Goal: Task Accomplishment & Management: Use online tool/utility

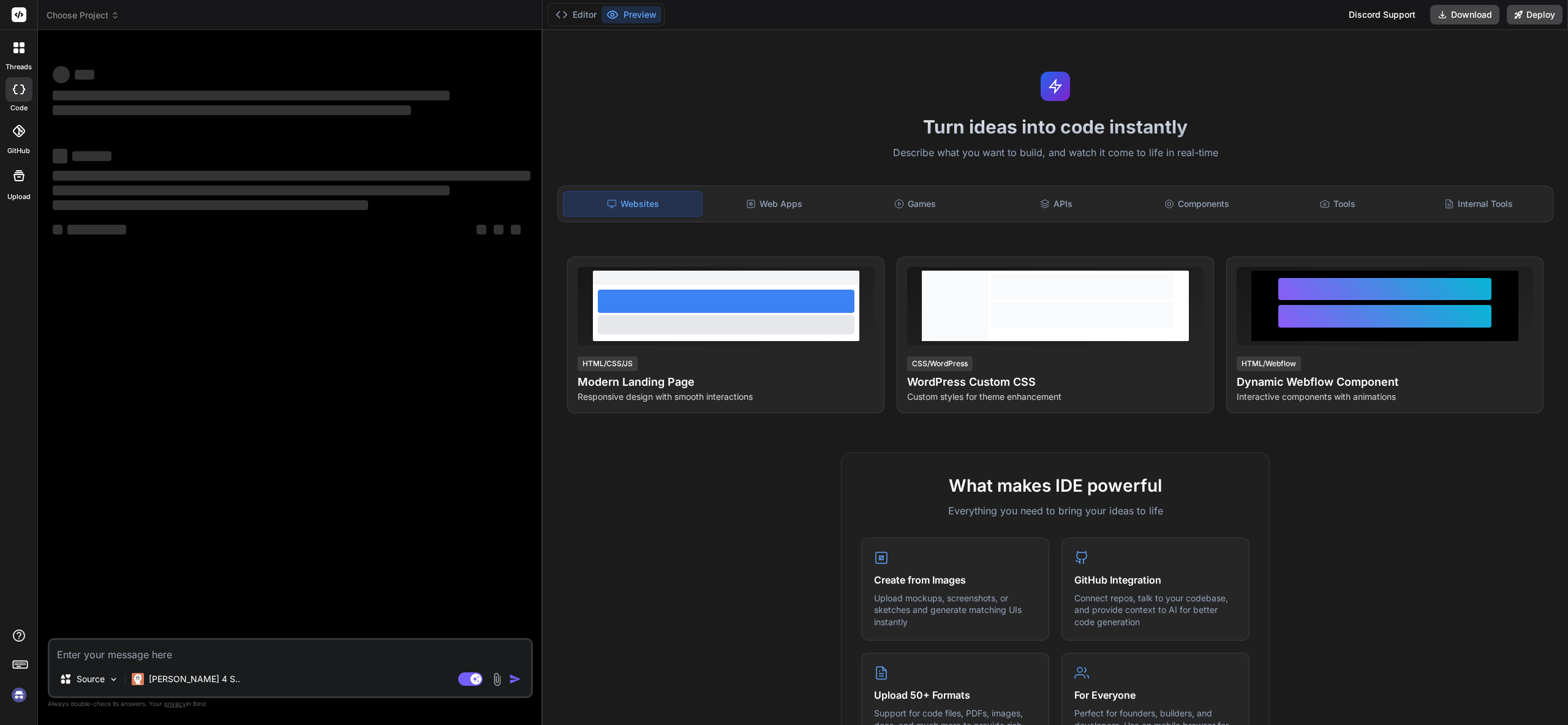
type textarea "x"
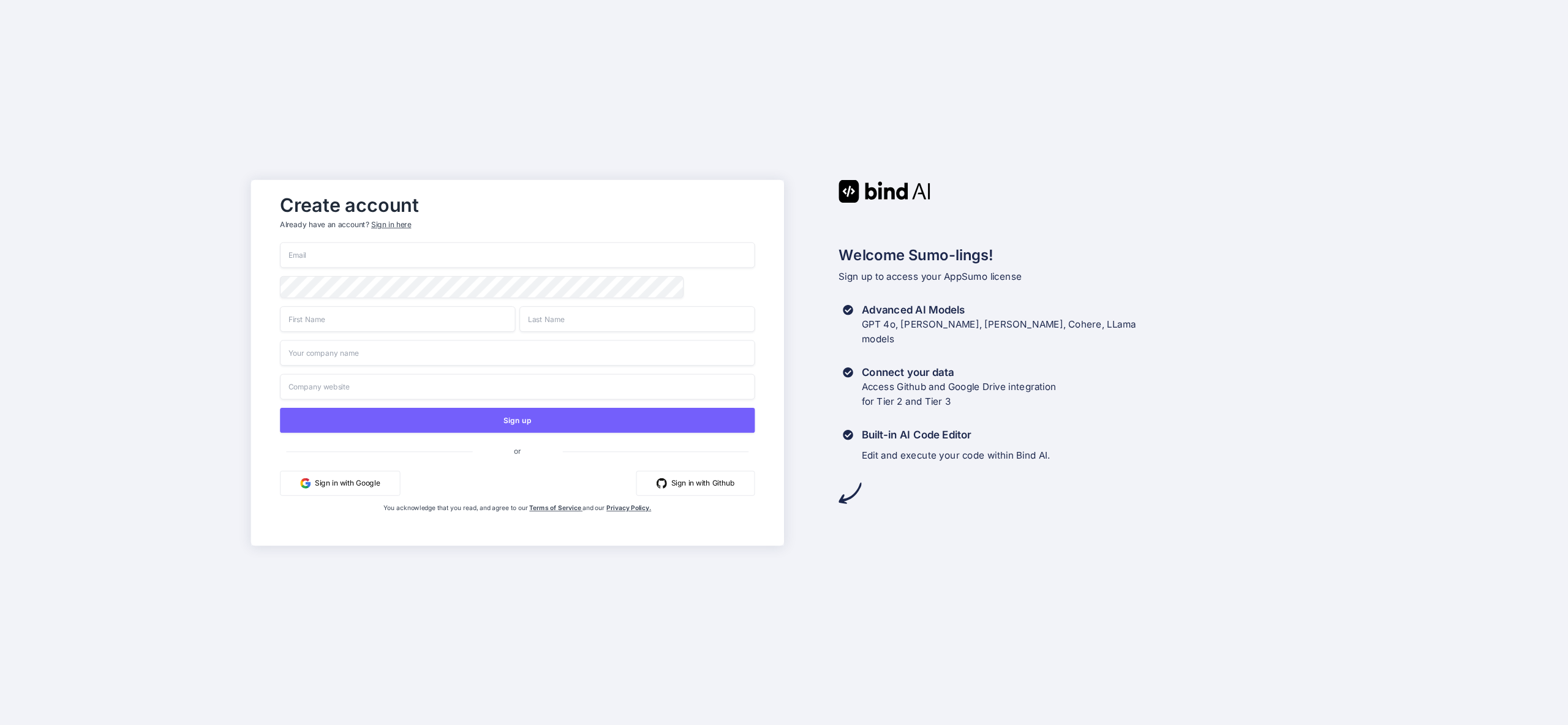
click at [355, 257] on input "email" at bounding box center [516, 254] width 475 height 26
click at [335, 482] on button "Sign in with Google" at bounding box center [339, 483] width 120 height 25
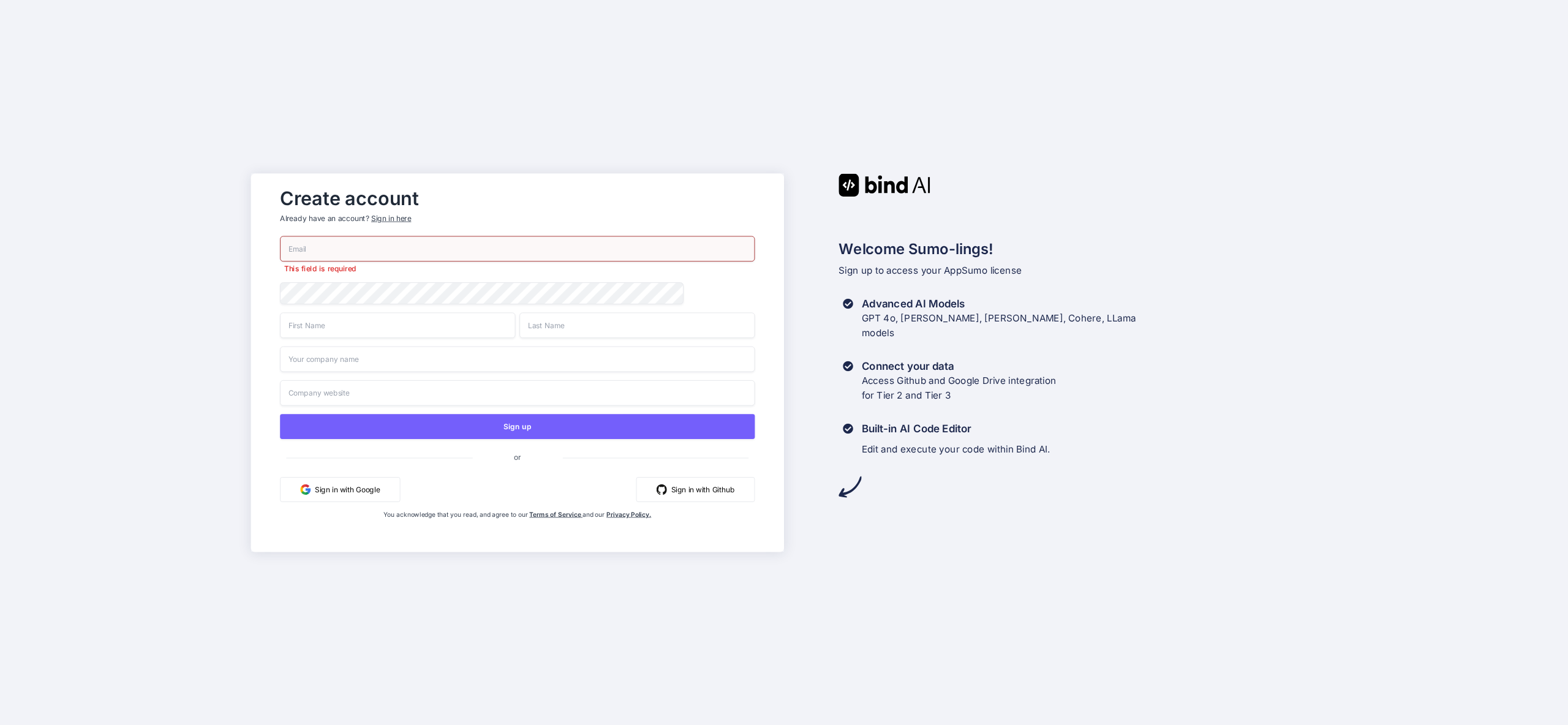
click at [458, 490] on div "Sign in with Google Sign in with Github" at bounding box center [516, 489] width 475 height 25
click at [520, 459] on span "or" at bounding box center [517, 456] width 90 height 26
click at [342, 489] on button "Sign in with Google" at bounding box center [339, 489] width 120 height 25
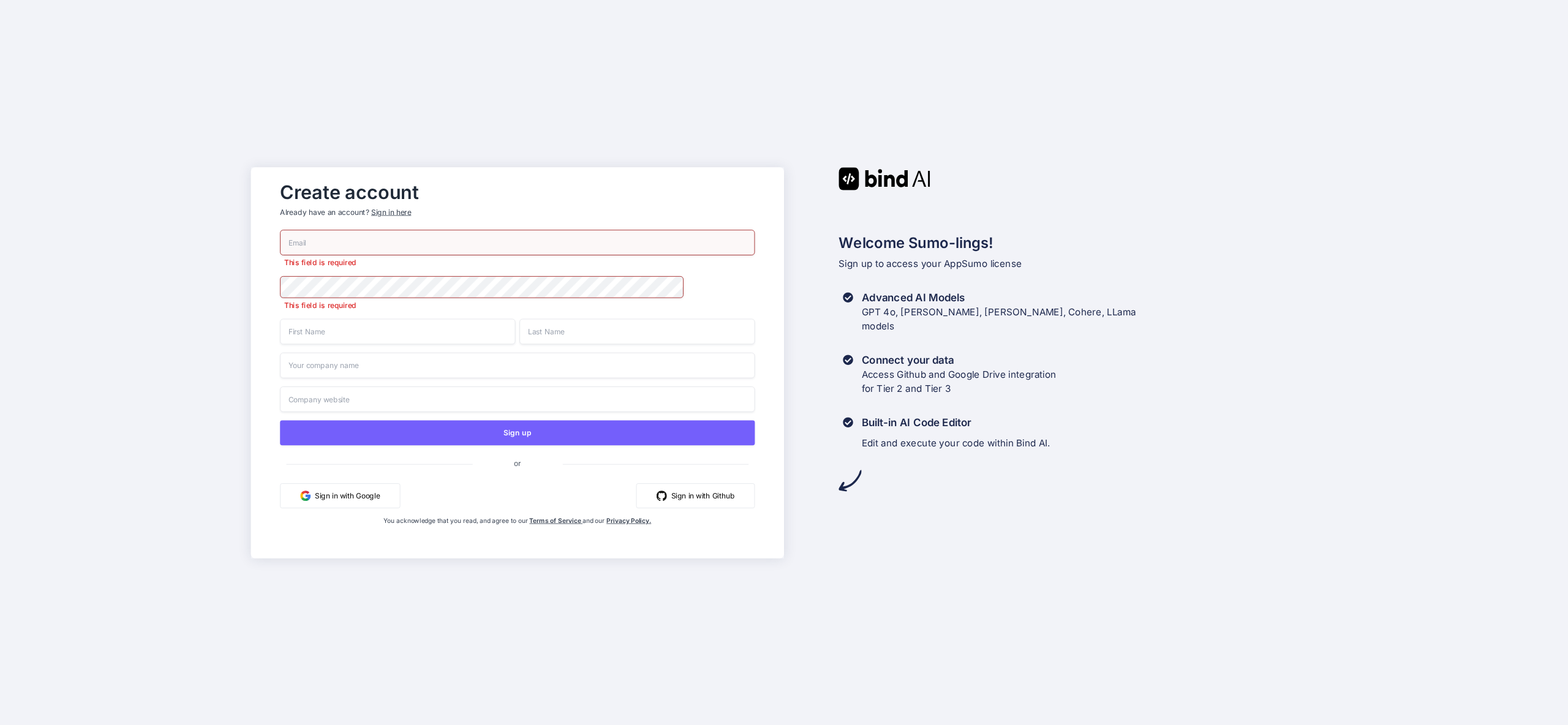
click at [362, 250] on input "email" at bounding box center [516, 242] width 475 height 26
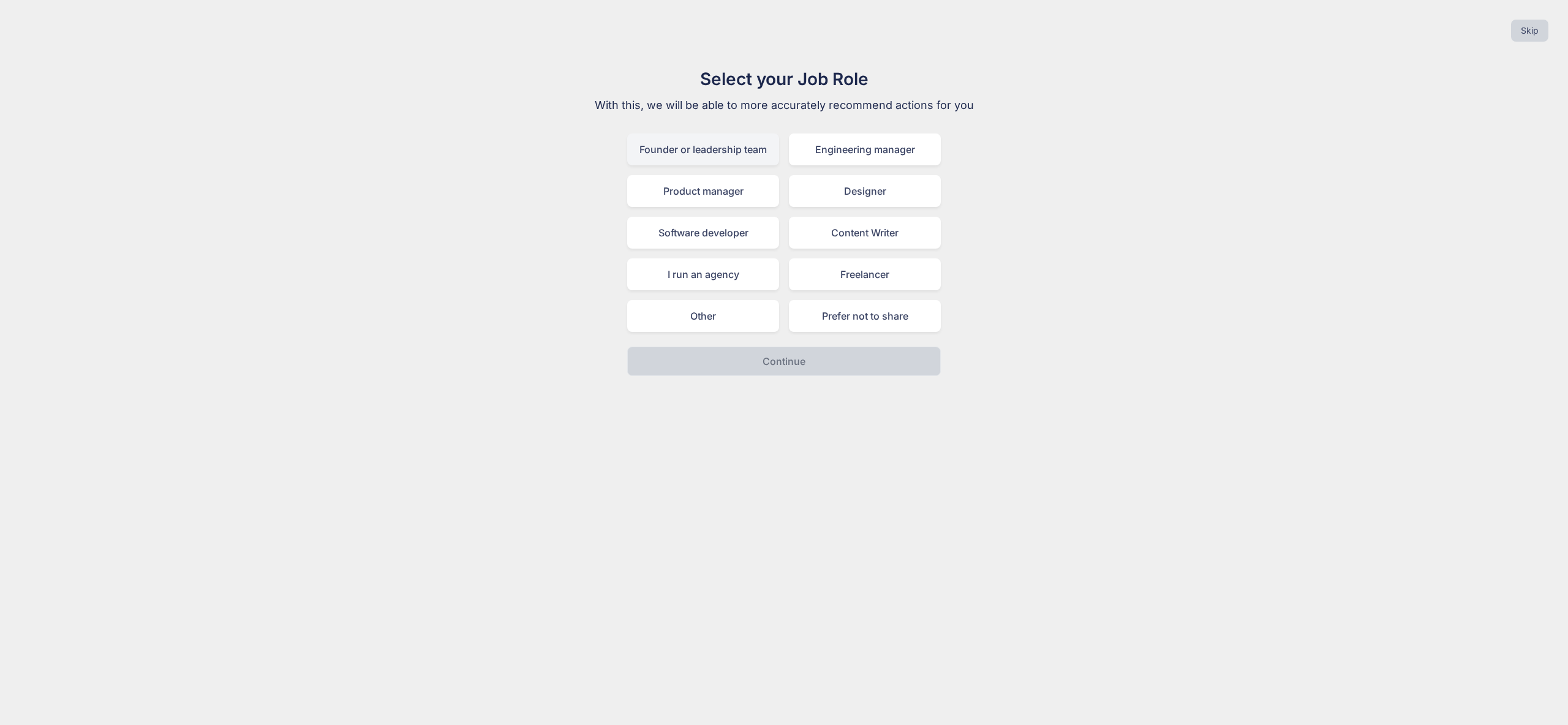
click at [723, 154] on div "Founder or leadership team" at bounding box center [703, 149] width 152 height 32
click at [782, 357] on p "Continue" at bounding box center [784, 361] width 43 height 15
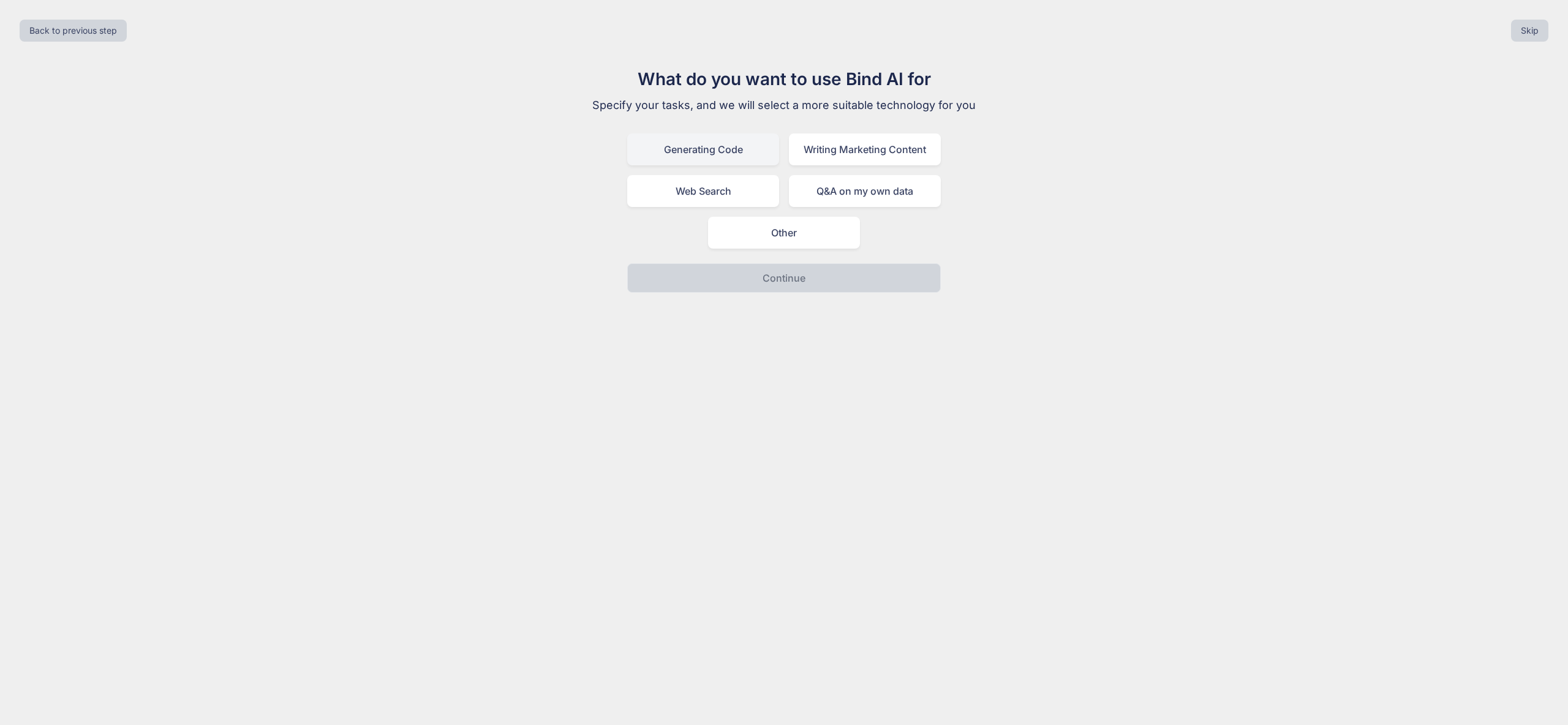
click at [709, 155] on div "Generating Code" at bounding box center [703, 149] width 152 height 32
click at [832, 284] on button "Continue" at bounding box center [784, 278] width 314 height 29
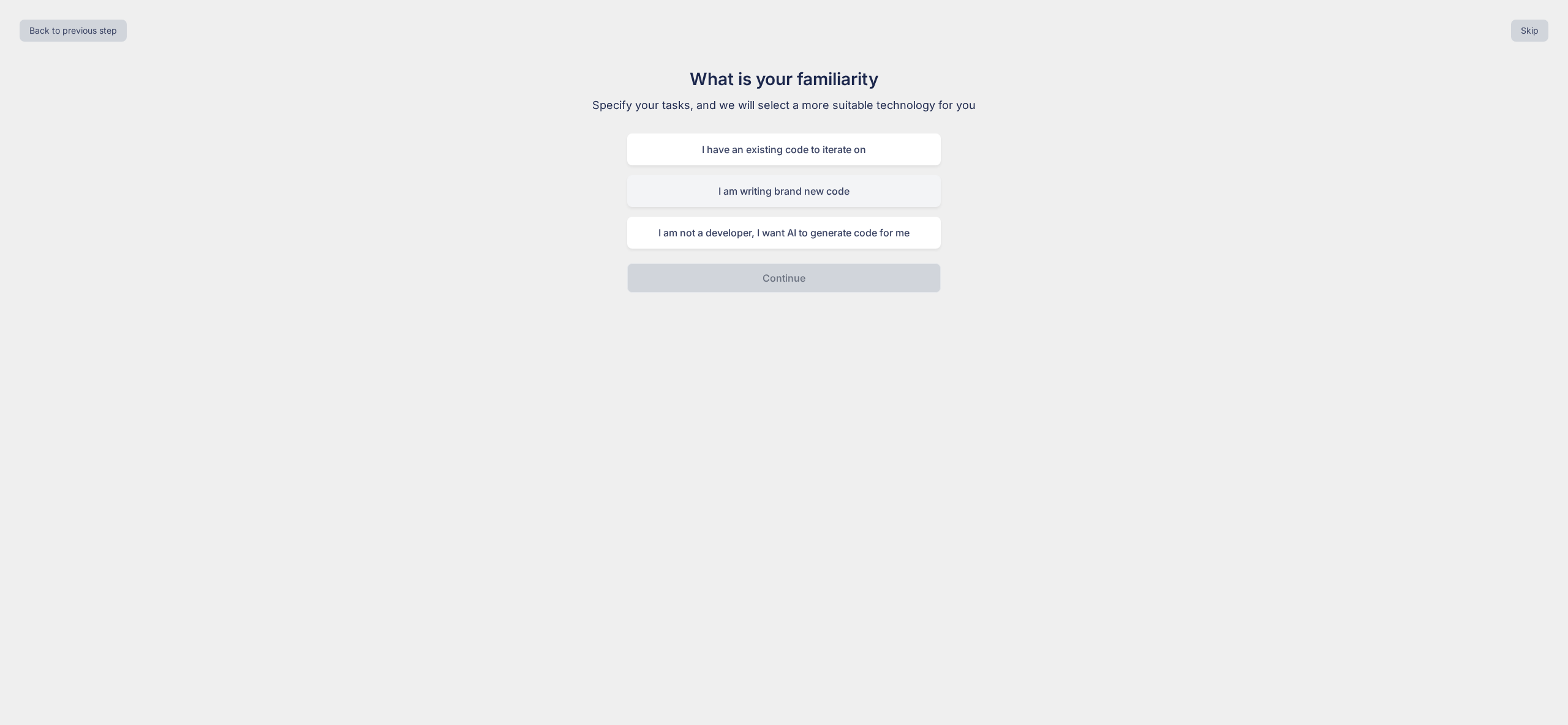
click at [842, 193] on div "I am writing brand new code" at bounding box center [784, 191] width 314 height 32
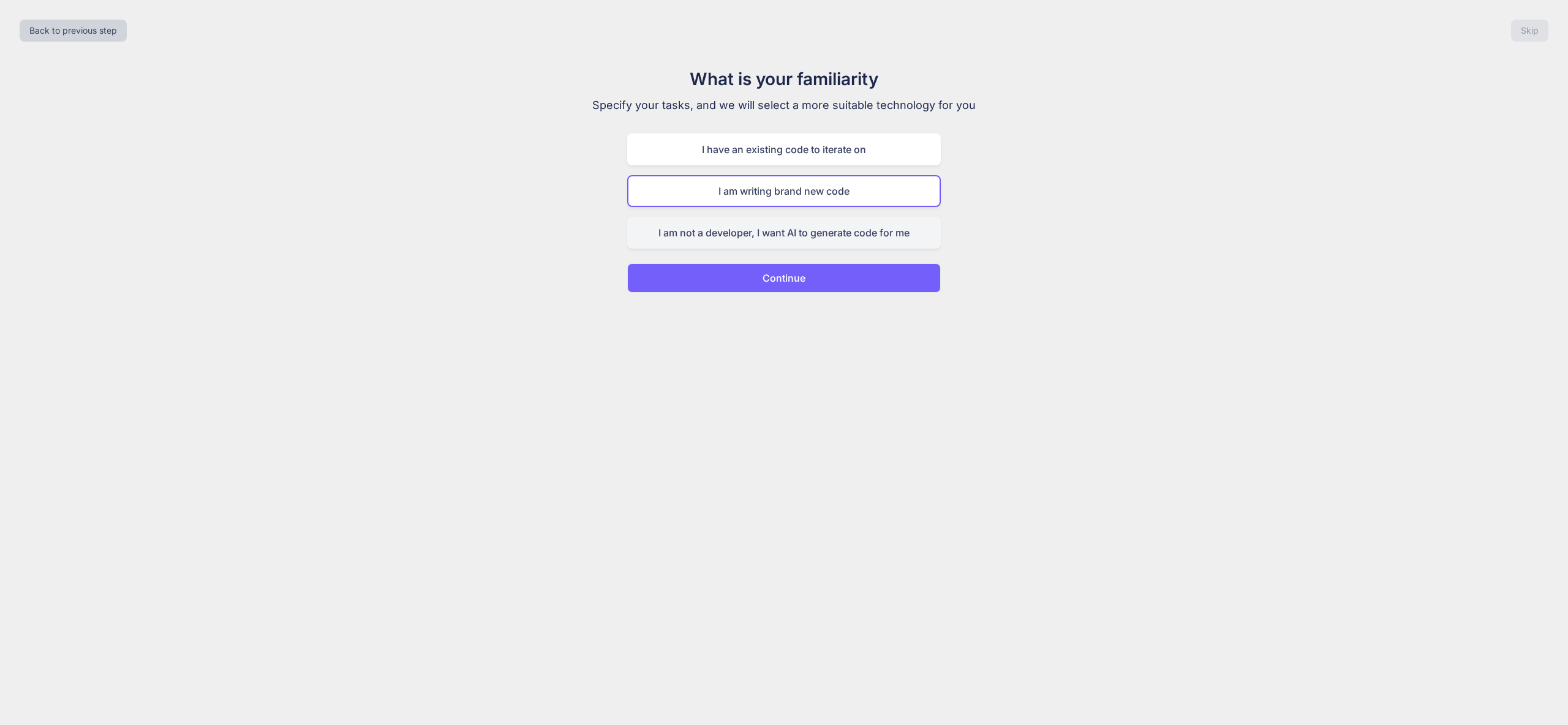
click at [850, 237] on div "I am not a developer, I want AI to generate code for me" at bounding box center [784, 232] width 314 height 32
click at [818, 280] on button "Continue" at bounding box center [784, 278] width 314 height 29
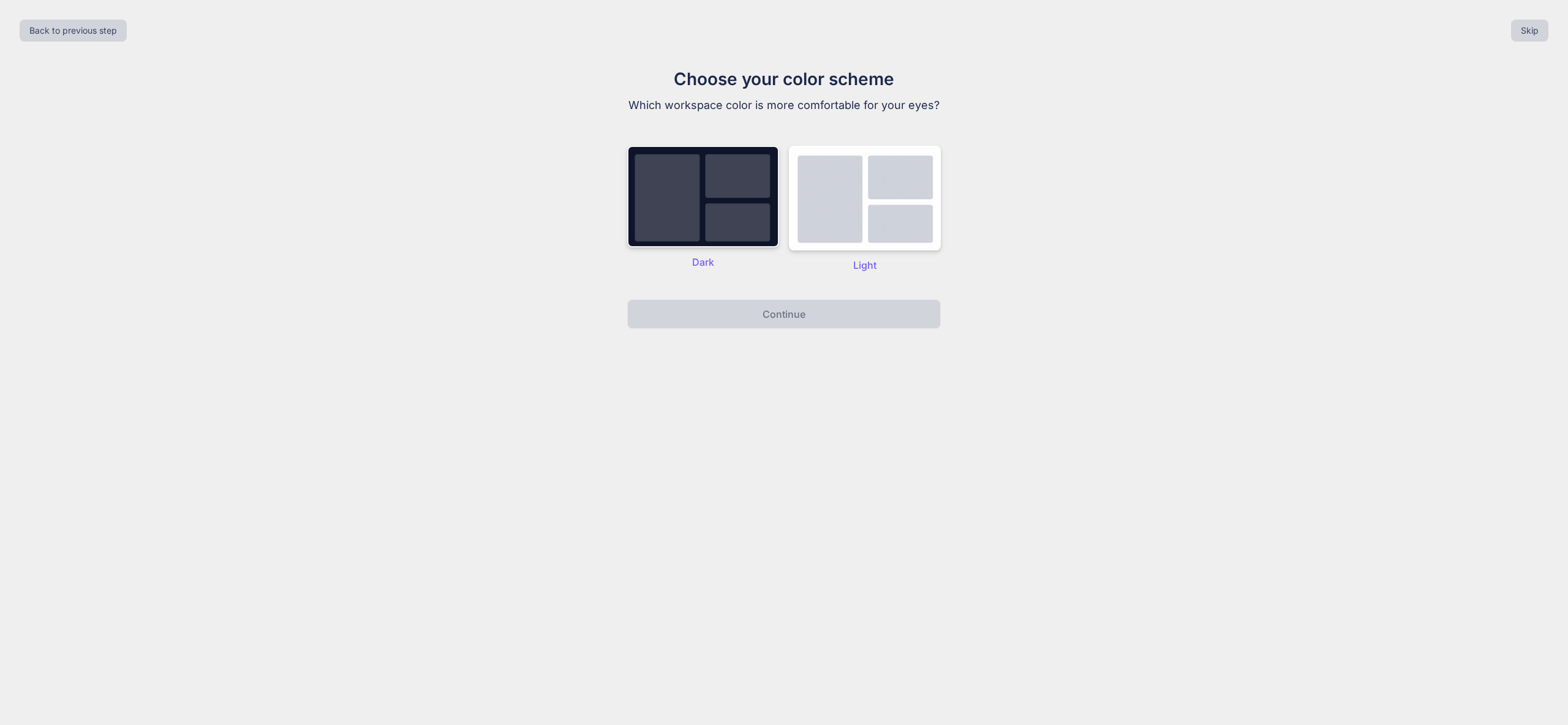
click at [714, 201] on img at bounding box center [703, 196] width 152 height 101
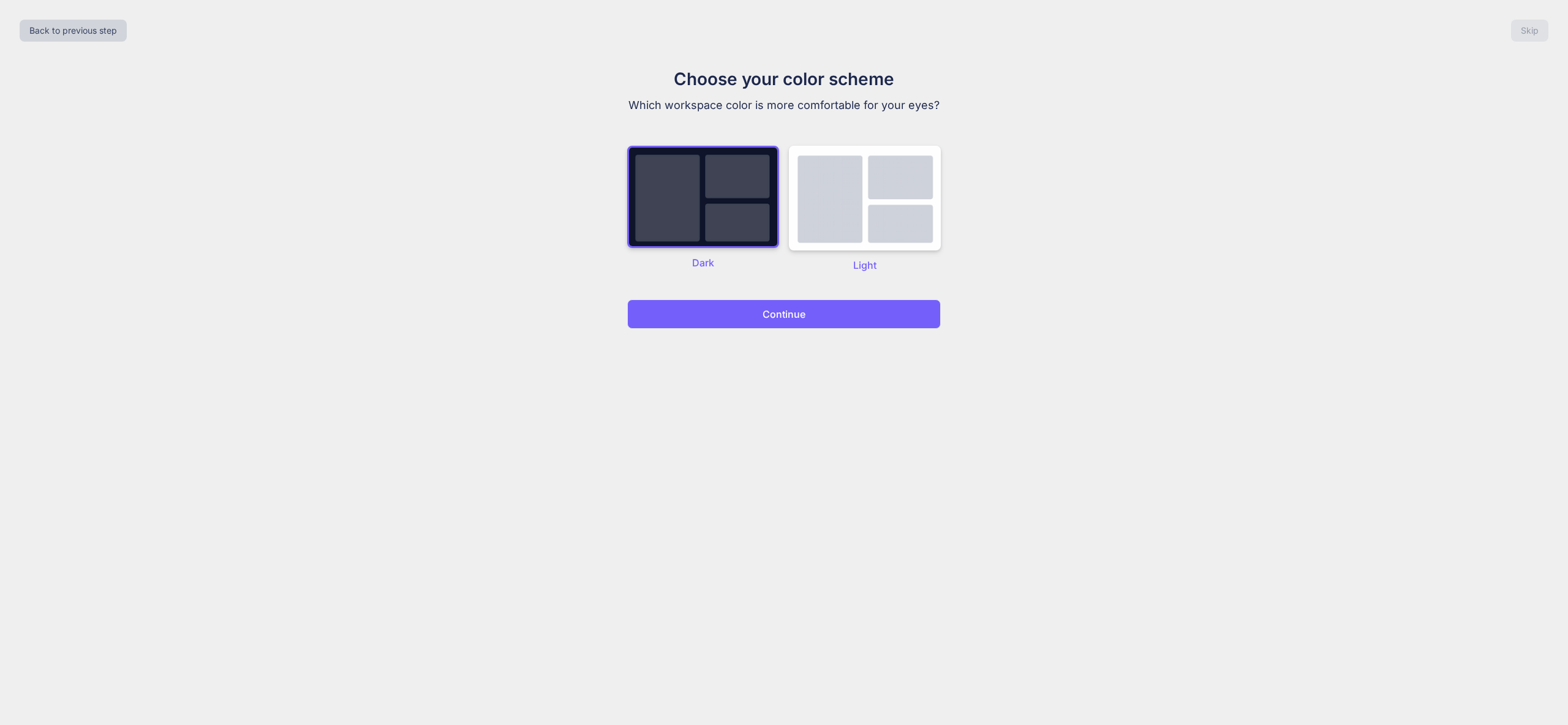
click at [790, 310] on p "Continue" at bounding box center [784, 314] width 43 height 15
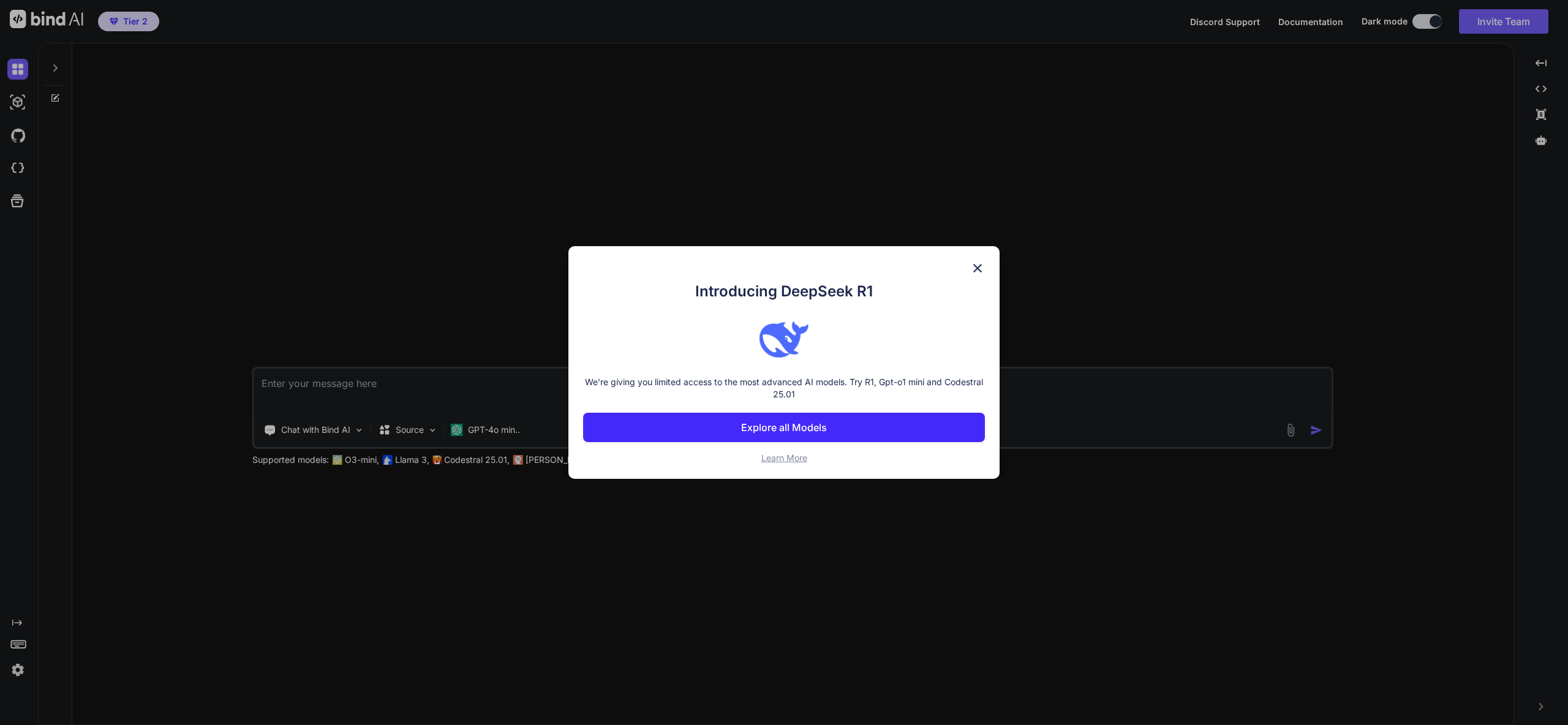
click at [776, 418] on button "Explore all Models" at bounding box center [784, 428] width 402 height 29
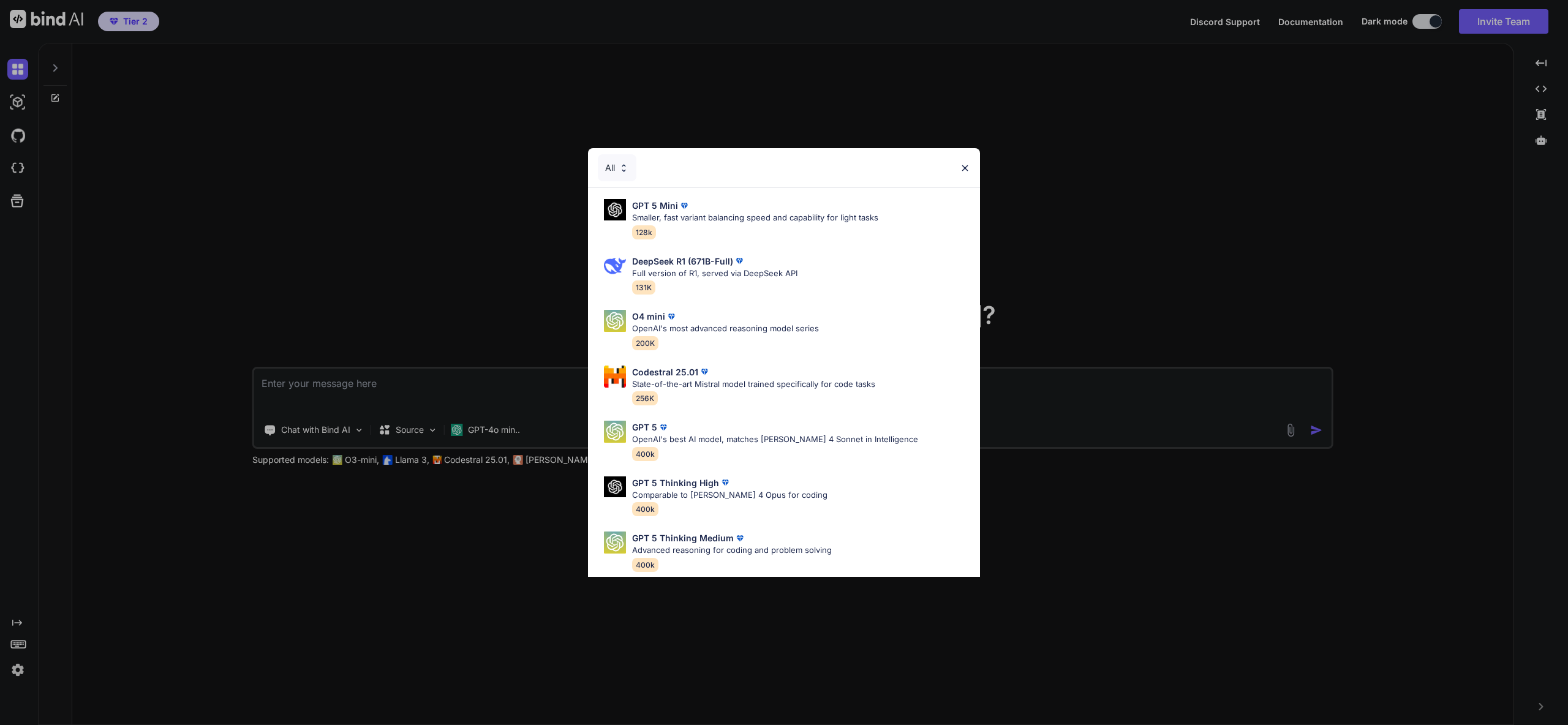
click at [966, 167] on img at bounding box center [964, 167] width 10 height 10
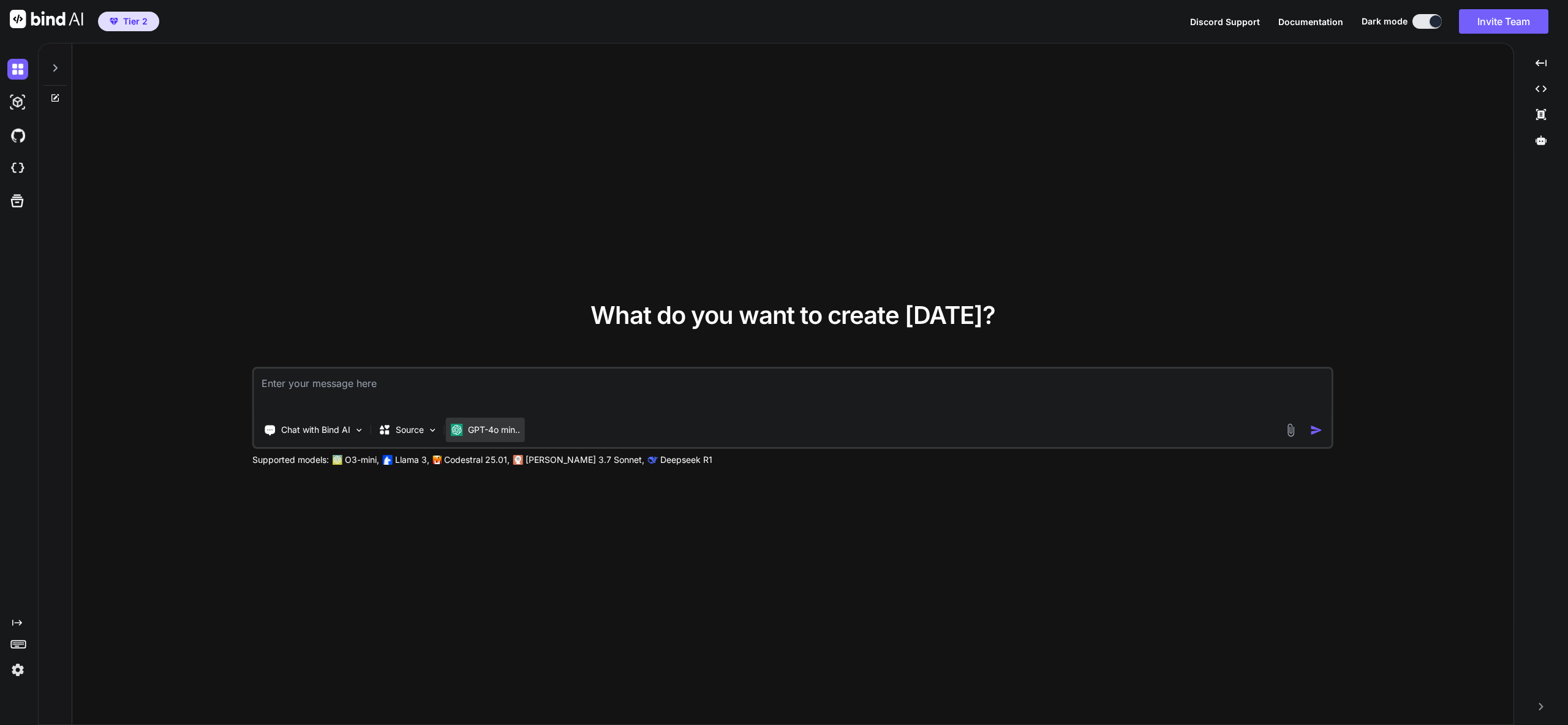
click at [488, 429] on p "GPT-4o min.." at bounding box center [493, 430] width 52 height 12
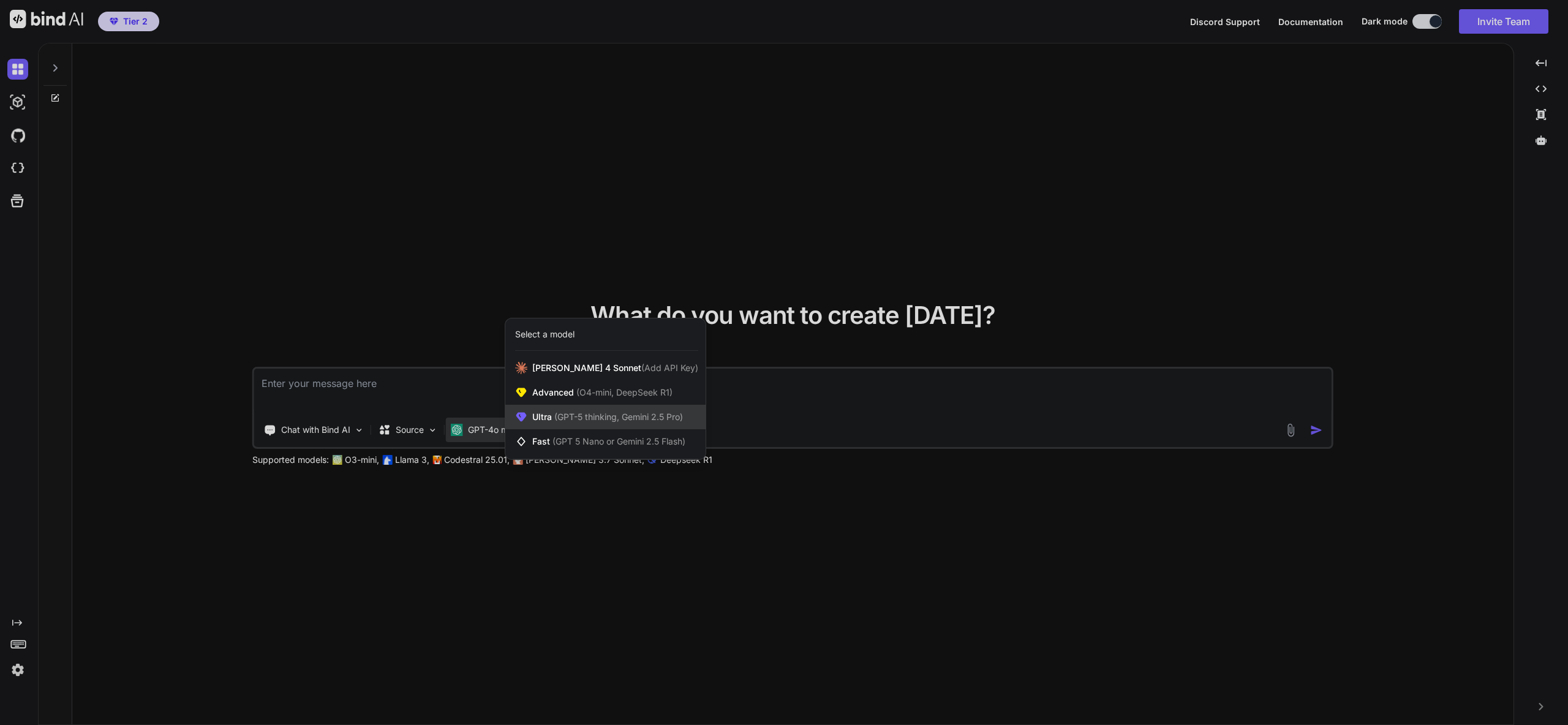
click at [563, 419] on span "(GPT-5 thinking, Gemini 2.5 Pro)" at bounding box center [617, 417] width 131 height 10
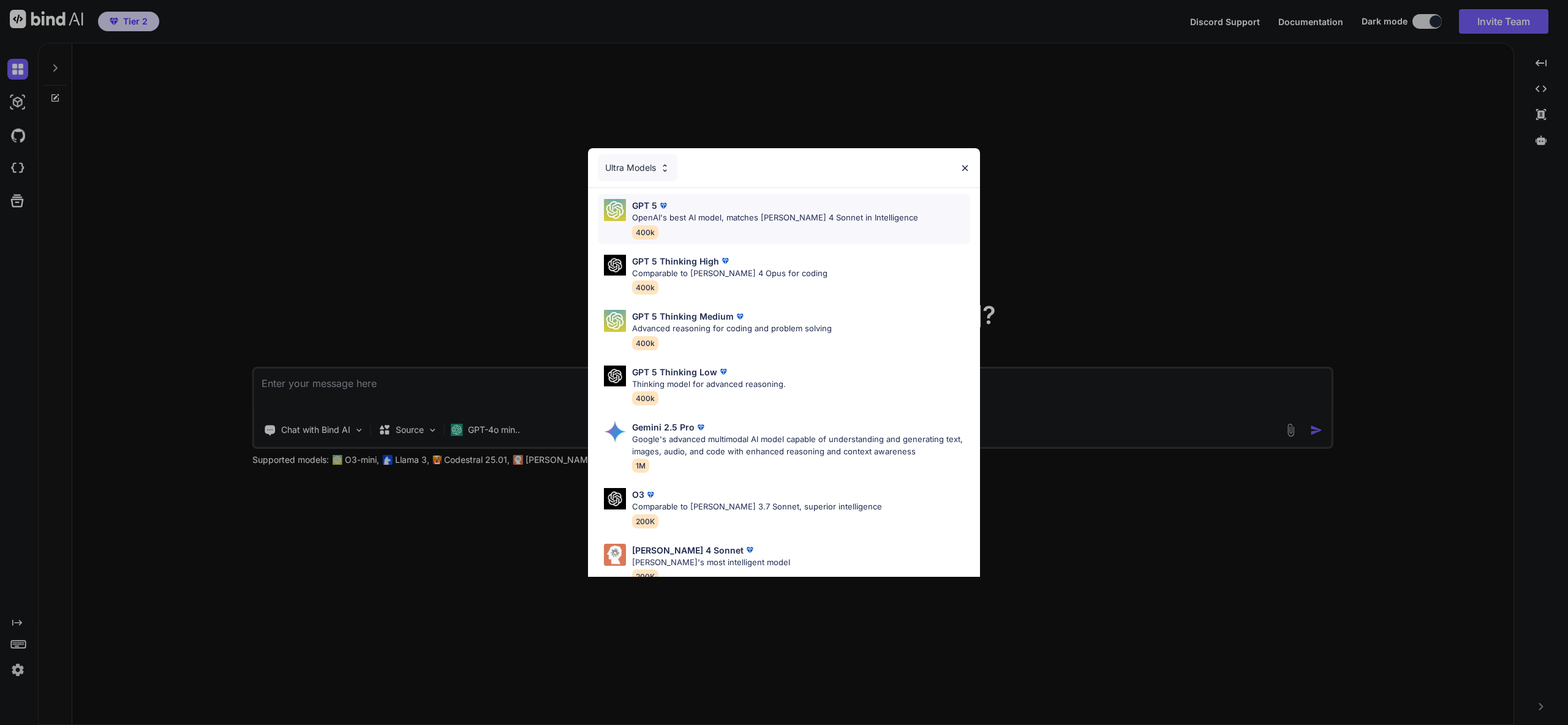
click at [739, 214] on p "OpenAI's best AI model, matches Claude 4 Sonnet in Intelligence" at bounding box center [774, 218] width 286 height 12
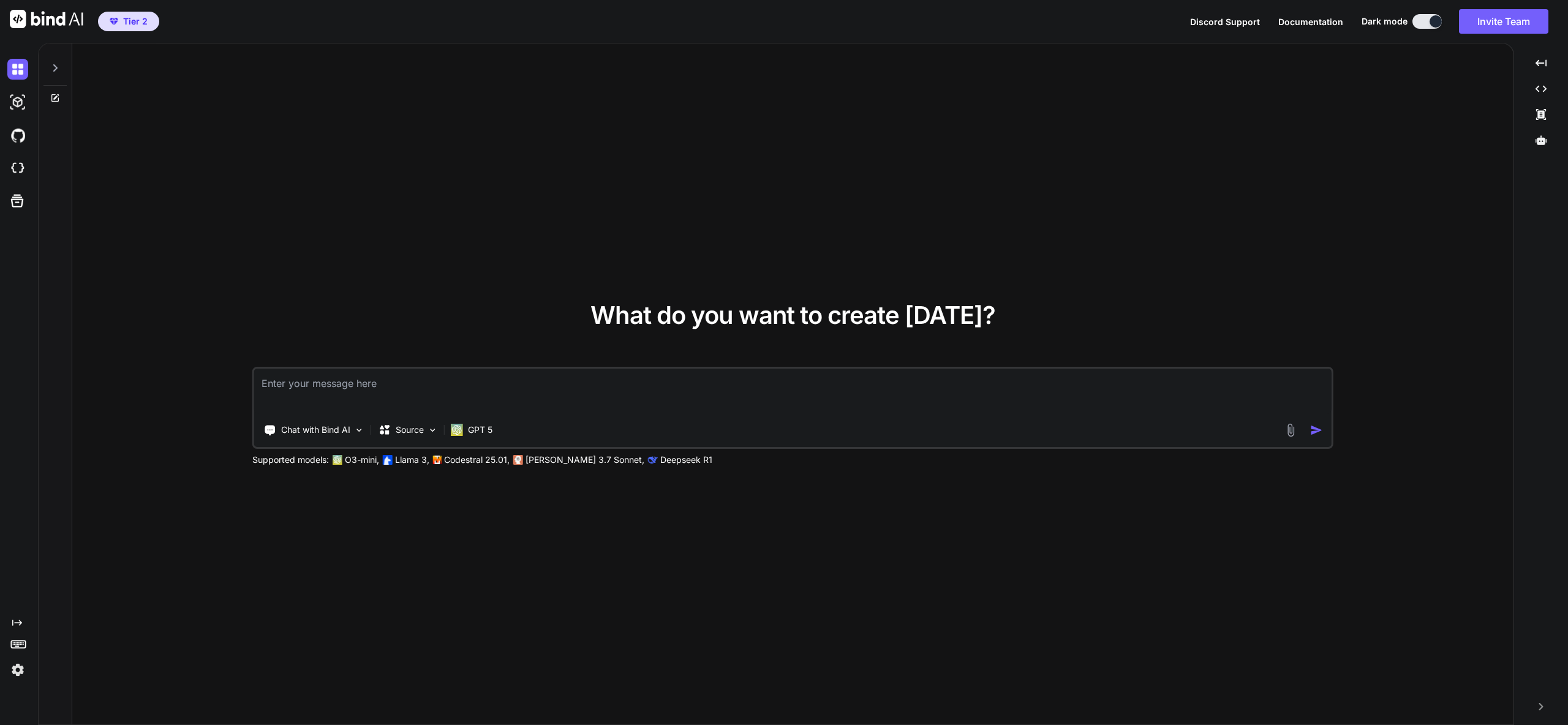
click at [331, 390] on textarea at bounding box center [792, 391] width 1077 height 46
click at [367, 377] on textarea at bounding box center [792, 391] width 1077 height 46
paste textarea "We are a swiss based Consulting company called CreateValue. We are Sharr Ramada…"
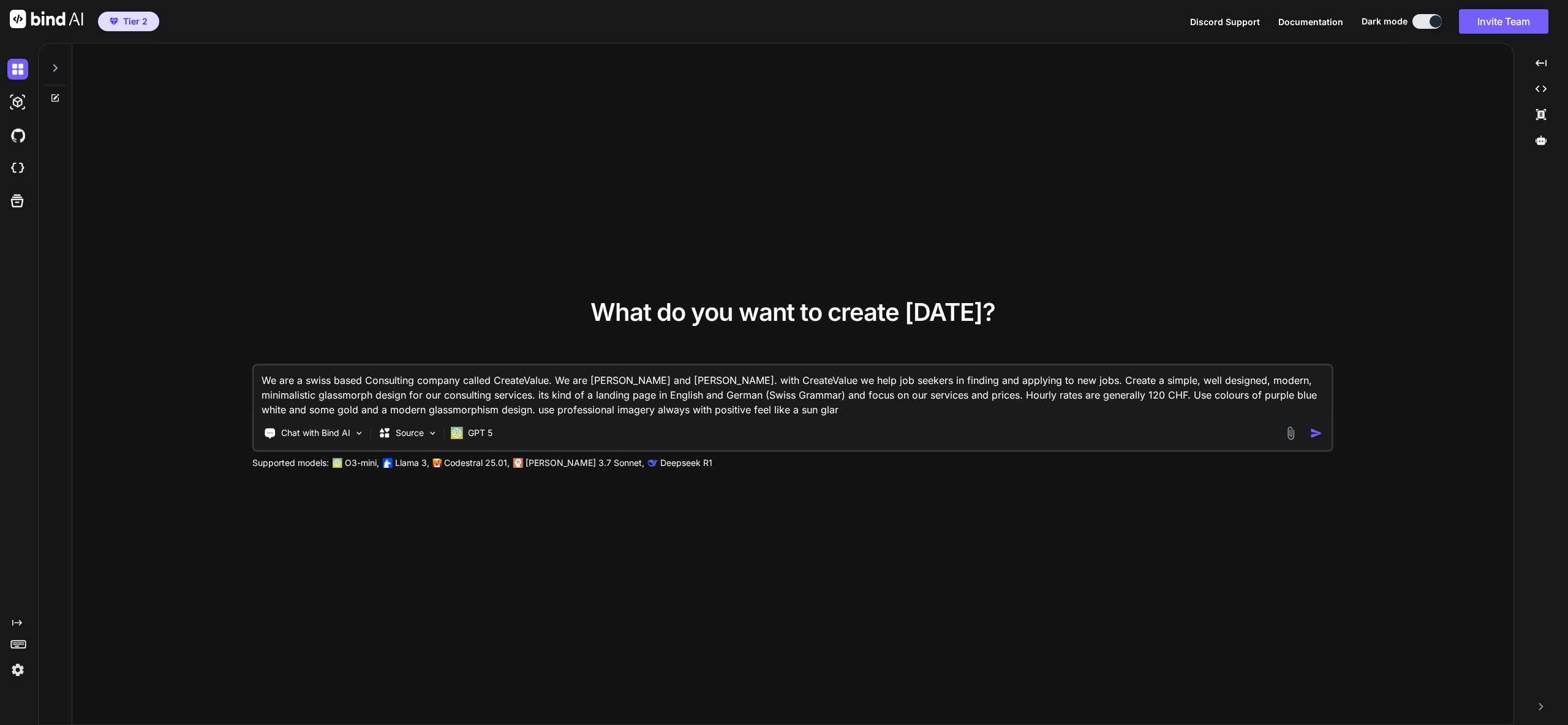
type textarea "We are a swiss based Consulting company called CreateValue. We are Sharr Ramada…"
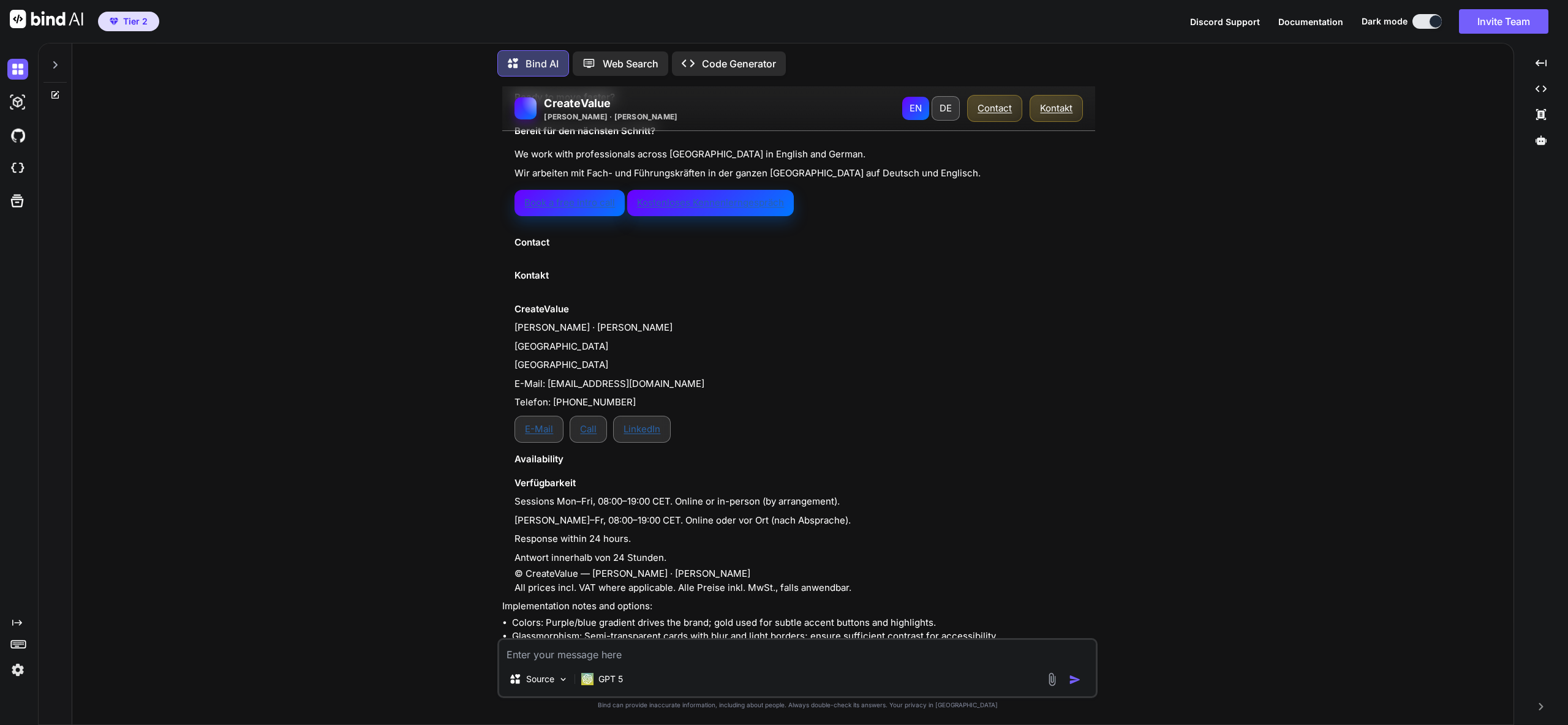
scroll to position [2548, 0]
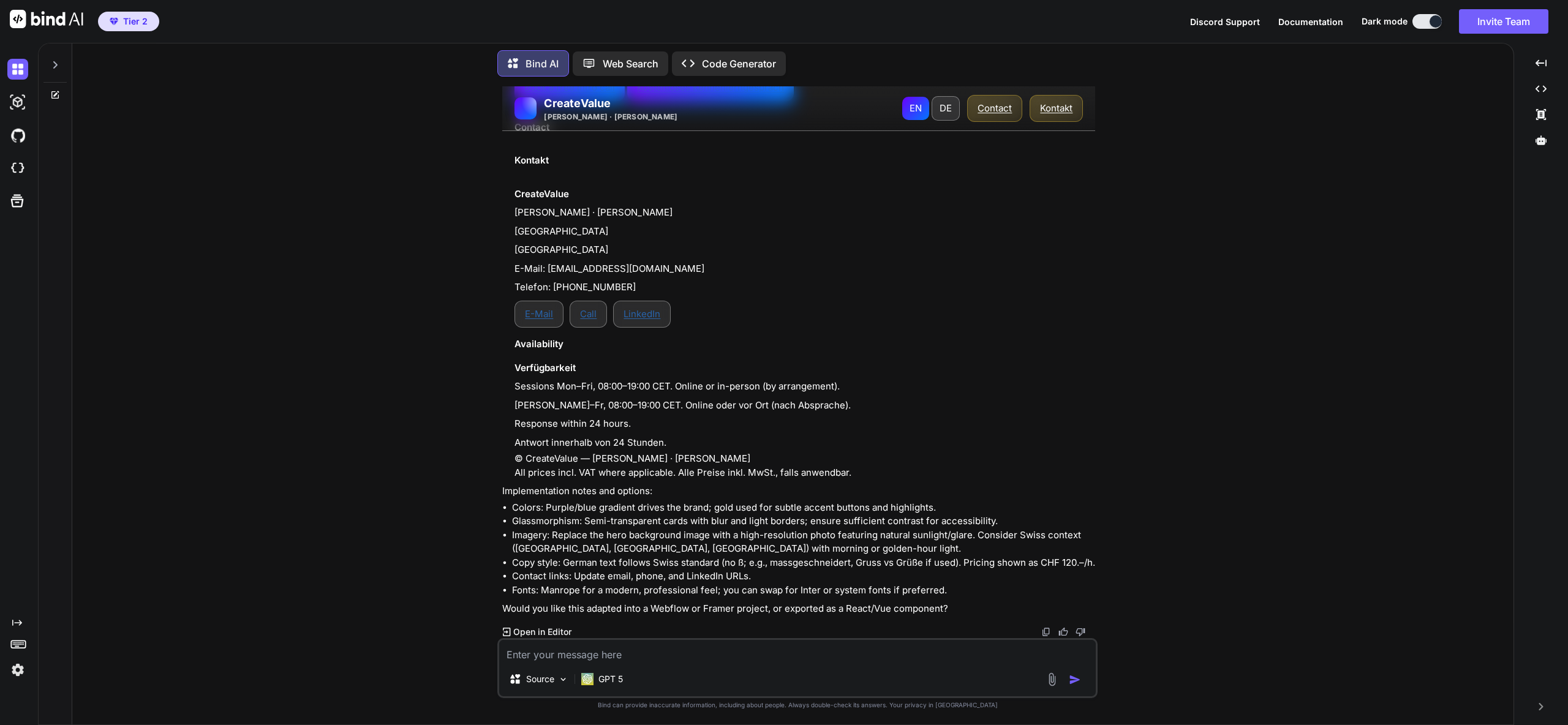
click at [55, 17] on img at bounding box center [46, 19] width 74 height 19
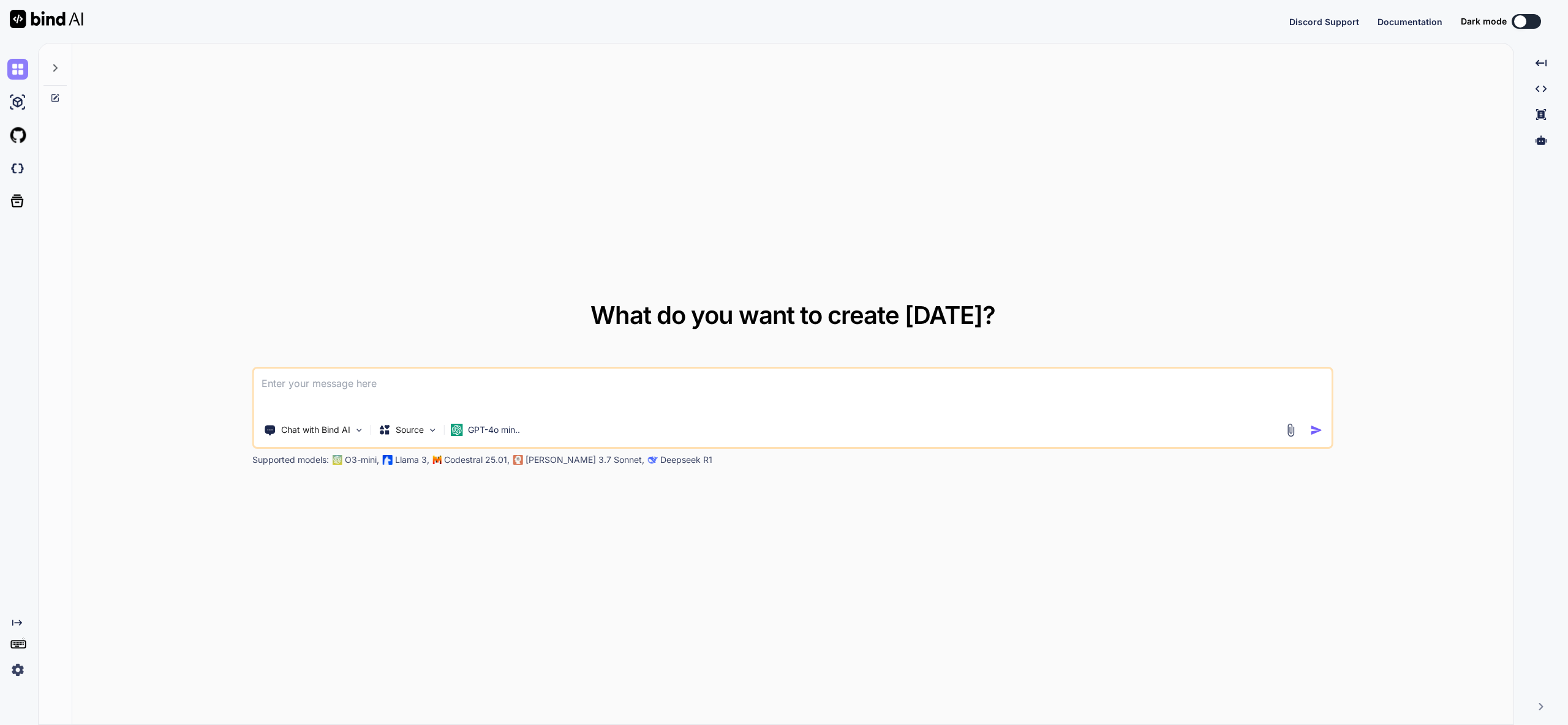
click at [22, 63] on img at bounding box center [17, 69] width 21 height 21
type textarea "x"
click at [64, 26] on img at bounding box center [46, 19] width 74 height 19
click at [19, 671] on img at bounding box center [17, 670] width 21 height 21
type textarea "x"
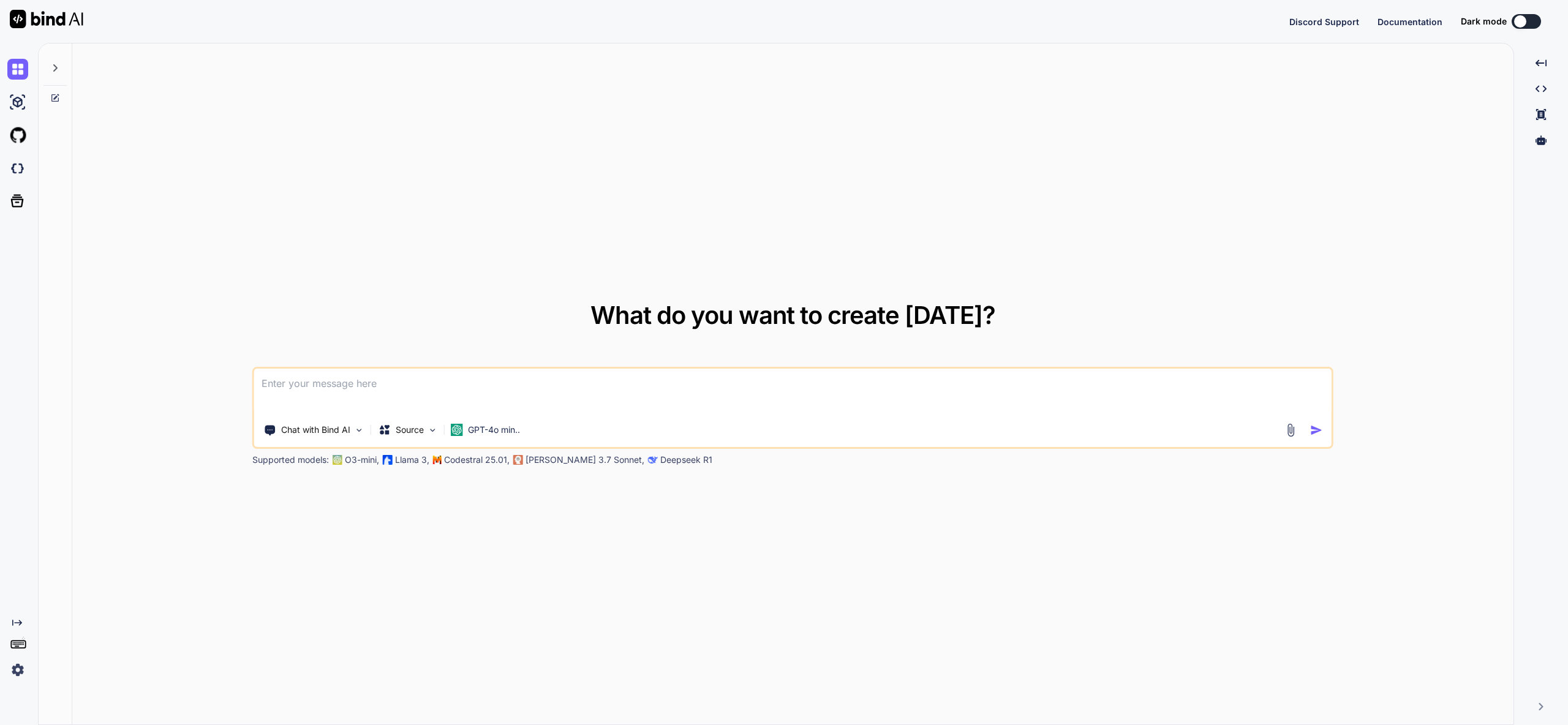
click at [17, 673] on img at bounding box center [17, 670] width 21 height 21
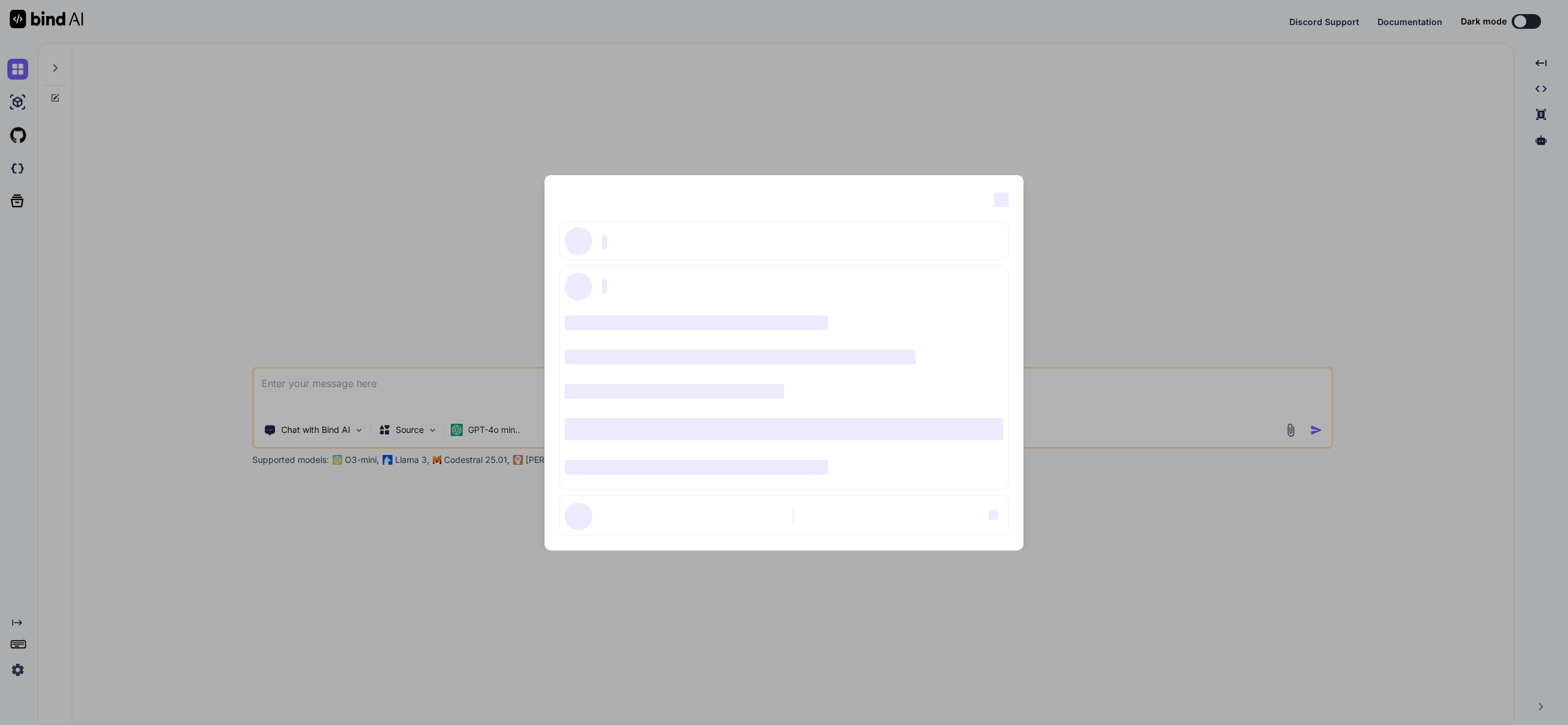
click at [221, 277] on div "‌ ‌ ‌ ‌ ‌ ‌ ‌ ‌ ‌ ‌ ‌ ‌ ‌ ‌ ‌" at bounding box center [784, 362] width 1568 height 725
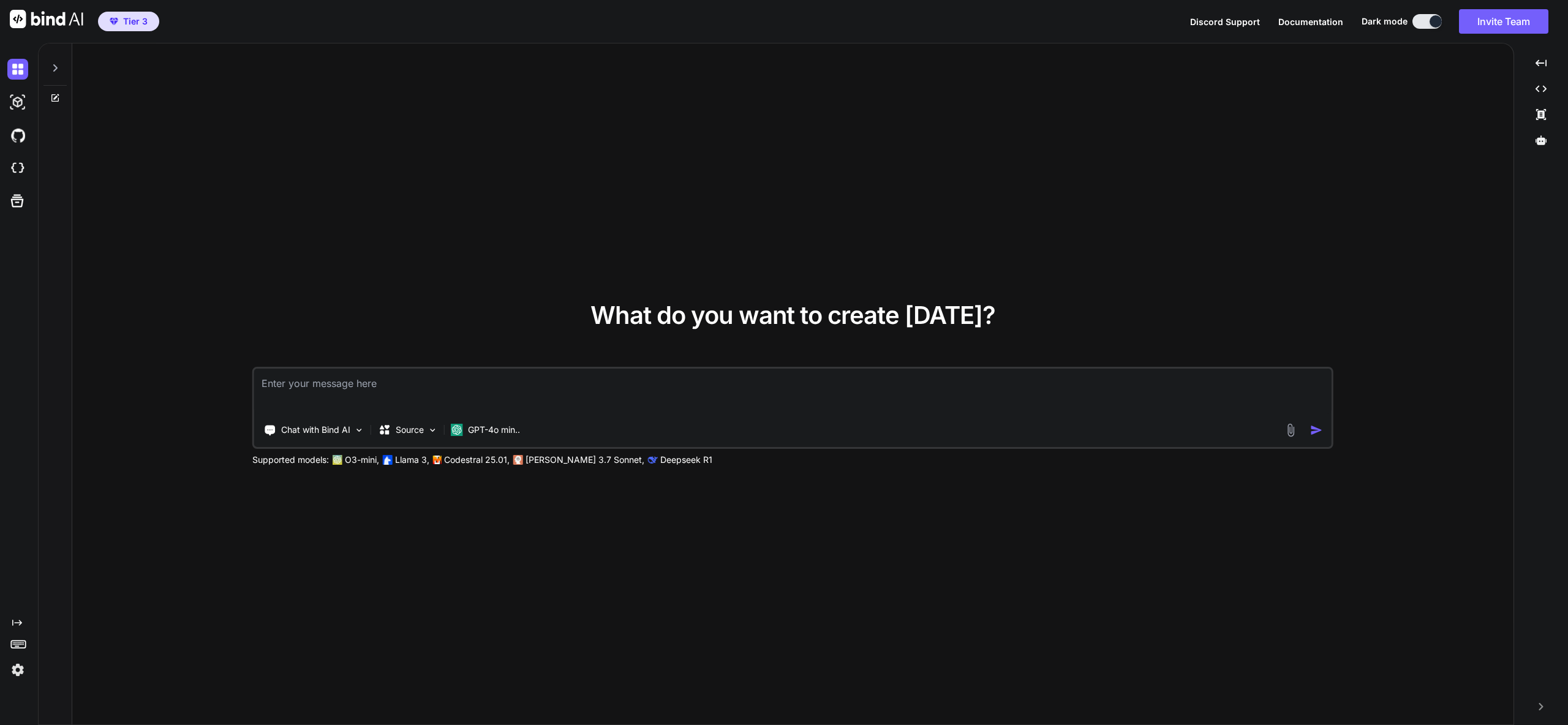
click at [378, 387] on textarea at bounding box center [792, 391] width 1077 height 46
click at [58, 68] on icon at bounding box center [55, 67] width 10 height 10
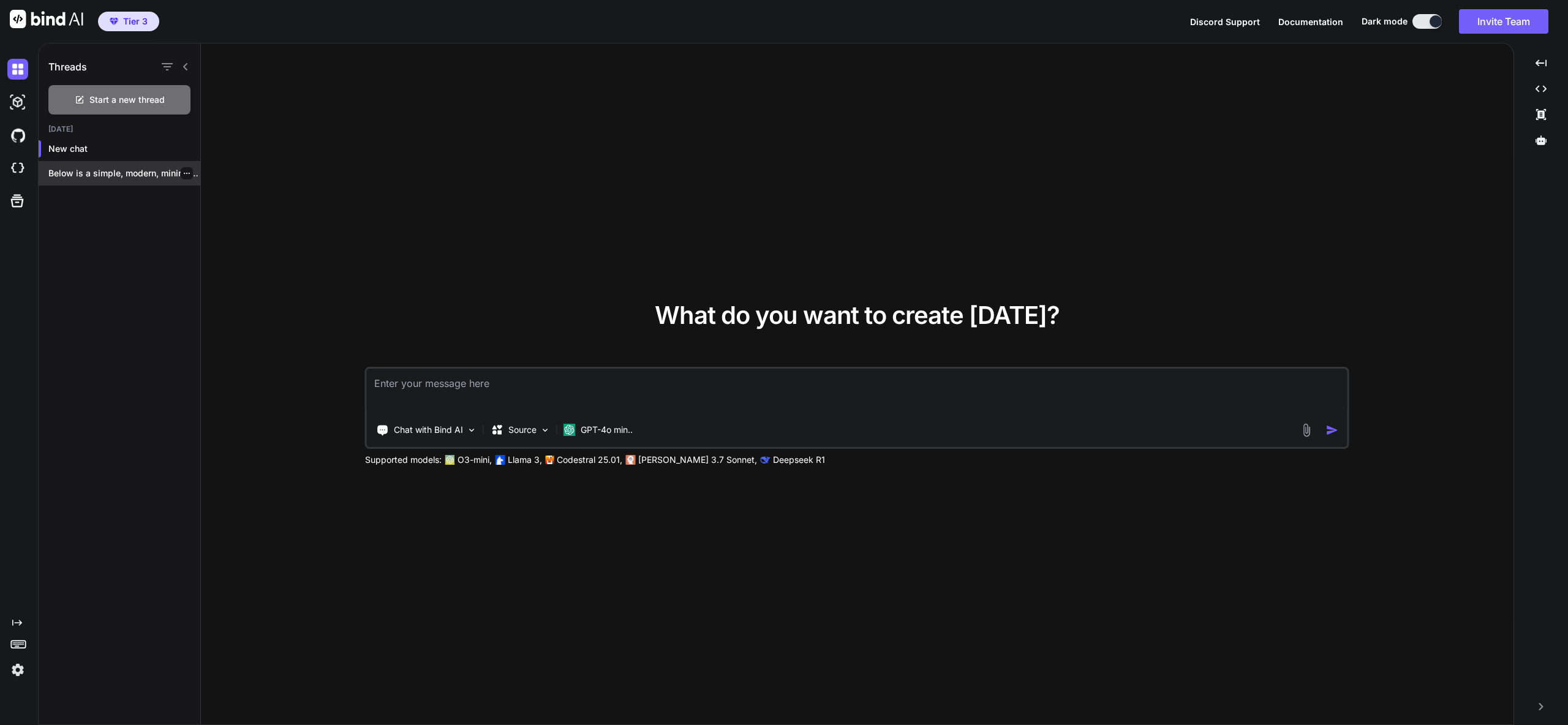
click at [96, 174] on p "Below is a simple, modern, minimal landing..." at bounding box center [124, 174] width 152 height 12
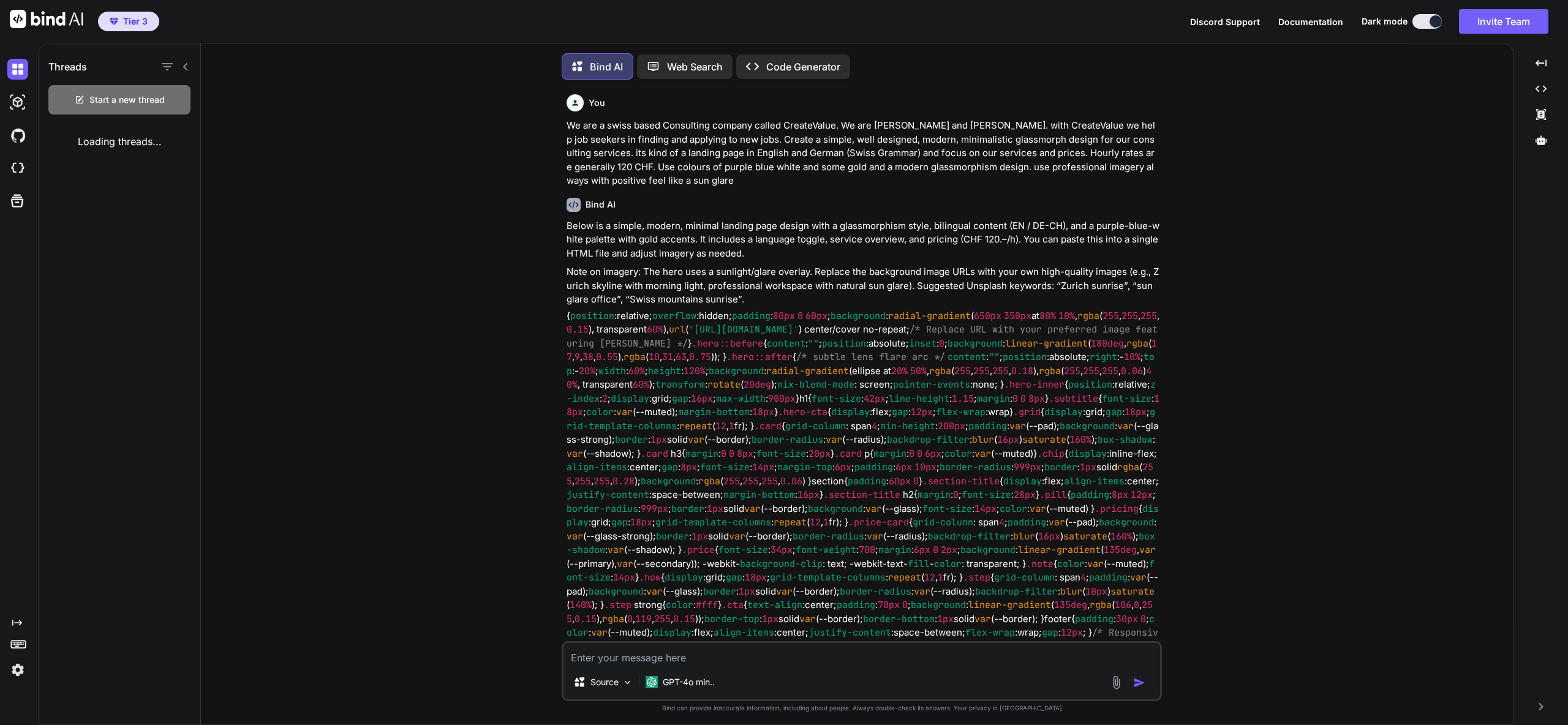
scroll to position [6, 0]
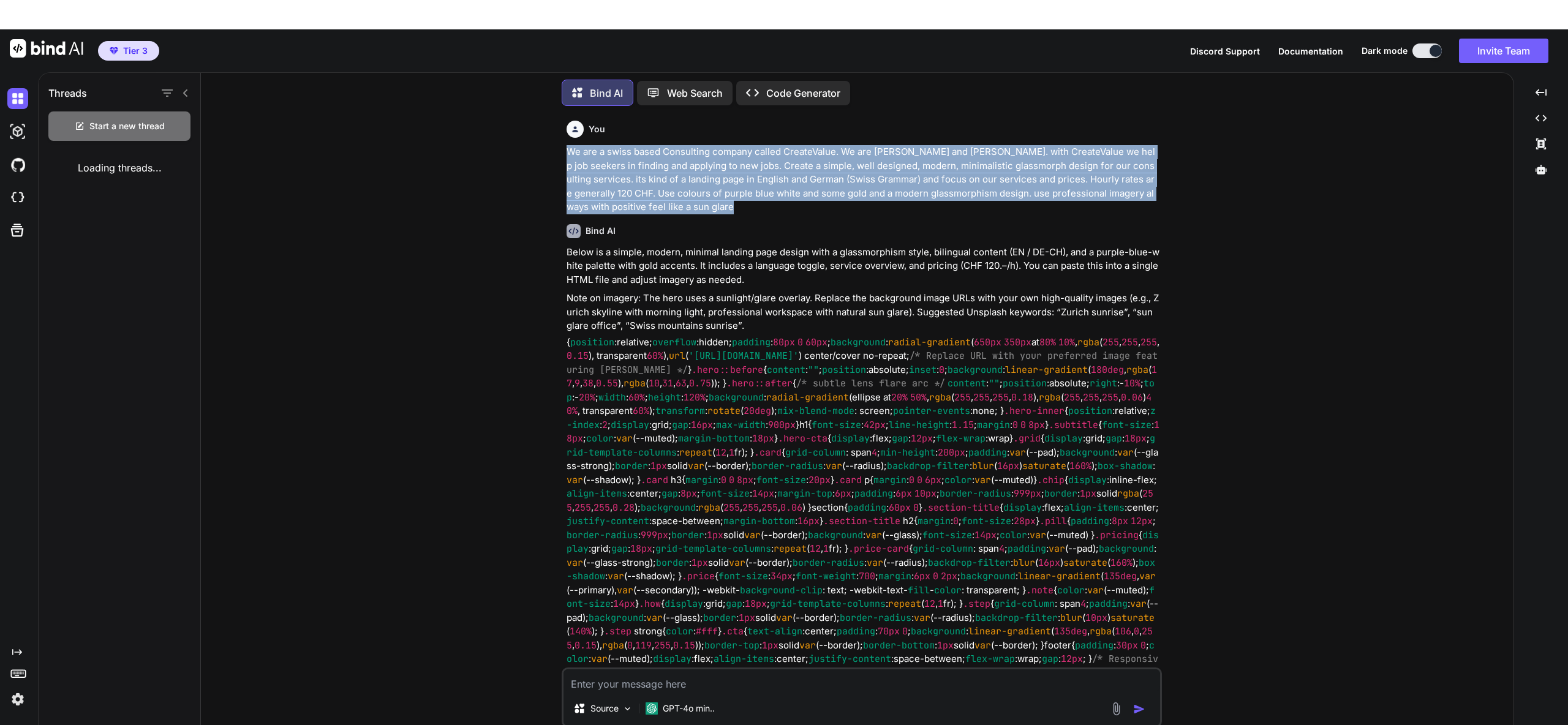
drag, startPoint x: 570, startPoint y: 124, endPoint x: 705, endPoint y: 177, distance: 145.0
click at [705, 177] on p "We are a swiss based Consulting company called CreateValue. We are [PERSON_NAME…" at bounding box center [863, 179] width 593 height 69
copy p "We are a swiss based Consulting company called CreateValue. We are [PERSON_NAME…"
click at [19, 88] on img at bounding box center [17, 98] width 21 height 21
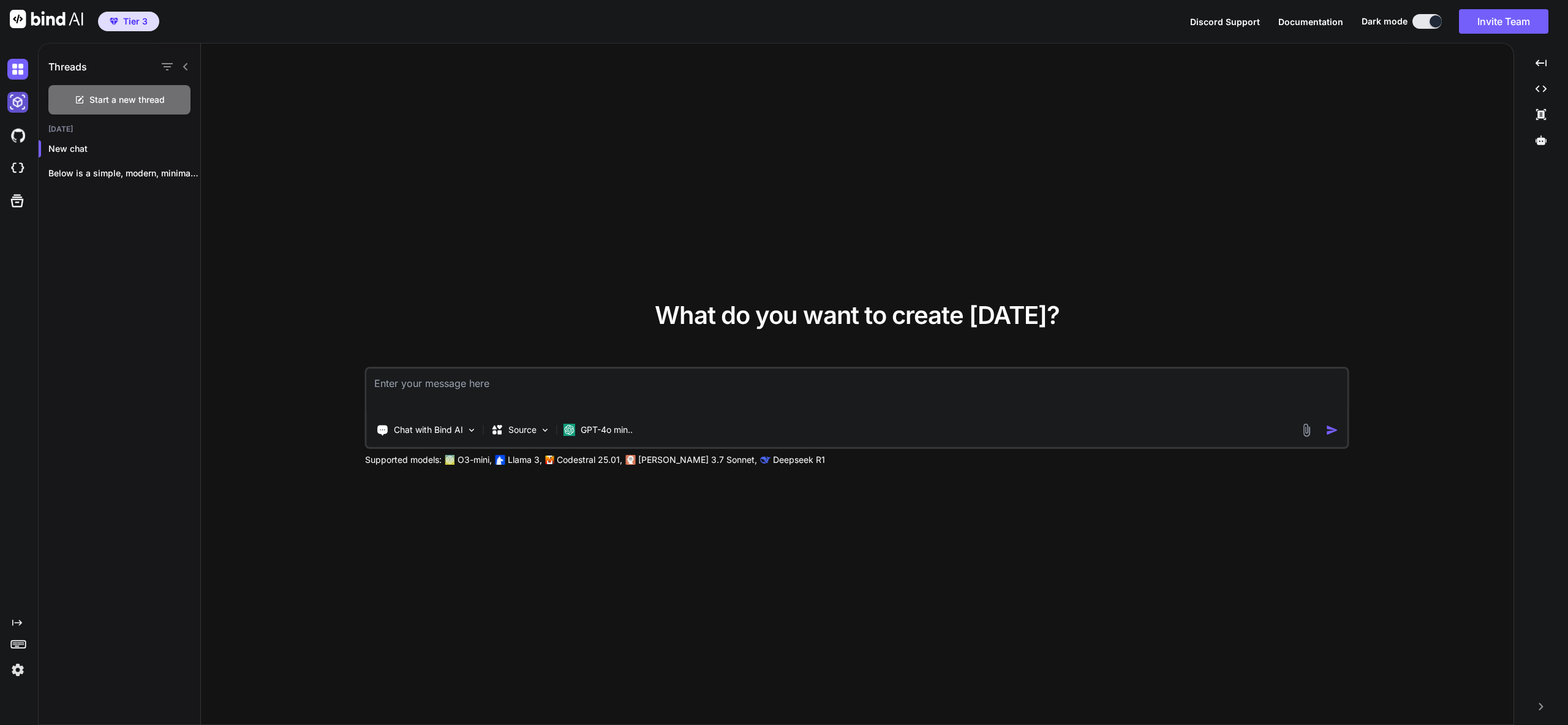
click at [22, 109] on img at bounding box center [17, 102] width 21 height 21
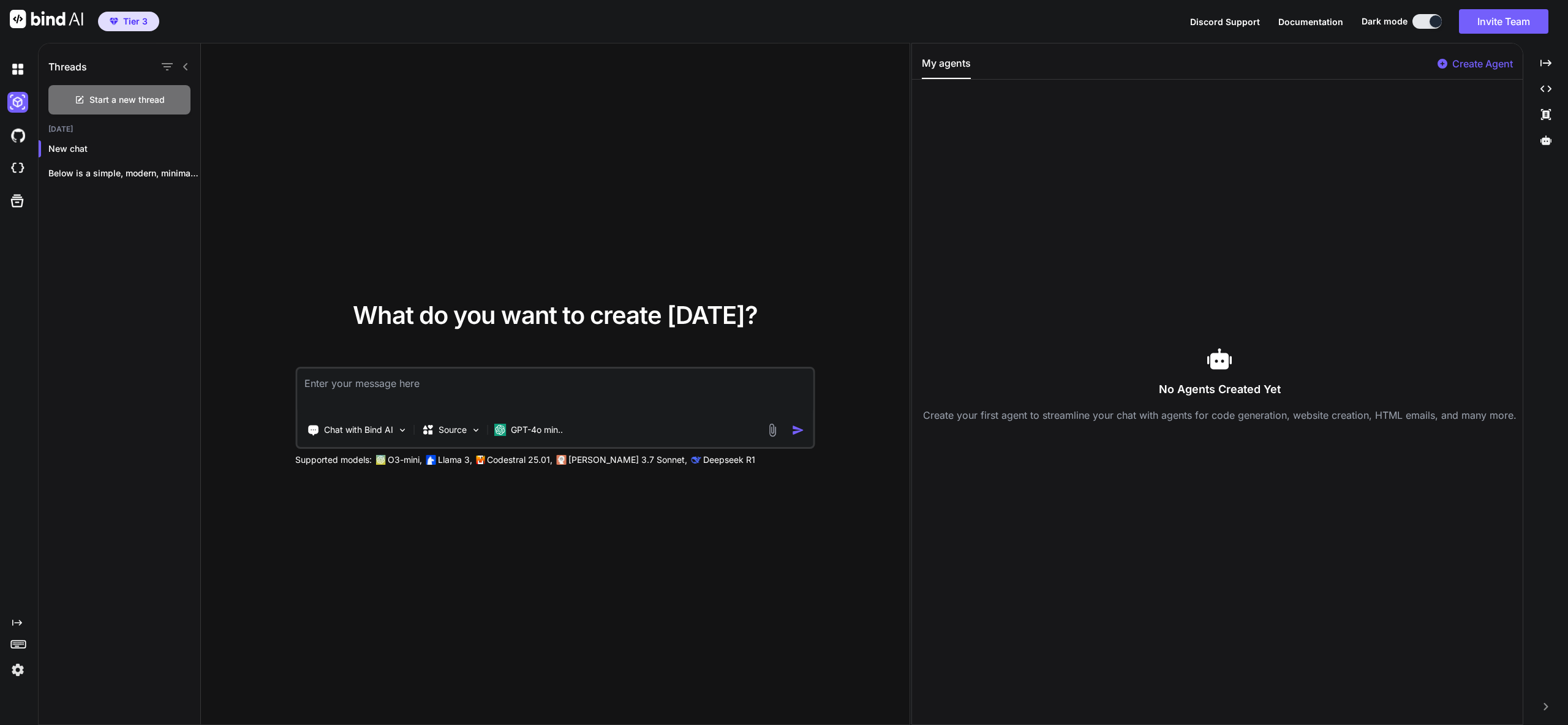
click at [479, 373] on textarea at bounding box center [555, 391] width 516 height 46
paste textarea "We are a swiss based Consulting company called CreateValue. We are Sharr Ramada…"
type textarea "x"
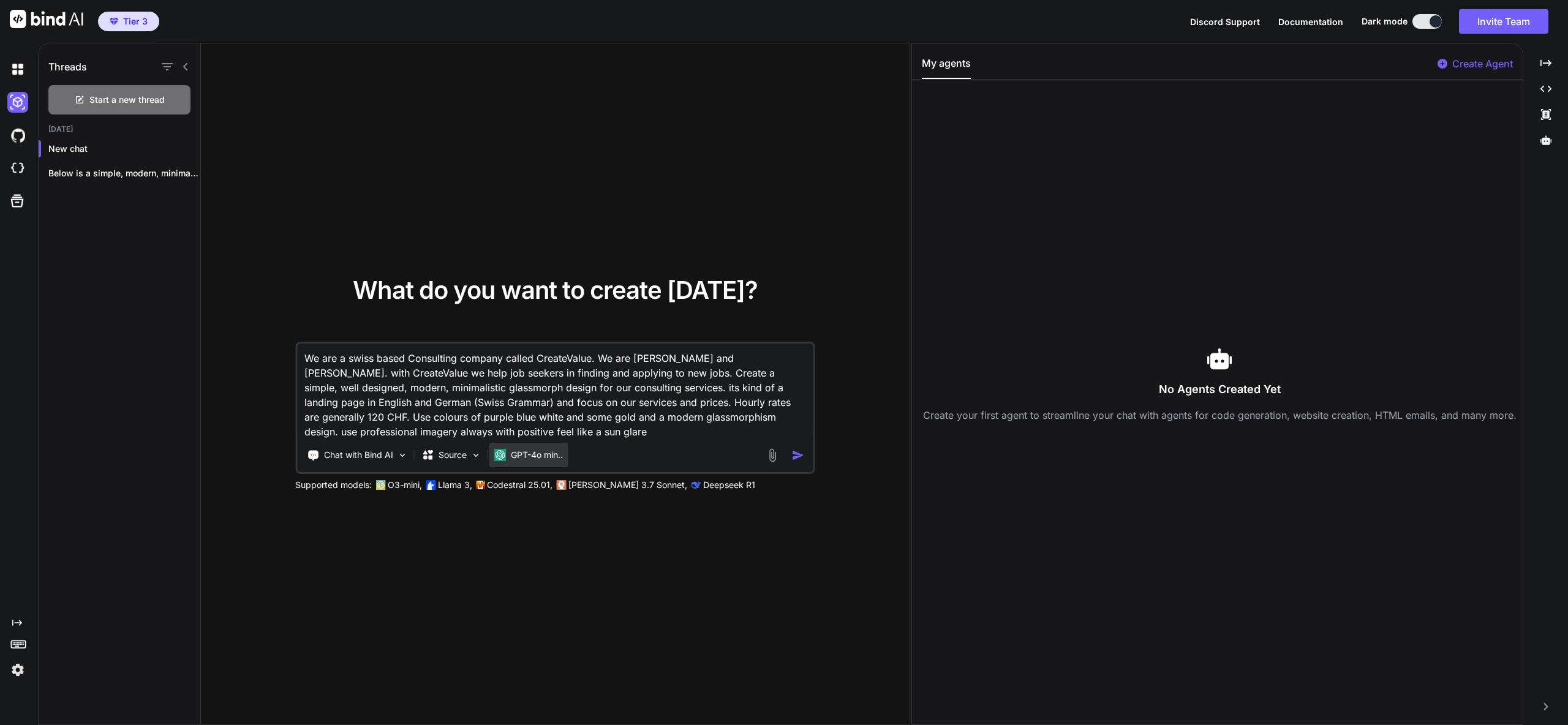
type textarea "We are a swiss based Consulting company called CreateValue. We are Sharr Ramada…"
click at [533, 456] on p "GPT-4o min.." at bounding box center [537, 455] width 52 height 12
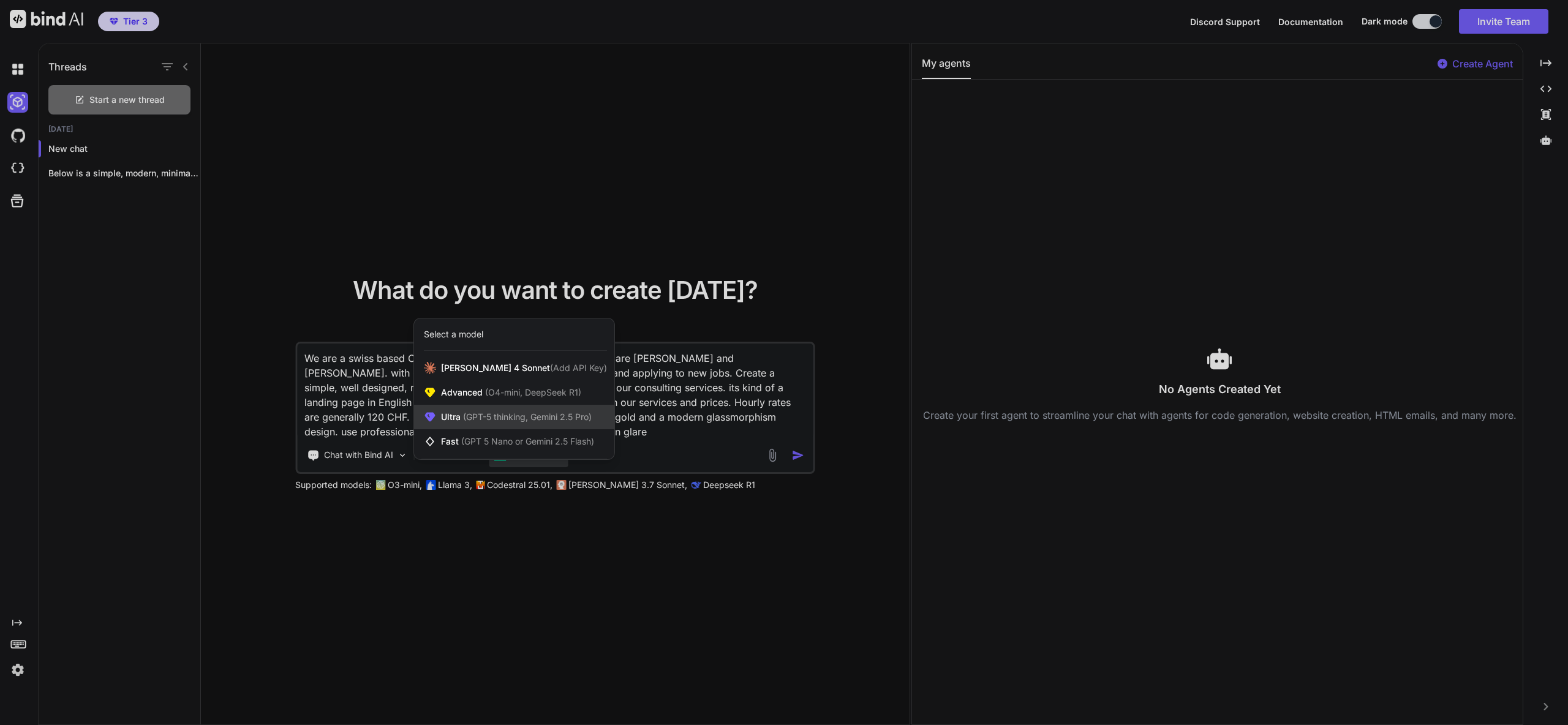
click at [525, 414] on span "(GPT-5 thinking, Gemini 2.5 Pro)" at bounding box center [526, 417] width 131 height 10
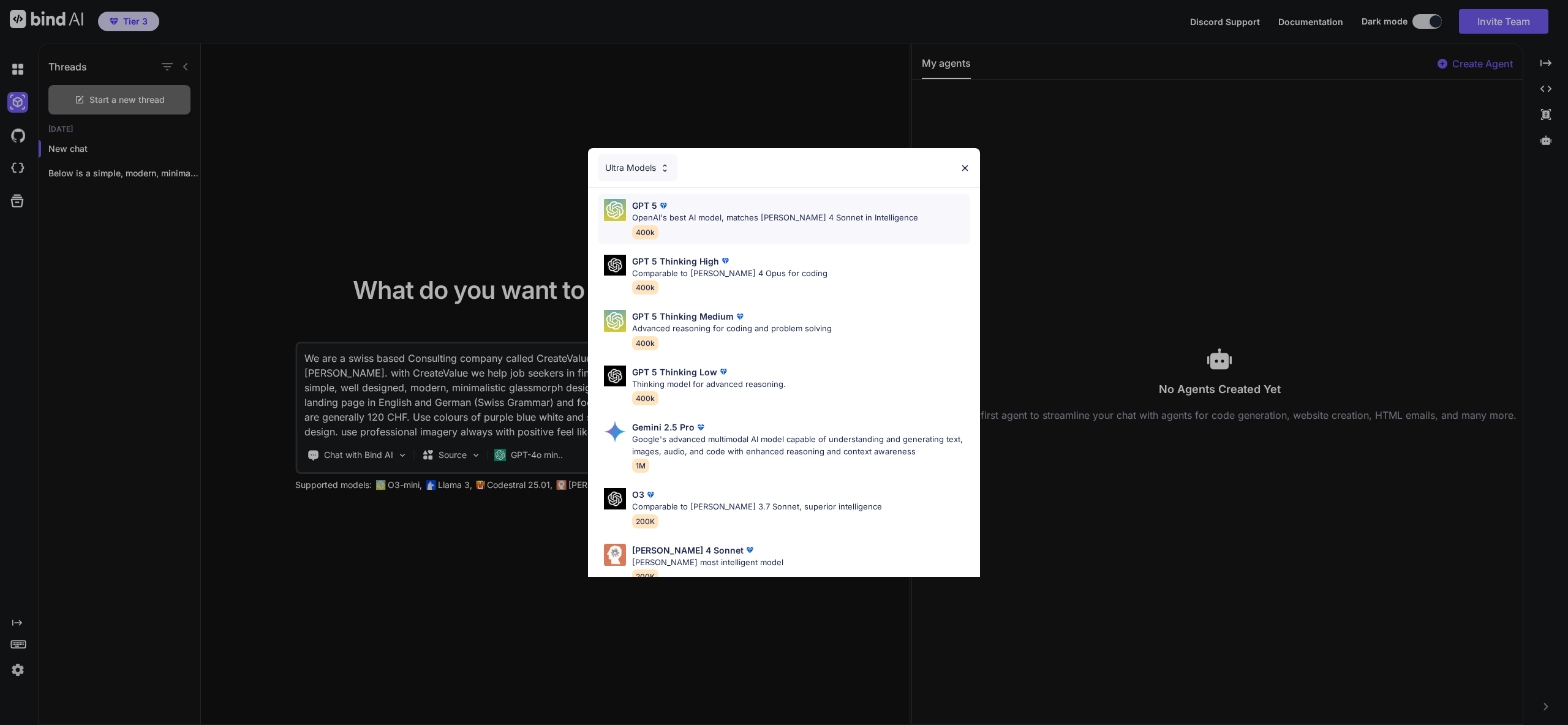
click at [746, 218] on p "OpenAI's best AI model, matches Claude 4 Sonnet in Intelligence" at bounding box center [774, 218] width 286 height 12
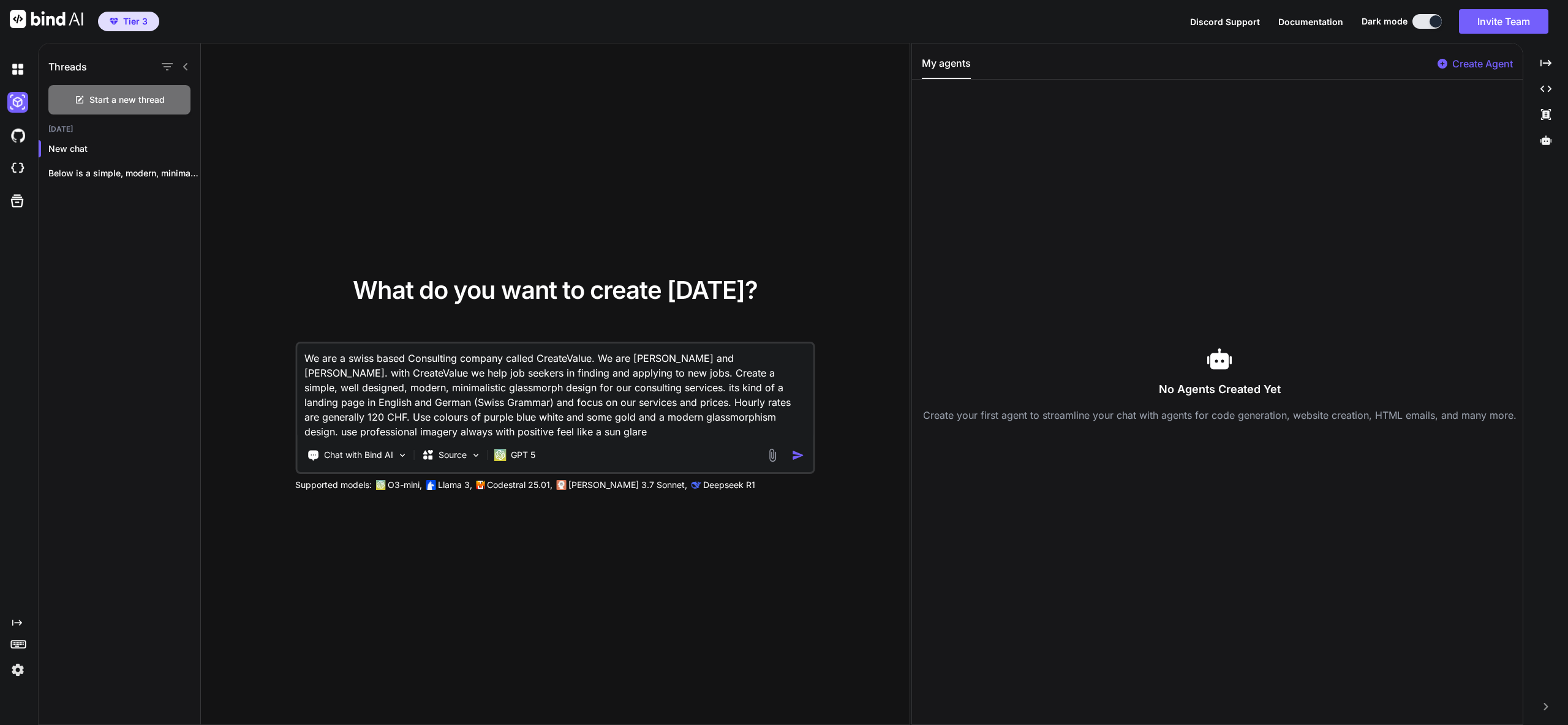
click at [797, 455] on img "button" at bounding box center [798, 455] width 13 height 13
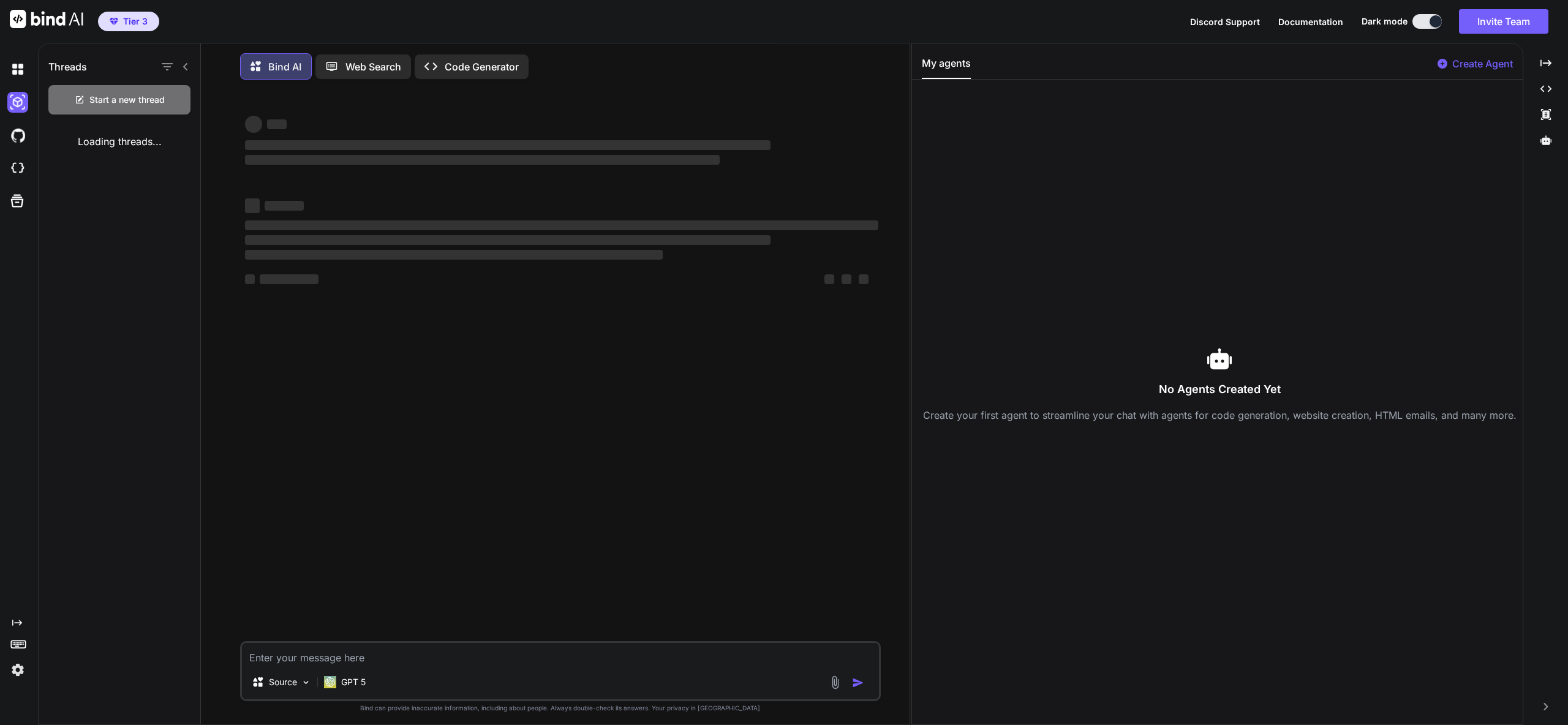
type textarea "x"
click at [1546, 65] on icon "Created with Pixso." at bounding box center [1546, 63] width 11 height 11
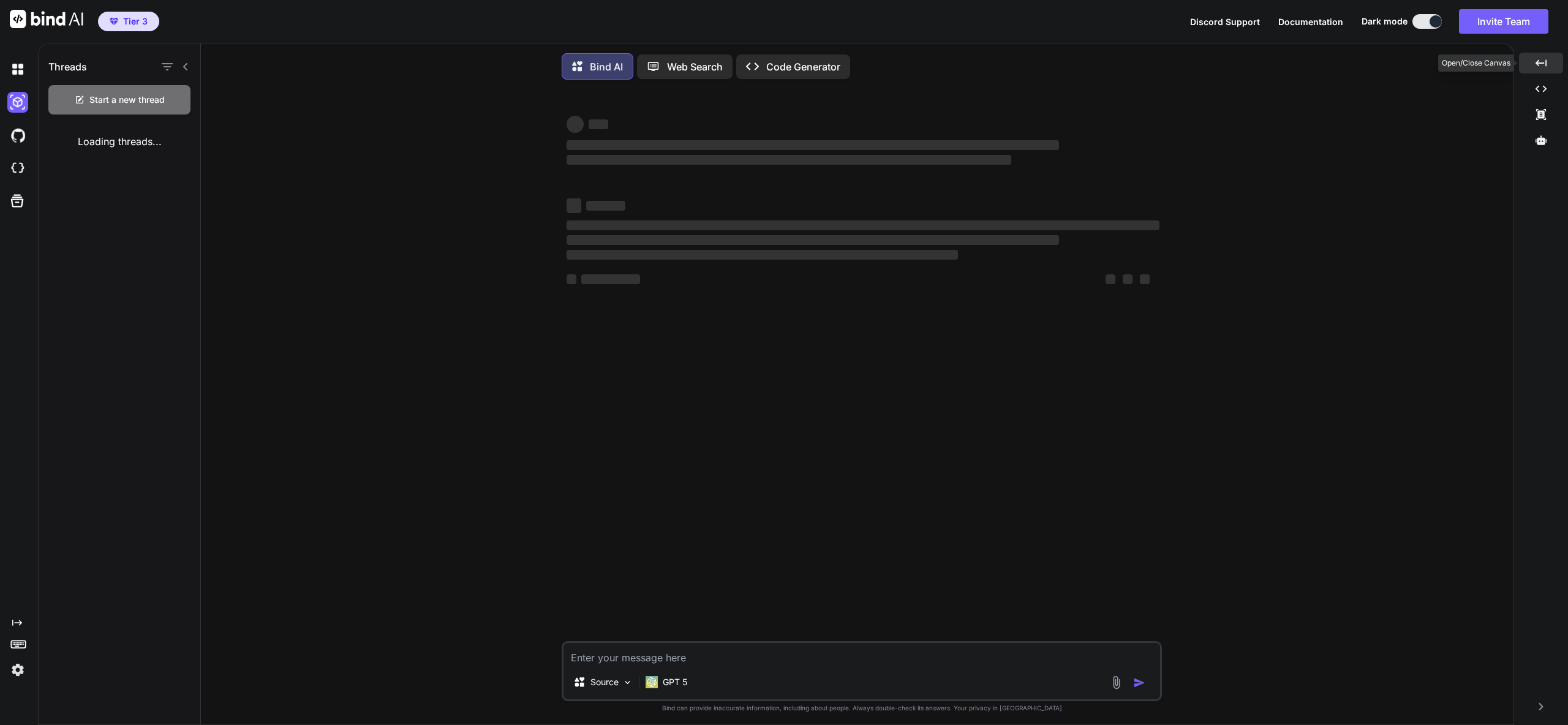
click at [1546, 65] on icon at bounding box center [1541, 63] width 11 height 7
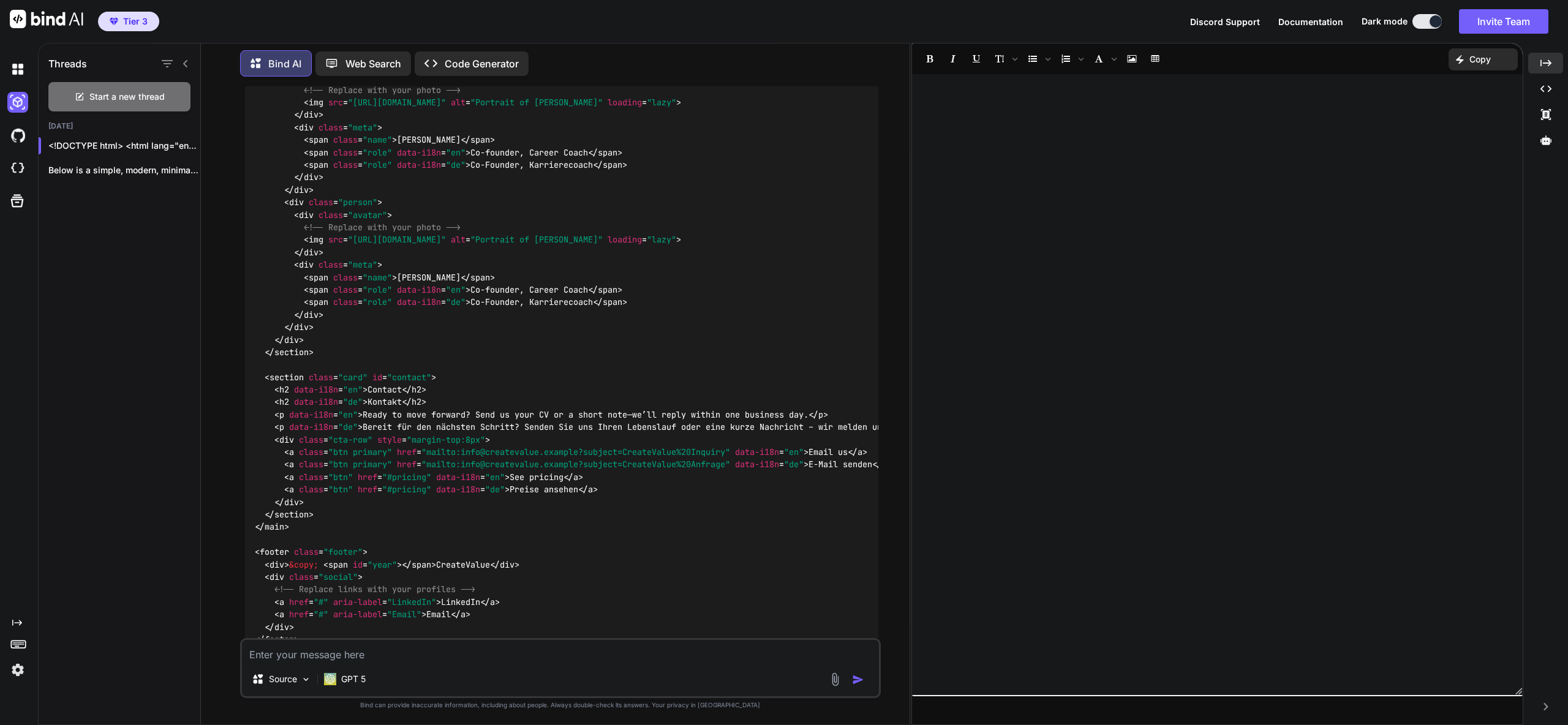
scroll to position [2554, 0]
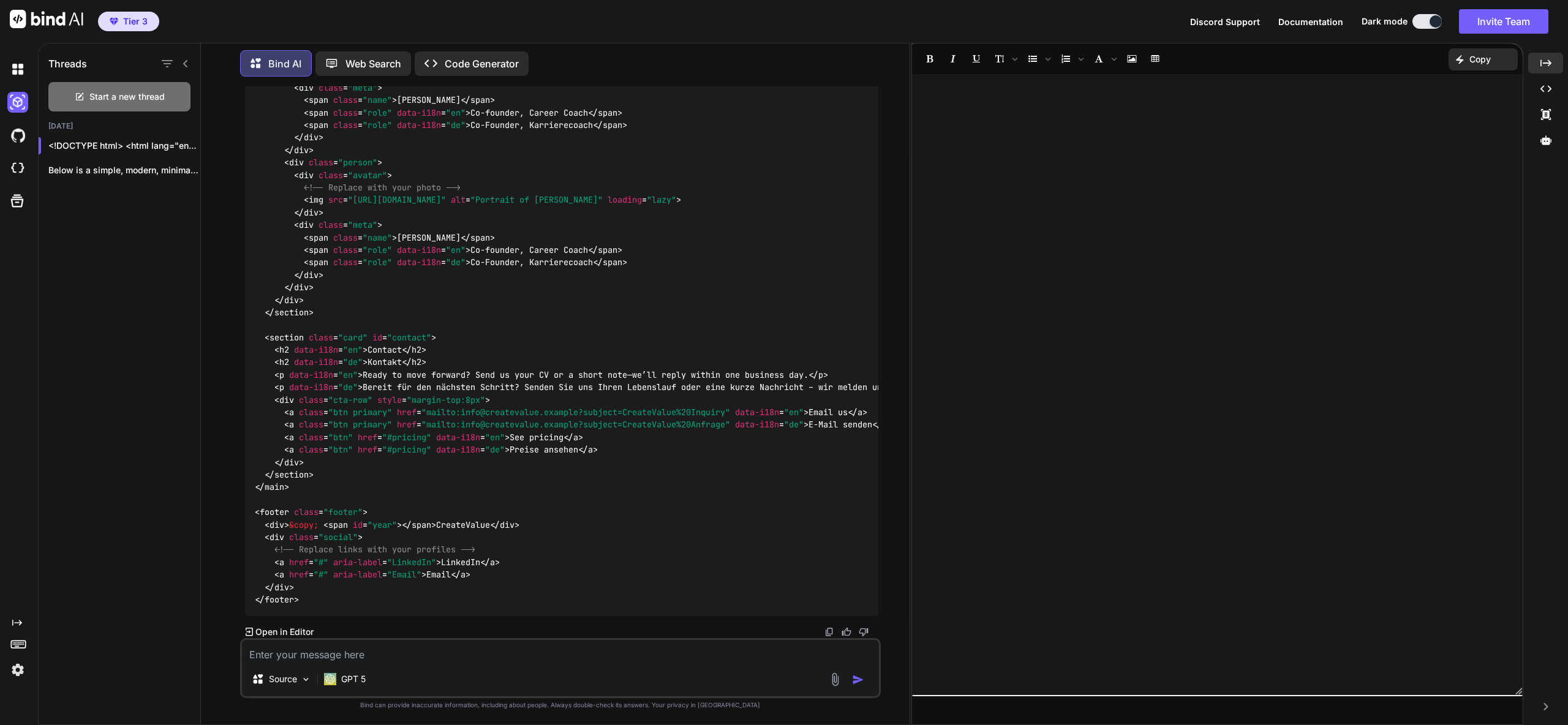
click at [276, 630] on p "Open in Editor" at bounding box center [284, 632] width 58 height 12
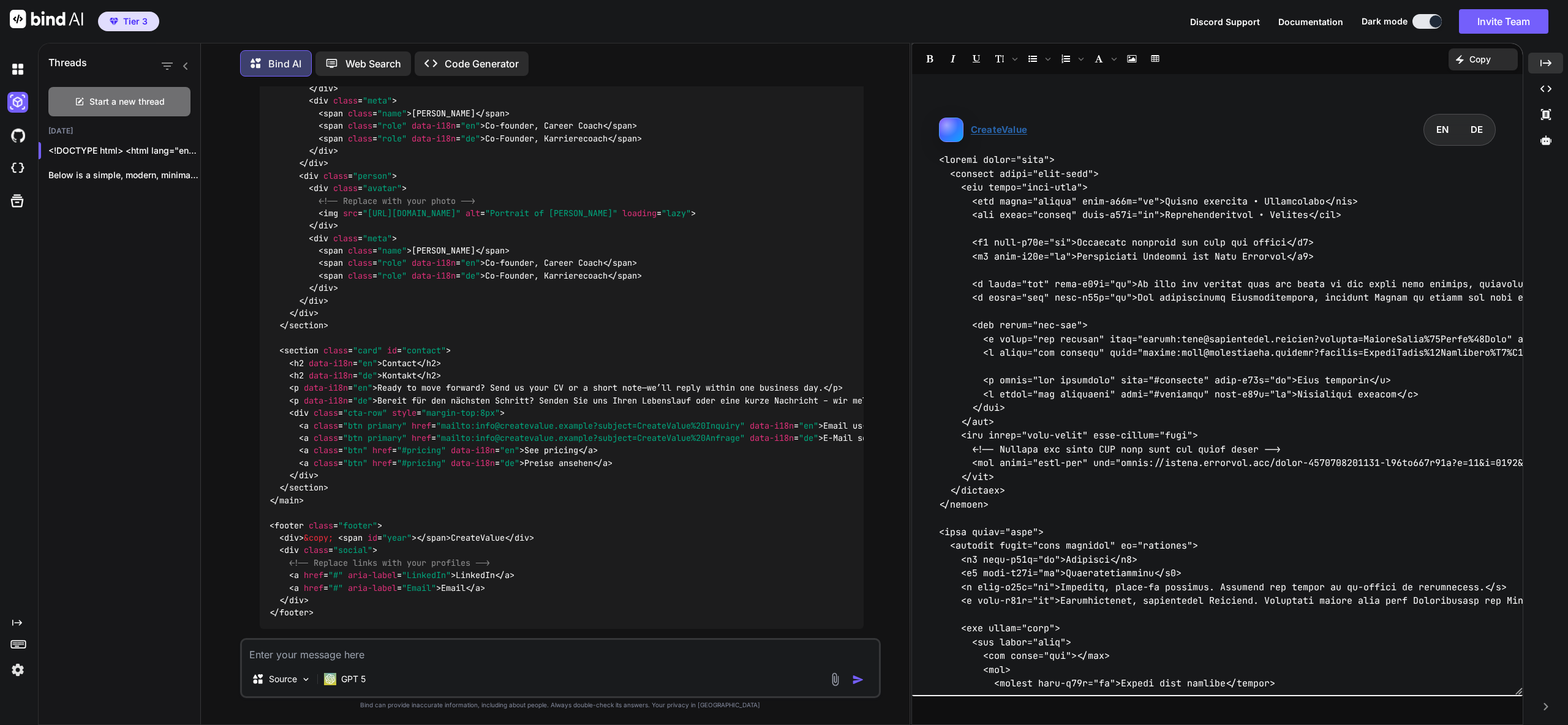
click at [1440, 133] on button "EN" at bounding box center [1443, 130] width 29 height 24
click at [1477, 129] on button "DE" at bounding box center [1477, 130] width 29 height 24
click at [1449, 130] on button "E N" at bounding box center [1443, 130] width 29 height 24
click at [1468, 65] on div "Created with Pixso. Copy" at bounding box center [1483, 59] width 69 height 22
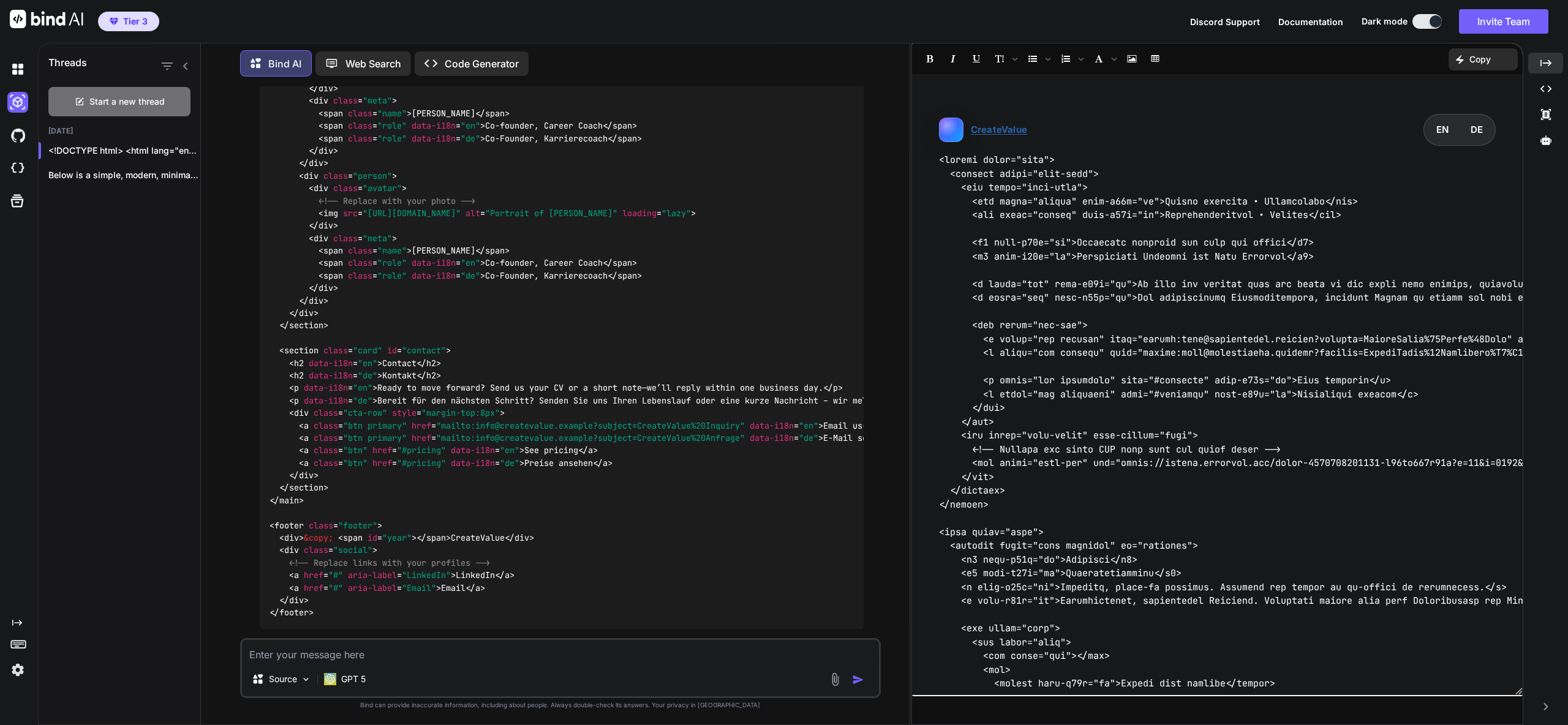
click at [966, 137] on link "CreateValue" at bounding box center [983, 130] width 88 height 25
click at [1224, 142] on nav "CreateValue E N DE" at bounding box center [1217, 130] width 557 height 33
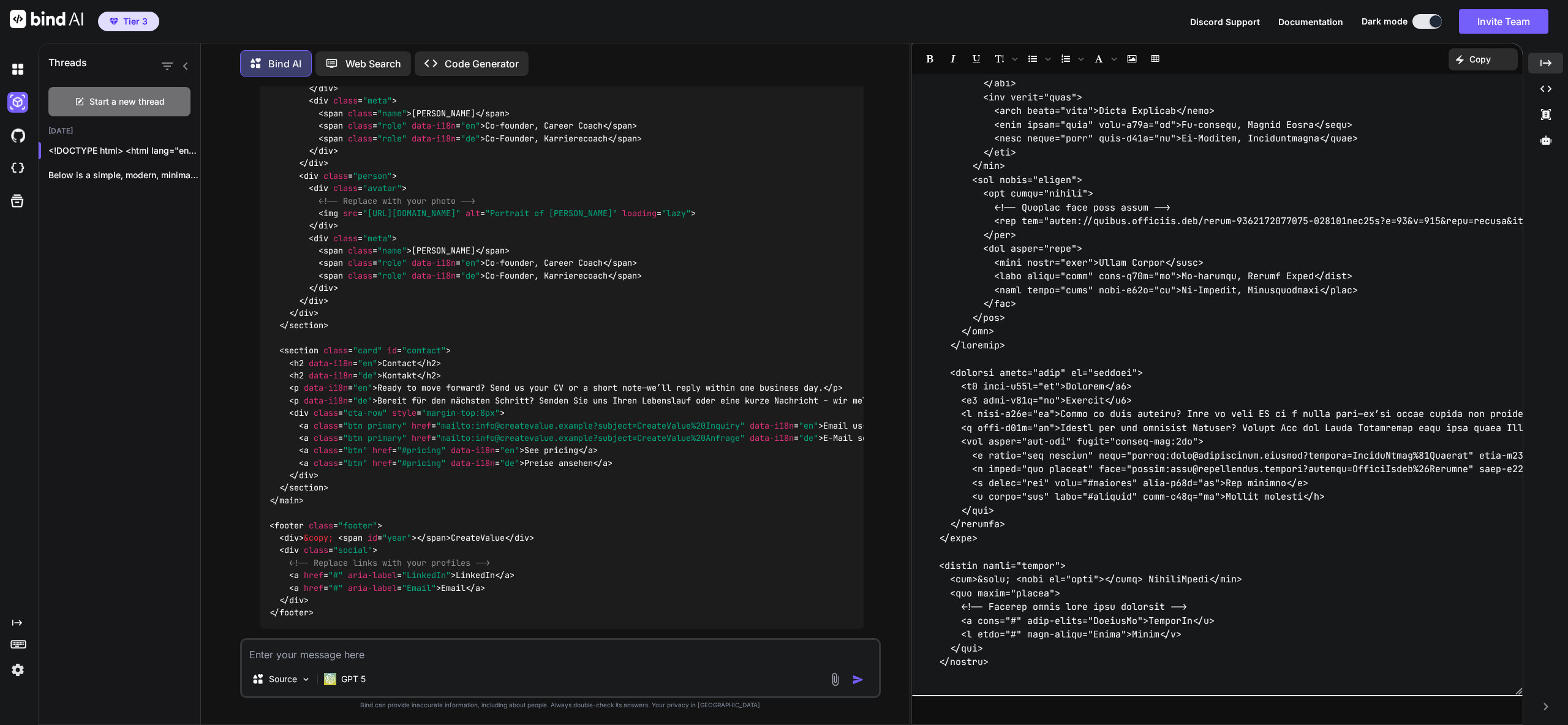
scroll to position [1933, 0]
click at [105, 150] on p "<!DOCTYPE html> <html lang="en" data-lan..." at bounding box center [124, 151] width 152 height 12
click at [362, 685] on p "GPT 5" at bounding box center [354, 679] width 25 height 12
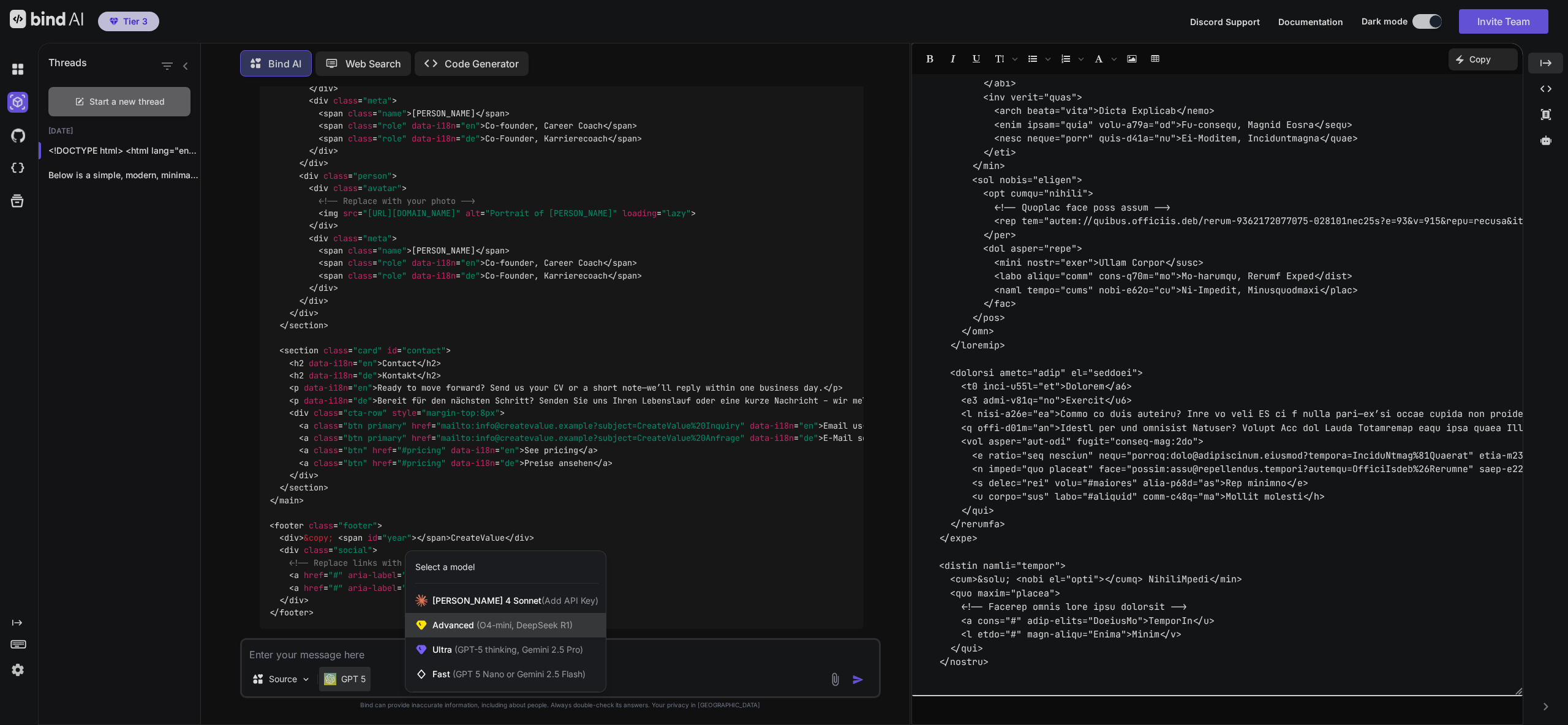
click at [502, 623] on span "(O4-mini, DeepSeek R1)" at bounding box center [523, 624] width 98 height 10
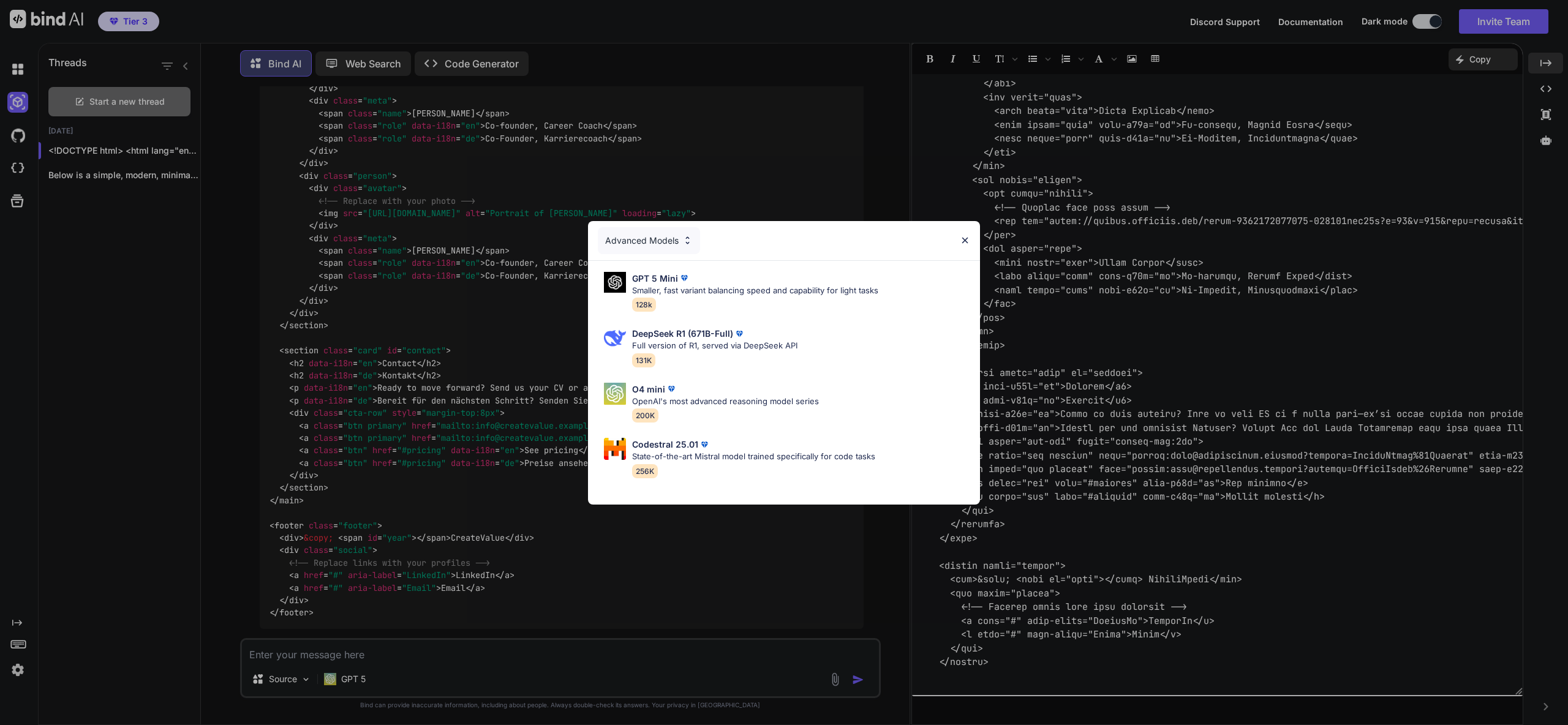
click at [673, 248] on div "Advanced Models" at bounding box center [649, 240] width 102 height 27
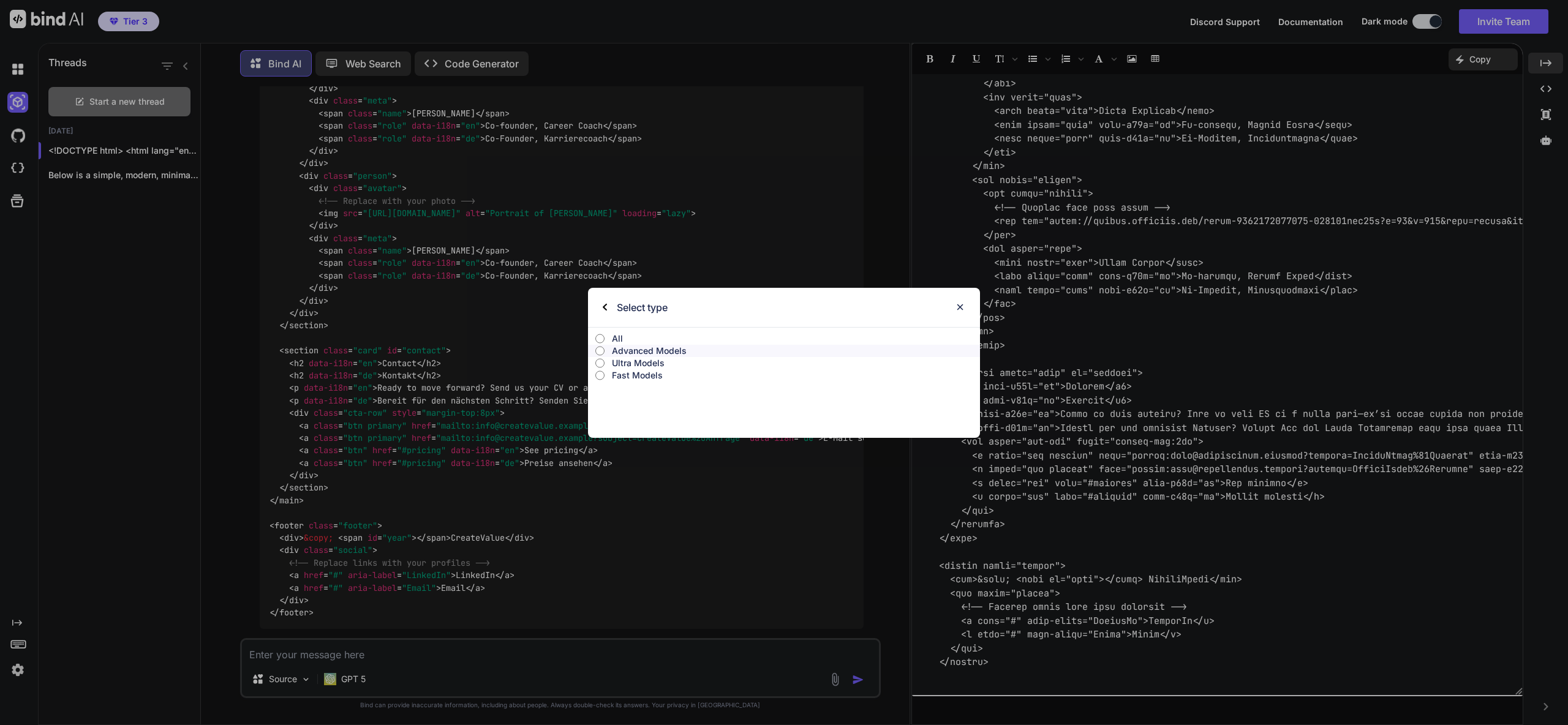
click at [612, 338] on p "All" at bounding box center [795, 338] width 368 height 12
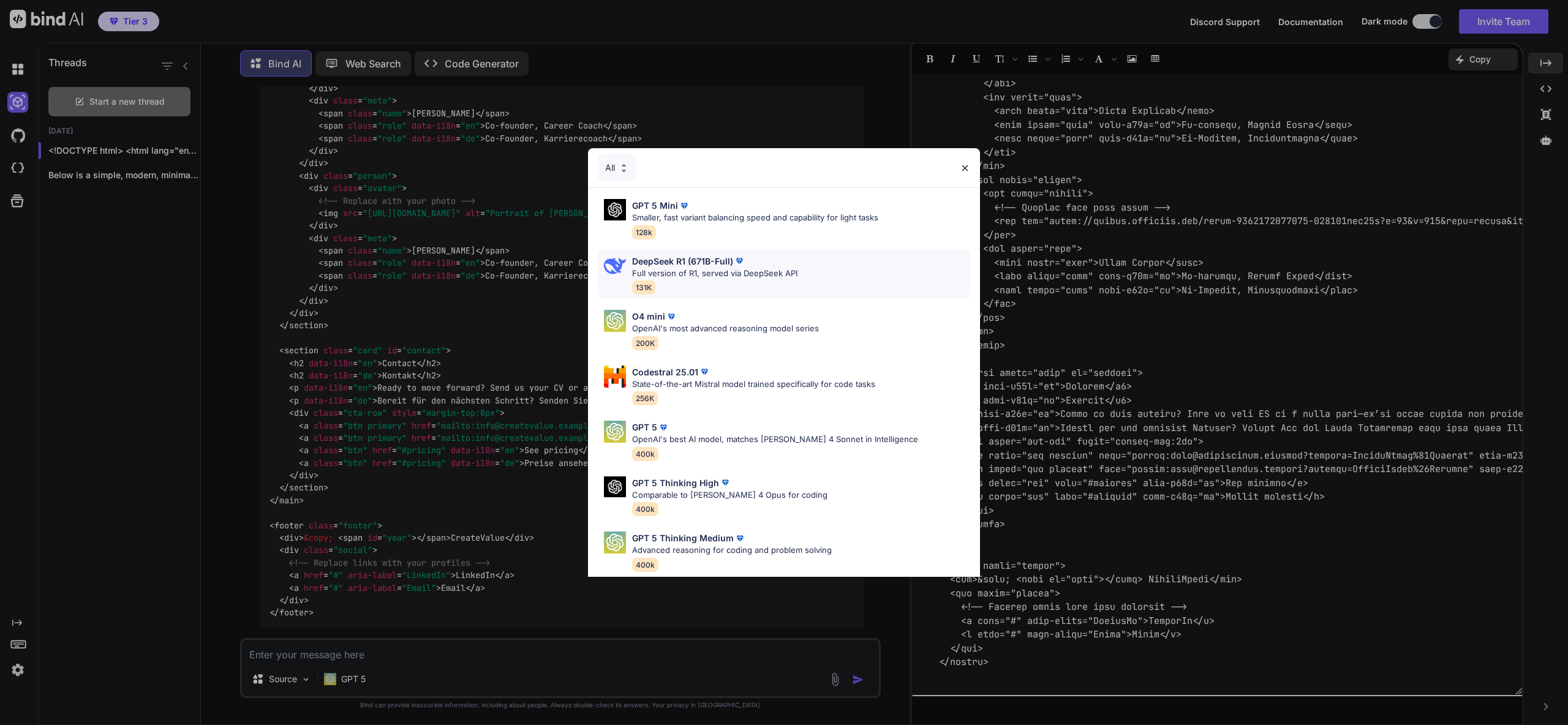
click at [730, 275] on p "Full version of R1, served via DeepSeek API" at bounding box center [715, 274] width 166 height 12
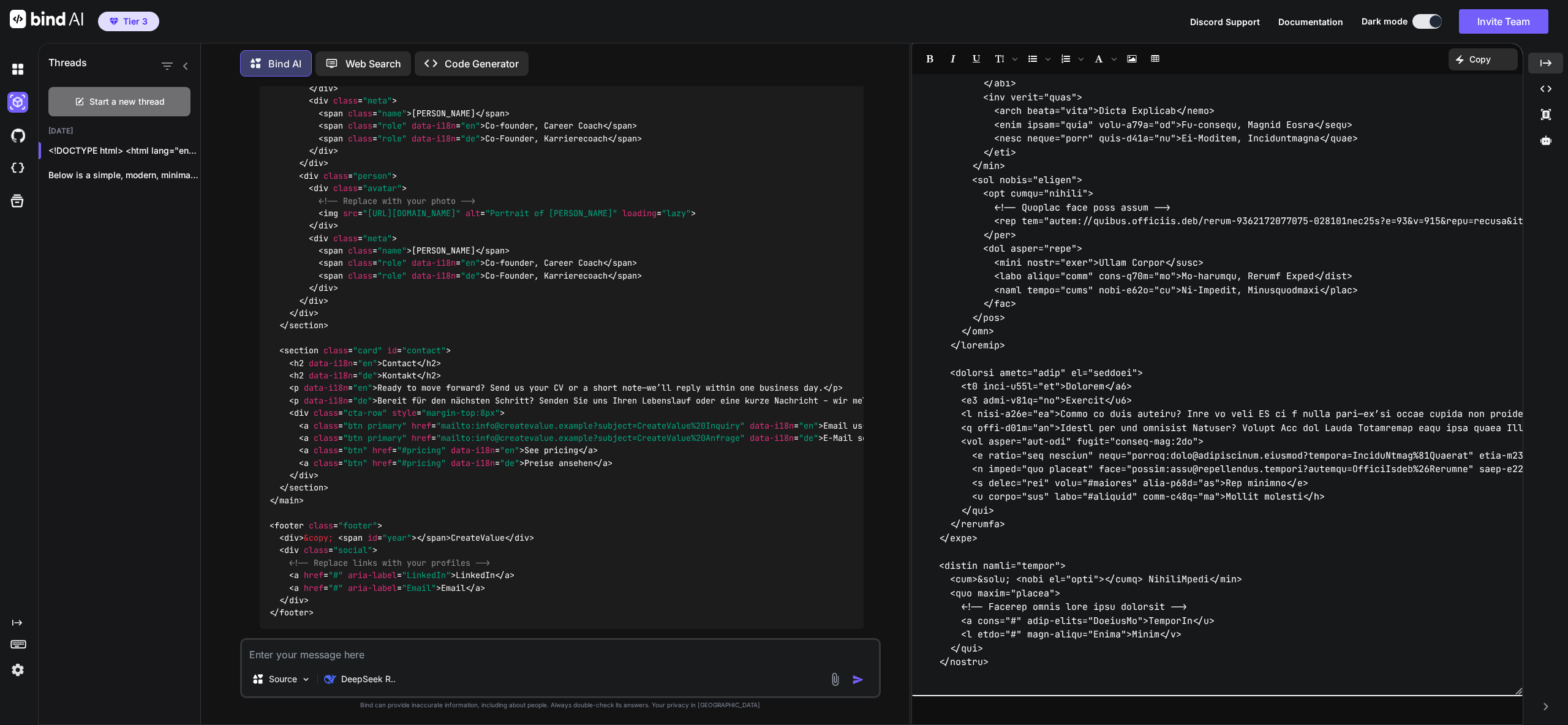
click at [402, 658] on textarea at bounding box center [560, 651] width 637 height 22
type textarea "with live preview"
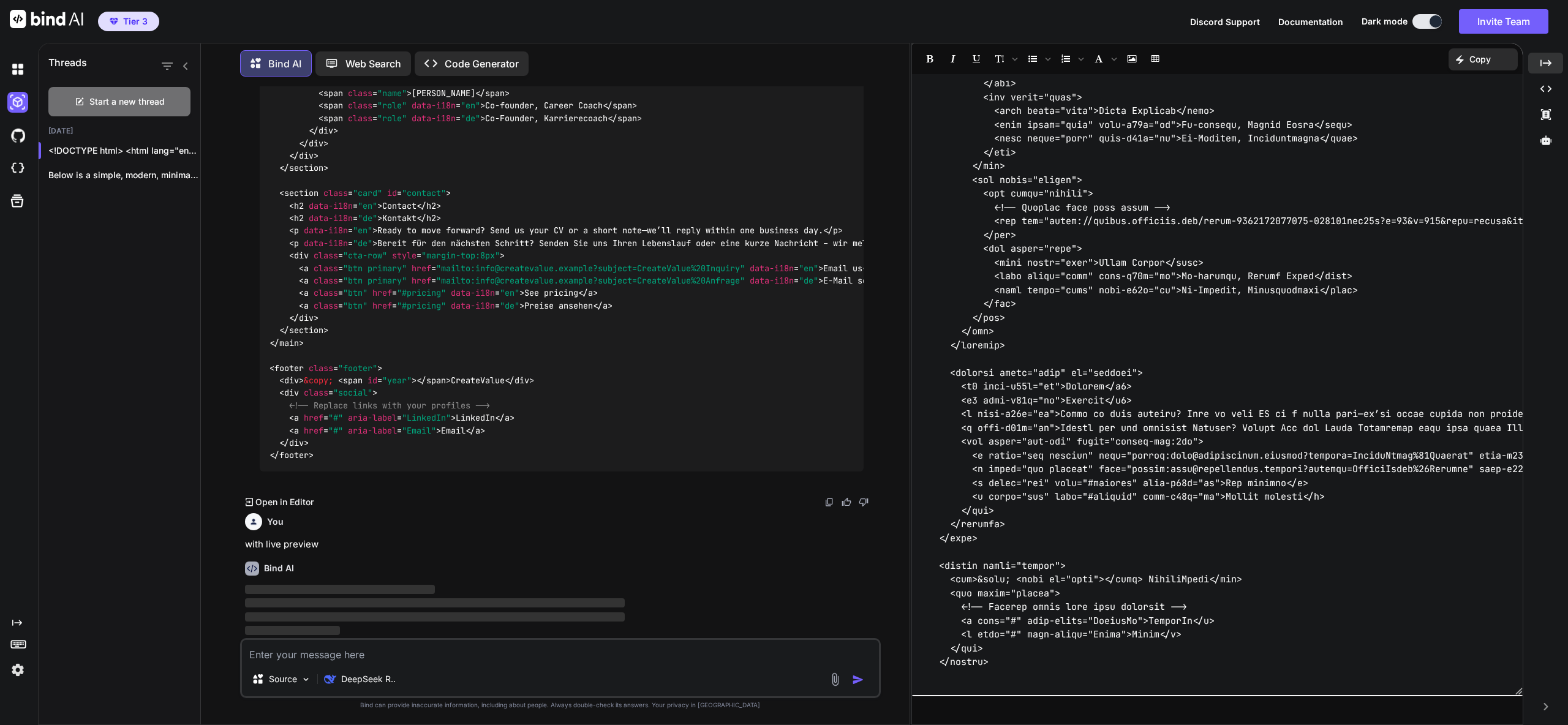
scroll to position [2725, 0]
click at [17, 165] on img at bounding box center [17, 168] width 21 height 21
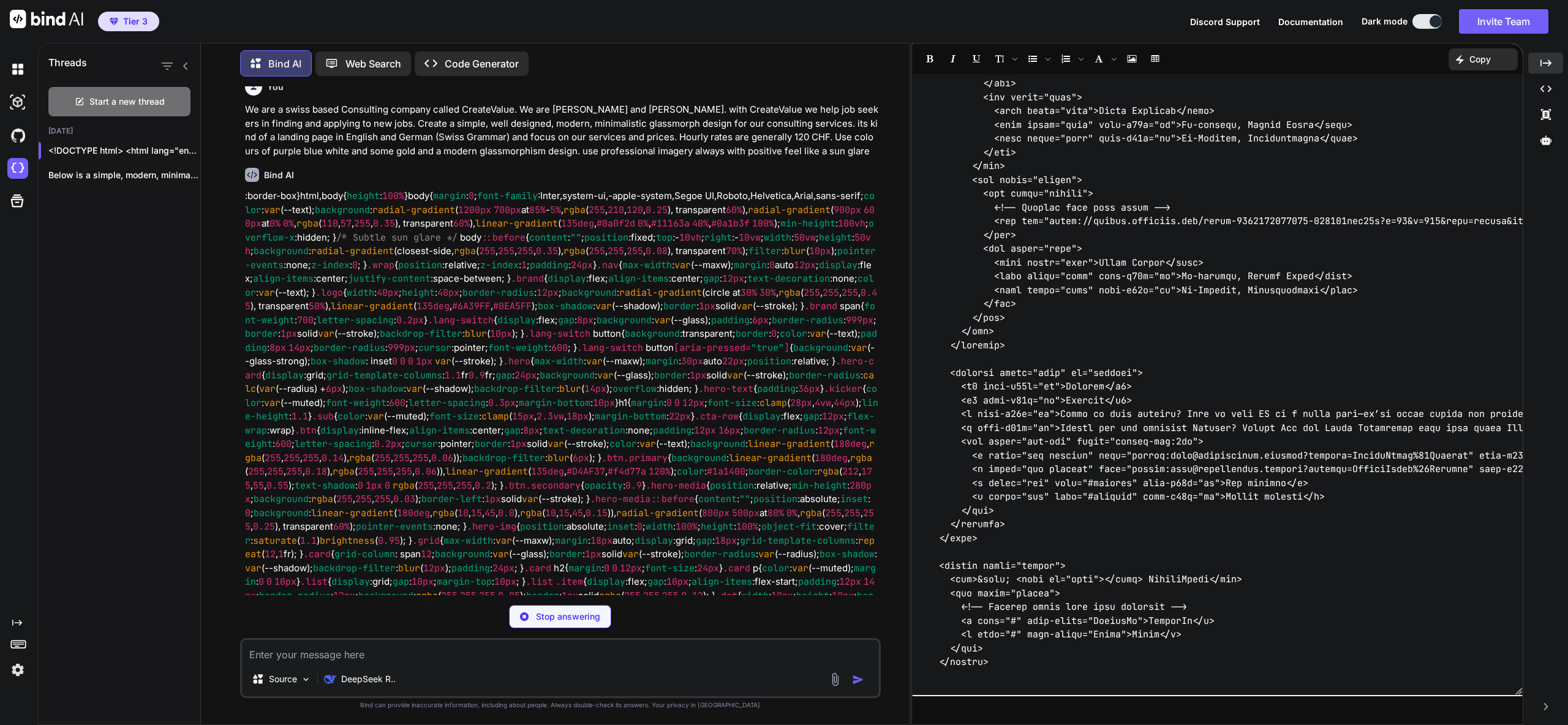
scroll to position [0, 0]
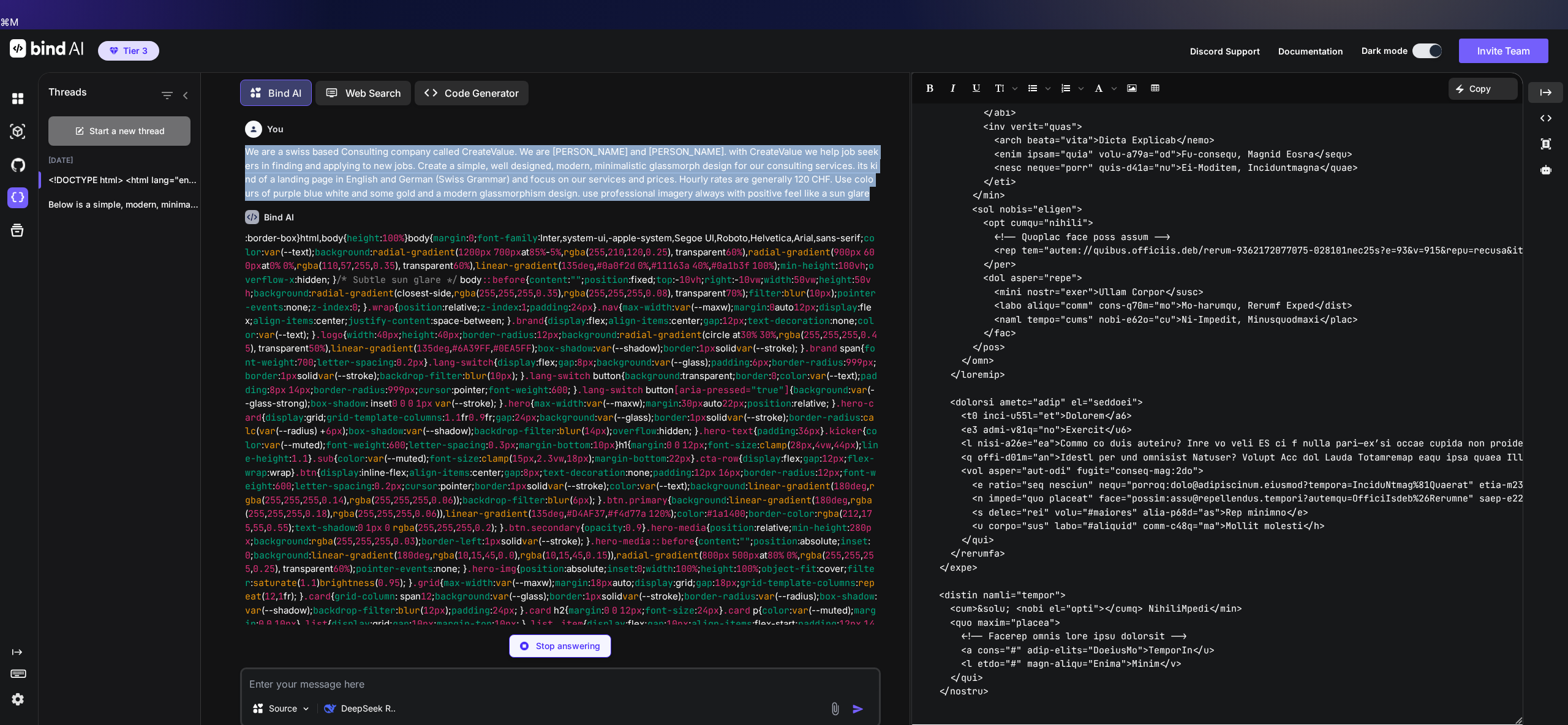
drag, startPoint x: 245, startPoint y: 123, endPoint x: 845, endPoint y: 169, distance: 601.8
click at [845, 169] on p "We are a swiss based Consulting company called CreateValue. We are Sharr Ramada…" at bounding box center [561, 172] width 633 height 55
copy p "We are a swiss based Consulting company called CreateValue. We are Sharr Ramada…"
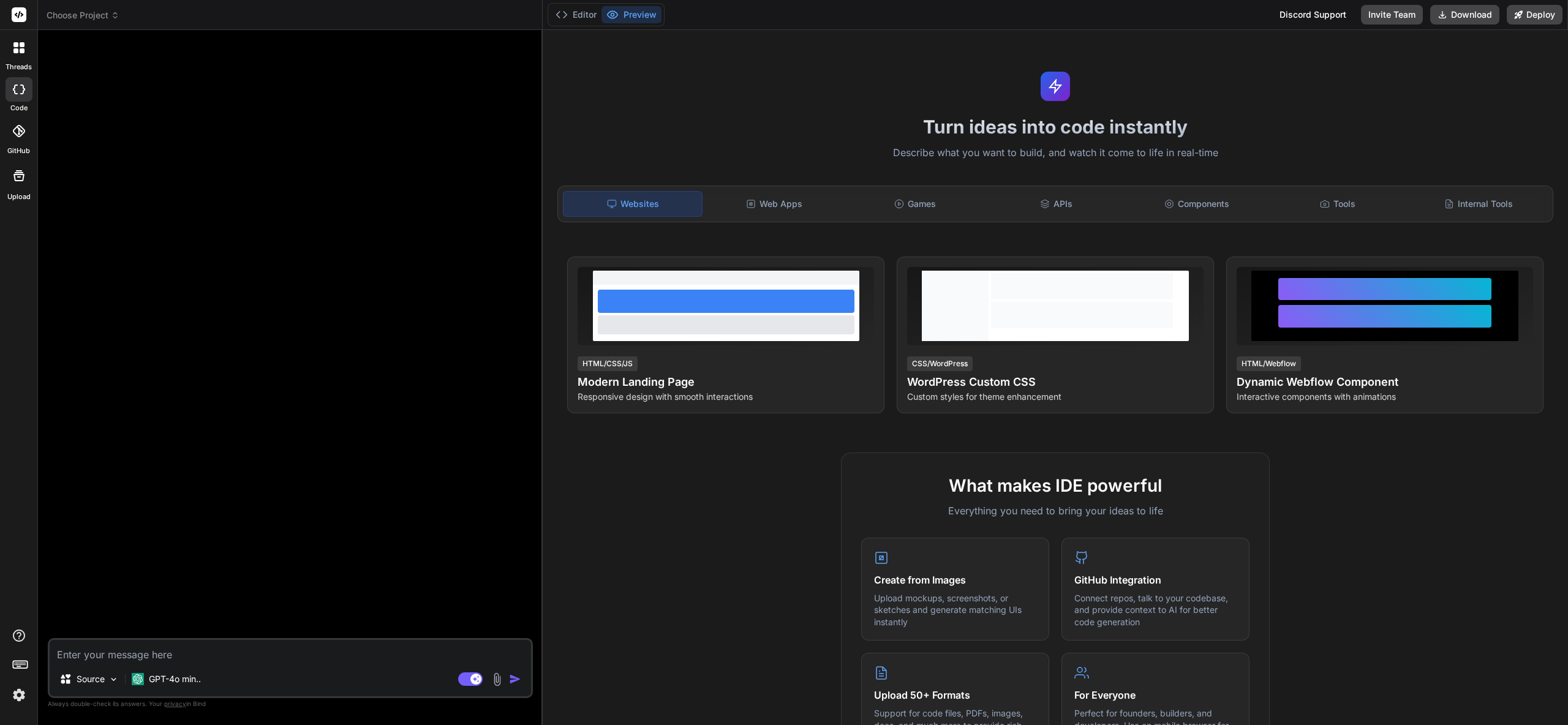
type textarea "x"
click at [96, 11] on span "Choose Project" at bounding box center [83, 15] width 73 height 12
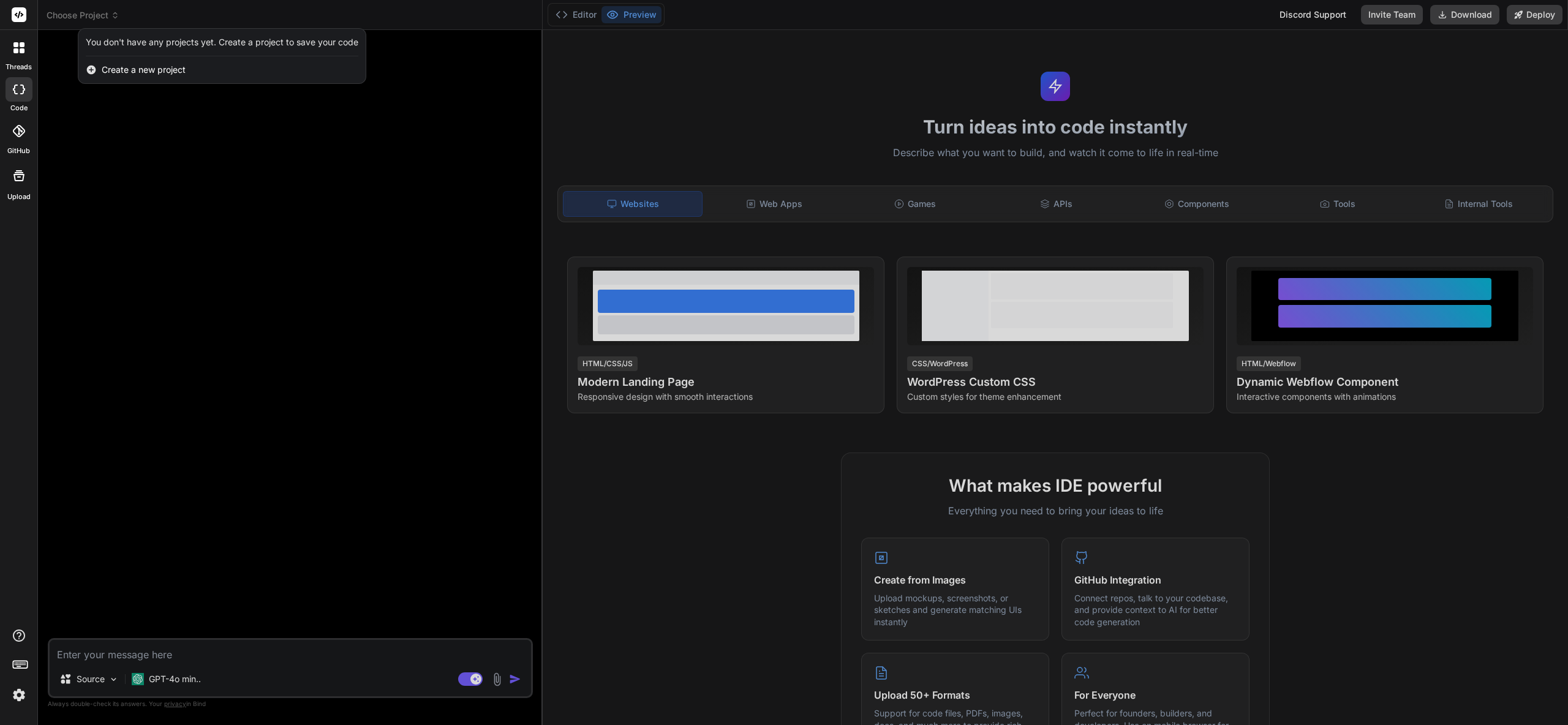
click at [139, 74] on span "Create a new project" at bounding box center [143, 70] width 84 height 12
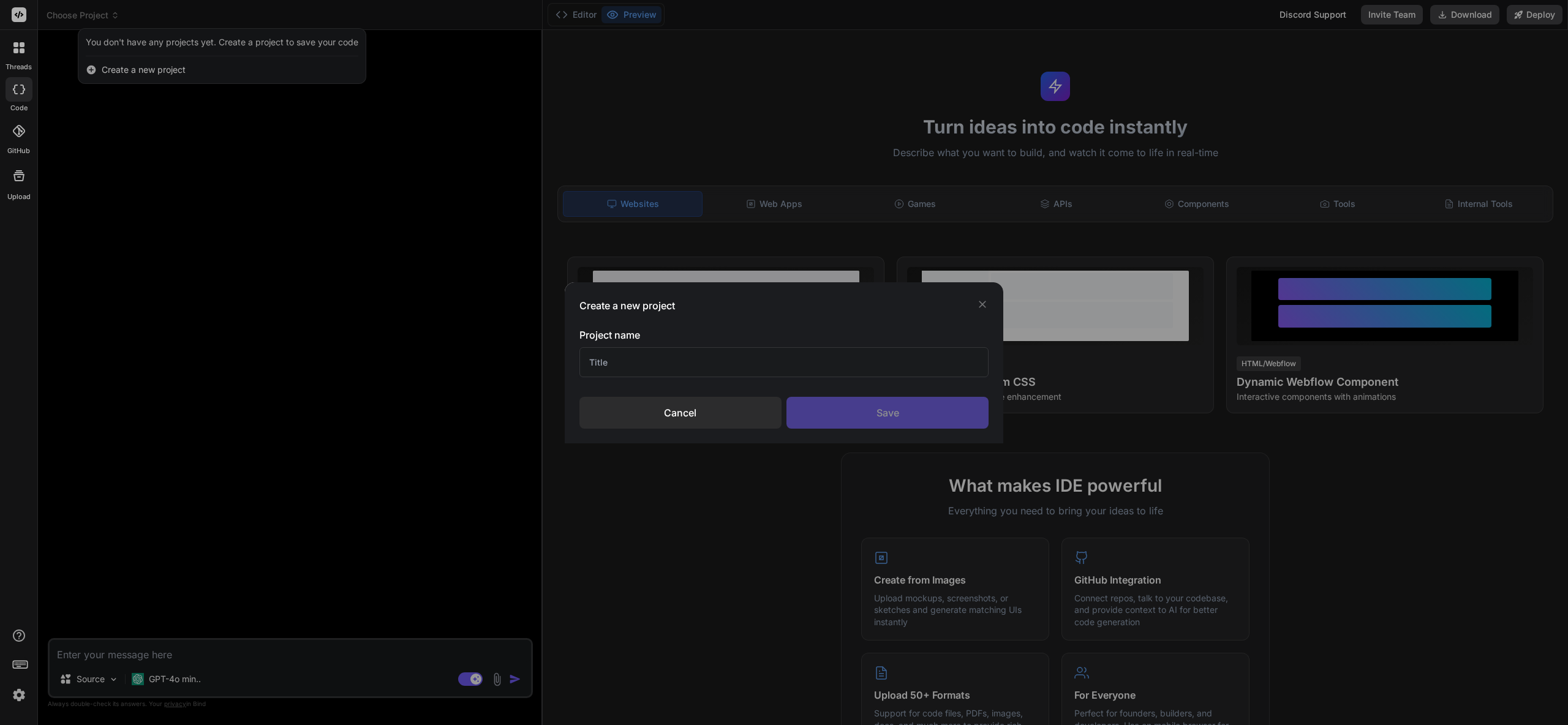
click at [670, 360] on input "text" at bounding box center [784, 362] width 410 height 30
type input "CreateValue Landing"
click at [905, 415] on div "Save" at bounding box center [887, 413] width 202 height 32
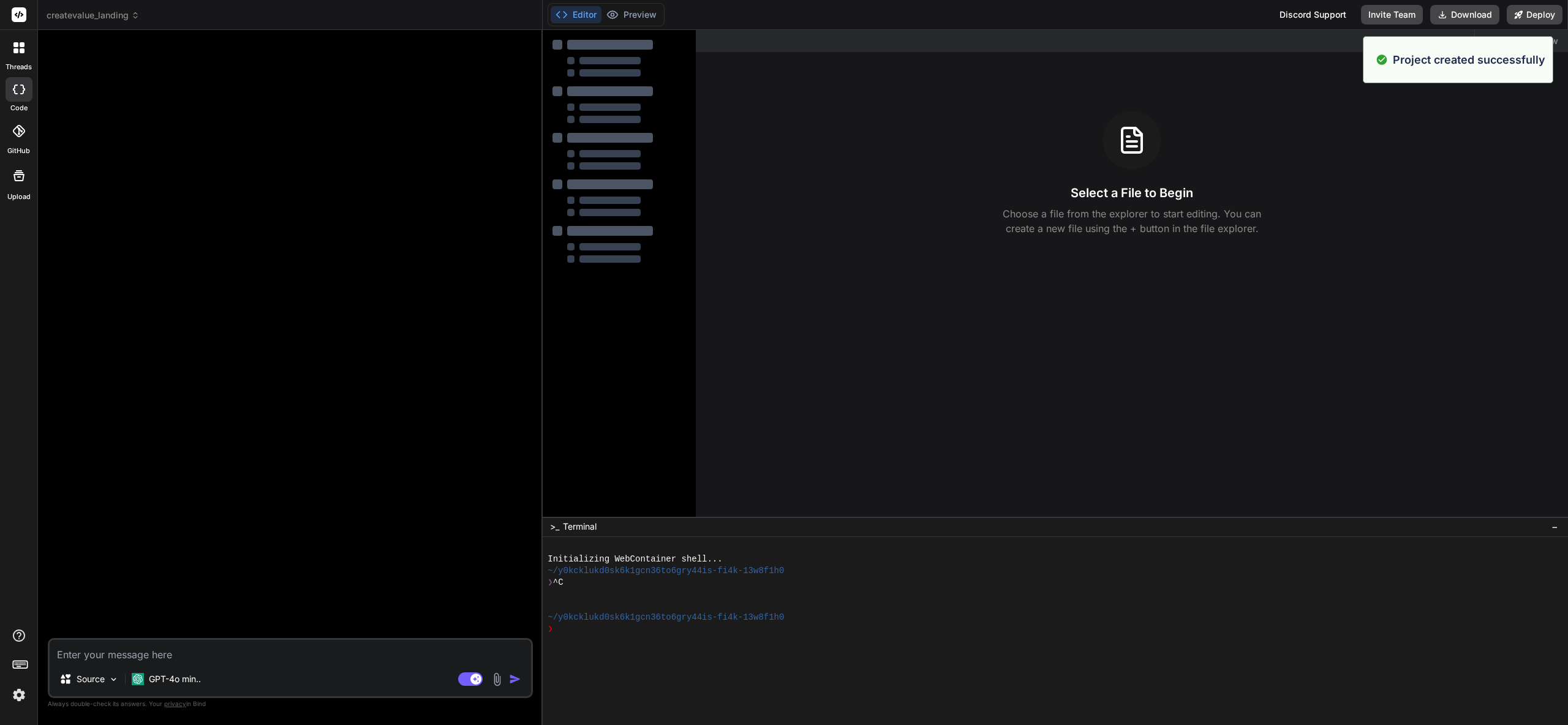
type textarea "x"
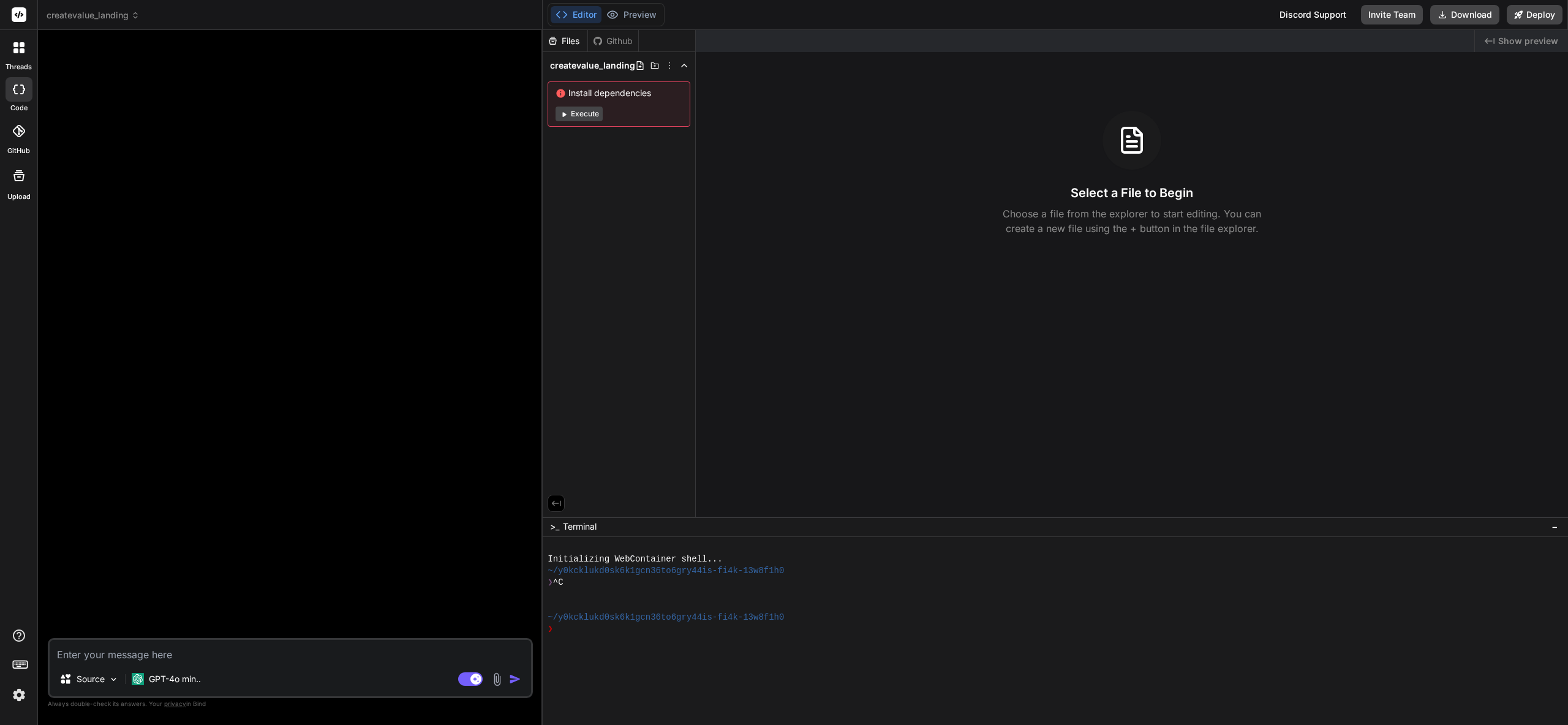
click at [133, 662] on div "Source GPT-4o min.. Agent Mode. When this toggle is activated, AI automatically…" at bounding box center [290, 668] width 485 height 60
click at [136, 652] on textarea at bounding box center [290, 651] width 482 height 22
click at [162, 657] on textarea at bounding box center [290, 651] width 482 height 22
paste textarea "We are a swiss based Consulting company called CreateValue. We are [PERSON_NAME…"
type textarea "We are a swiss based Consulting company called CreateValue. We are [PERSON_NAME…"
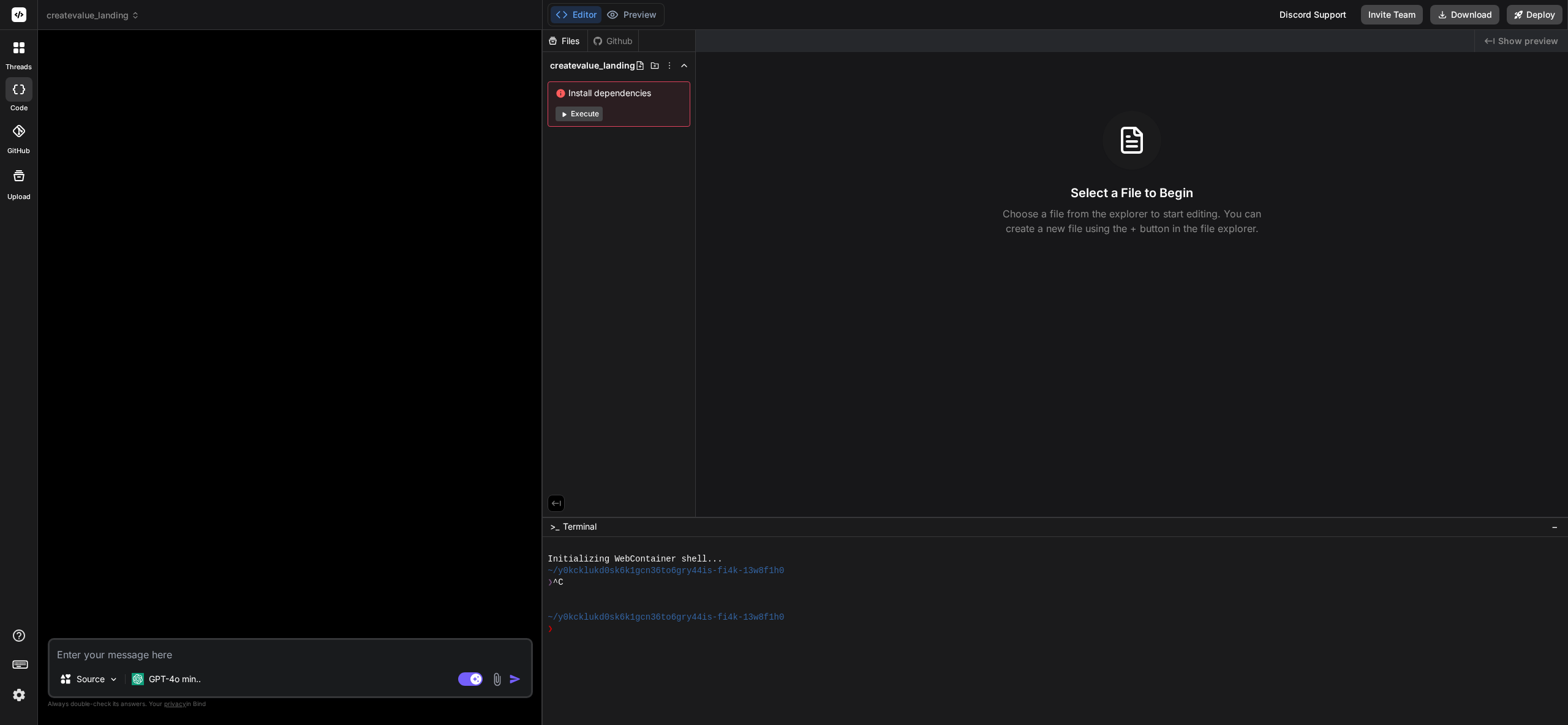
type textarea "x"
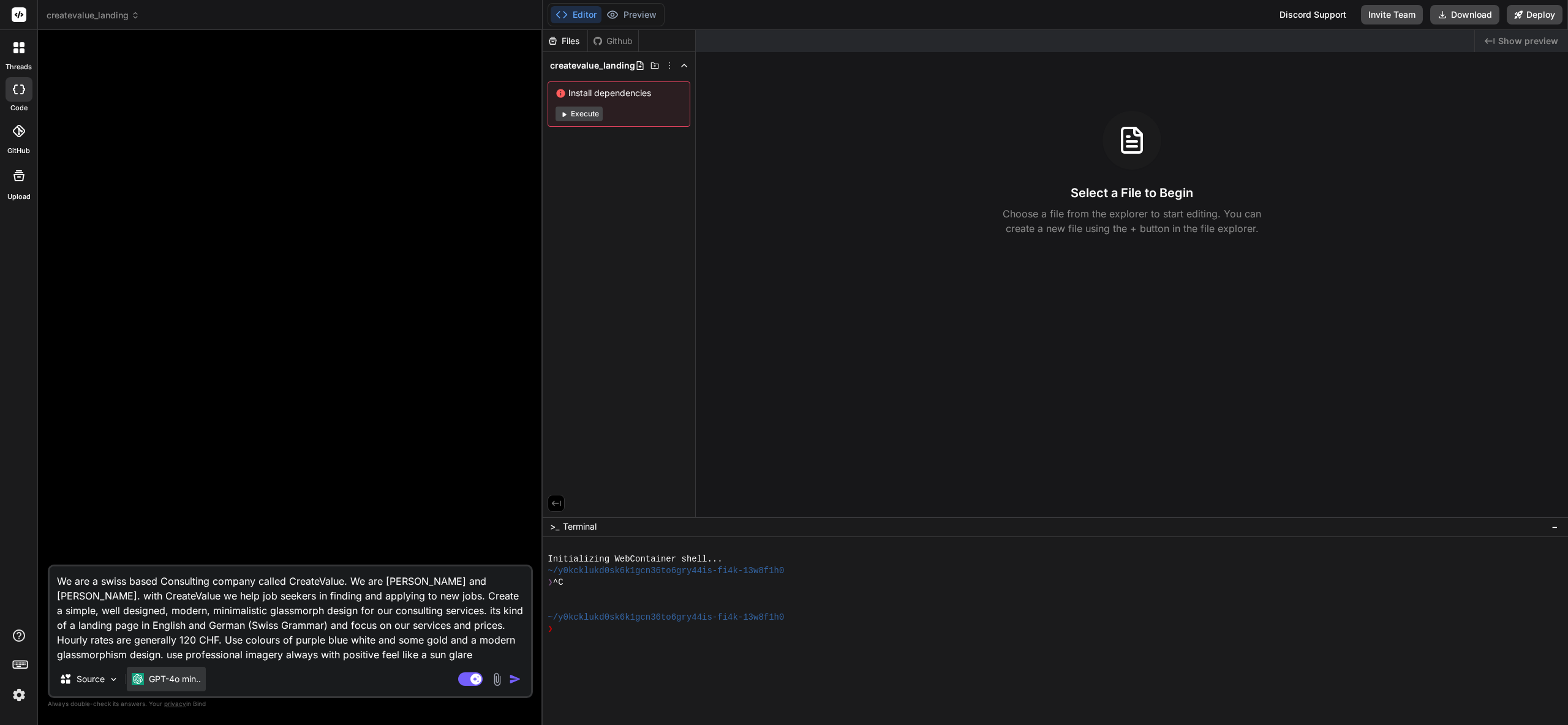
type textarea "We are a swiss based Consulting company called CreateValue. We are [PERSON_NAME…"
click at [180, 683] on p "GPT-4o min.." at bounding box center [174, 679] width 52 height 12
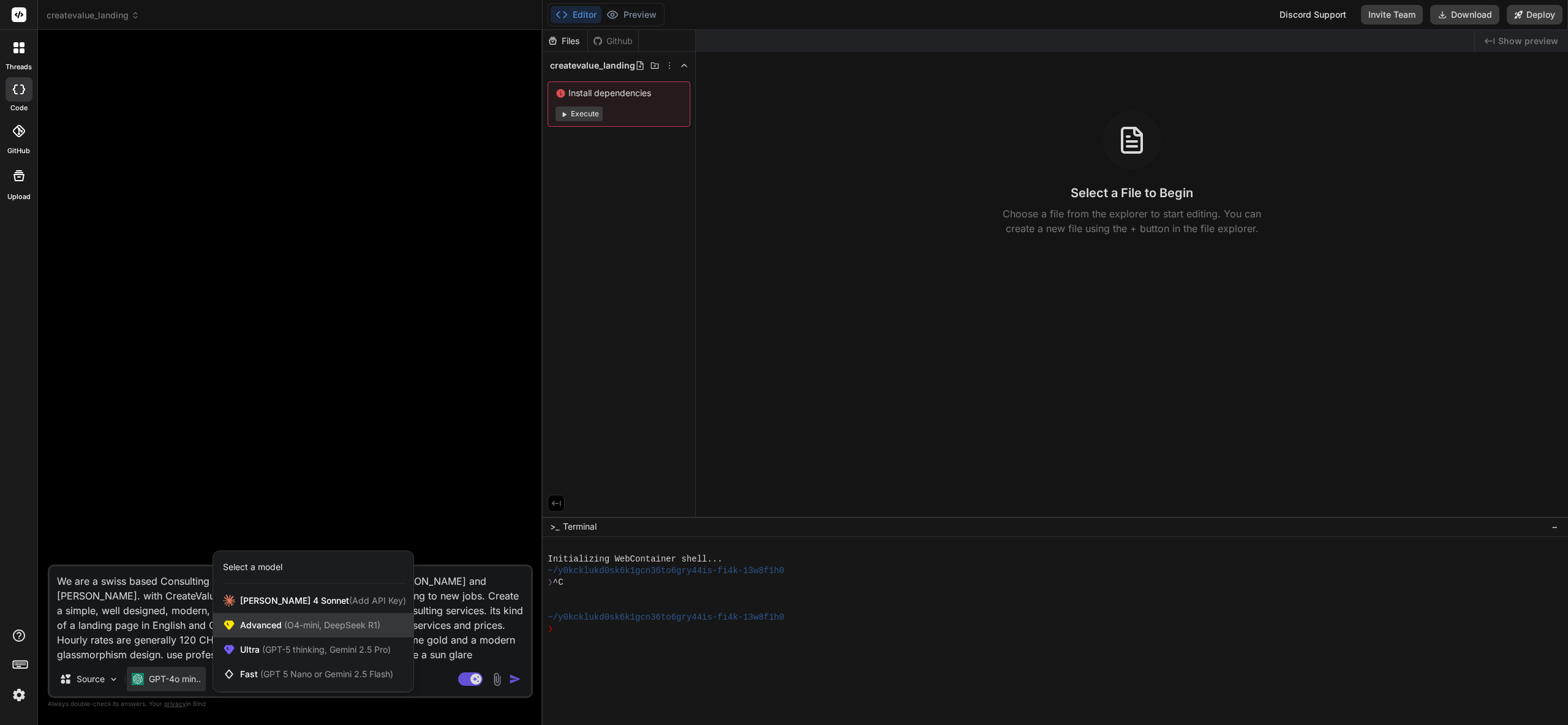
click at [311, 624] on span "(O4-mini, DeepSeek R1)" at bounding box center [331, 624] width 98 height 10
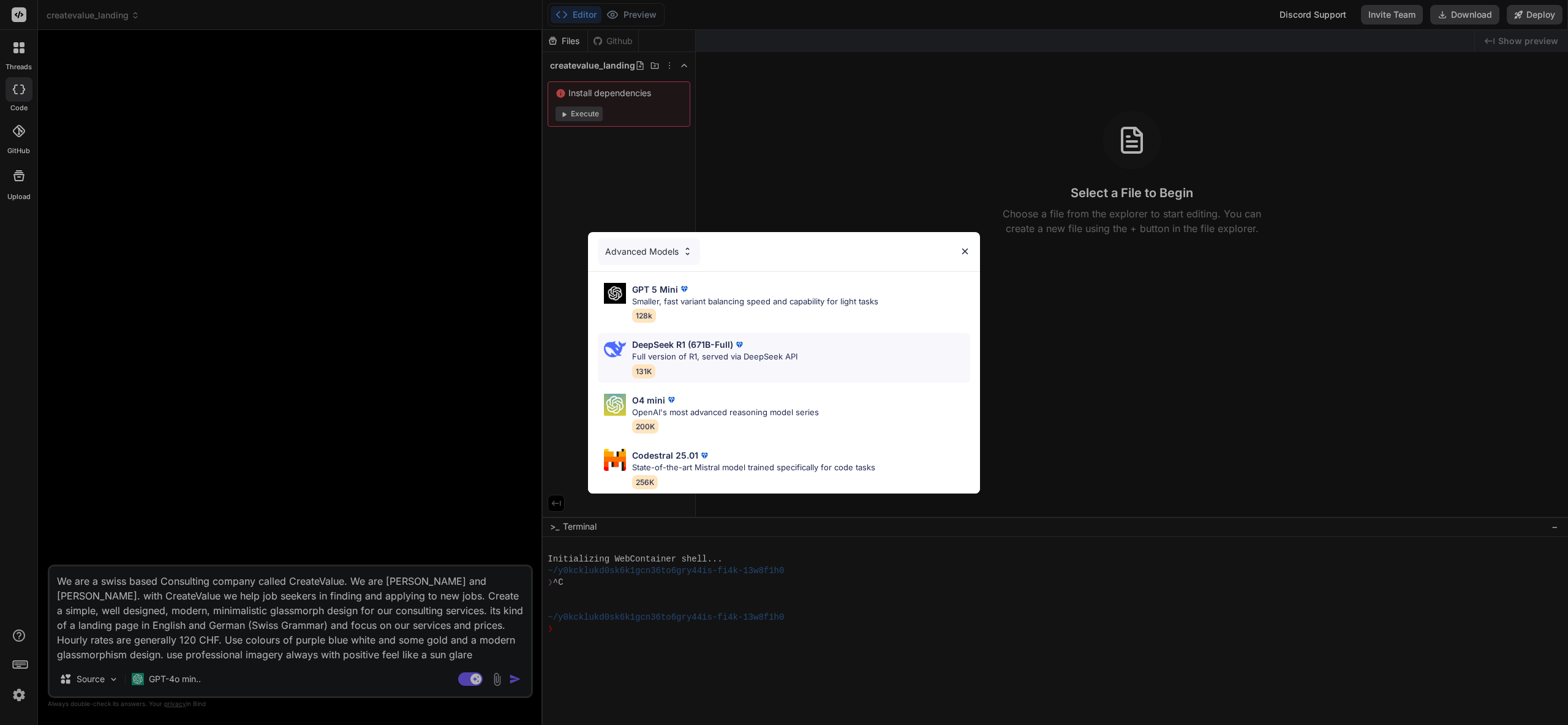
click at [691, 362] on p "Full version of R1, served via DeepSeek API" at bounding box center [715, 357] width 166 height 12
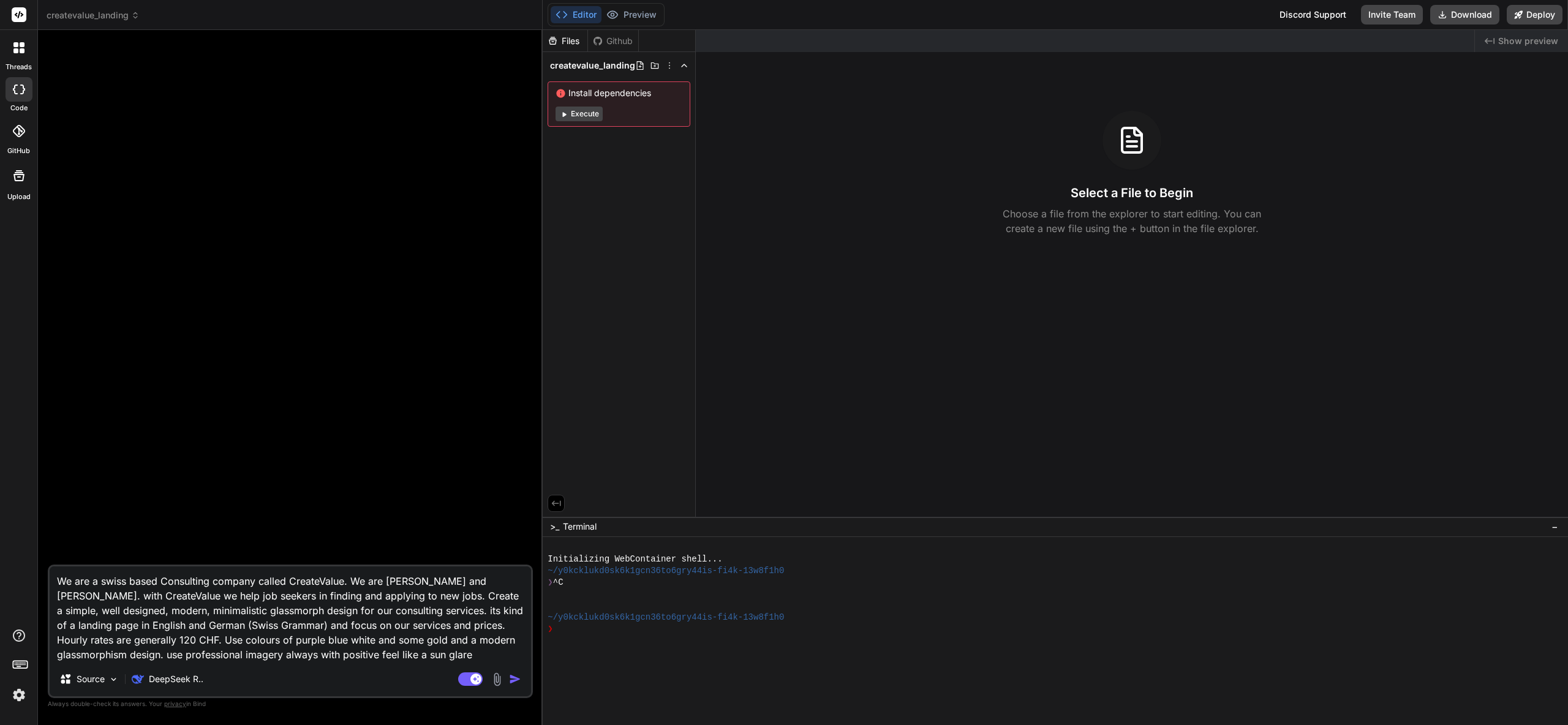
click at [516, 680] on img "button" at bounding box center [515, 679] width 12 height 12
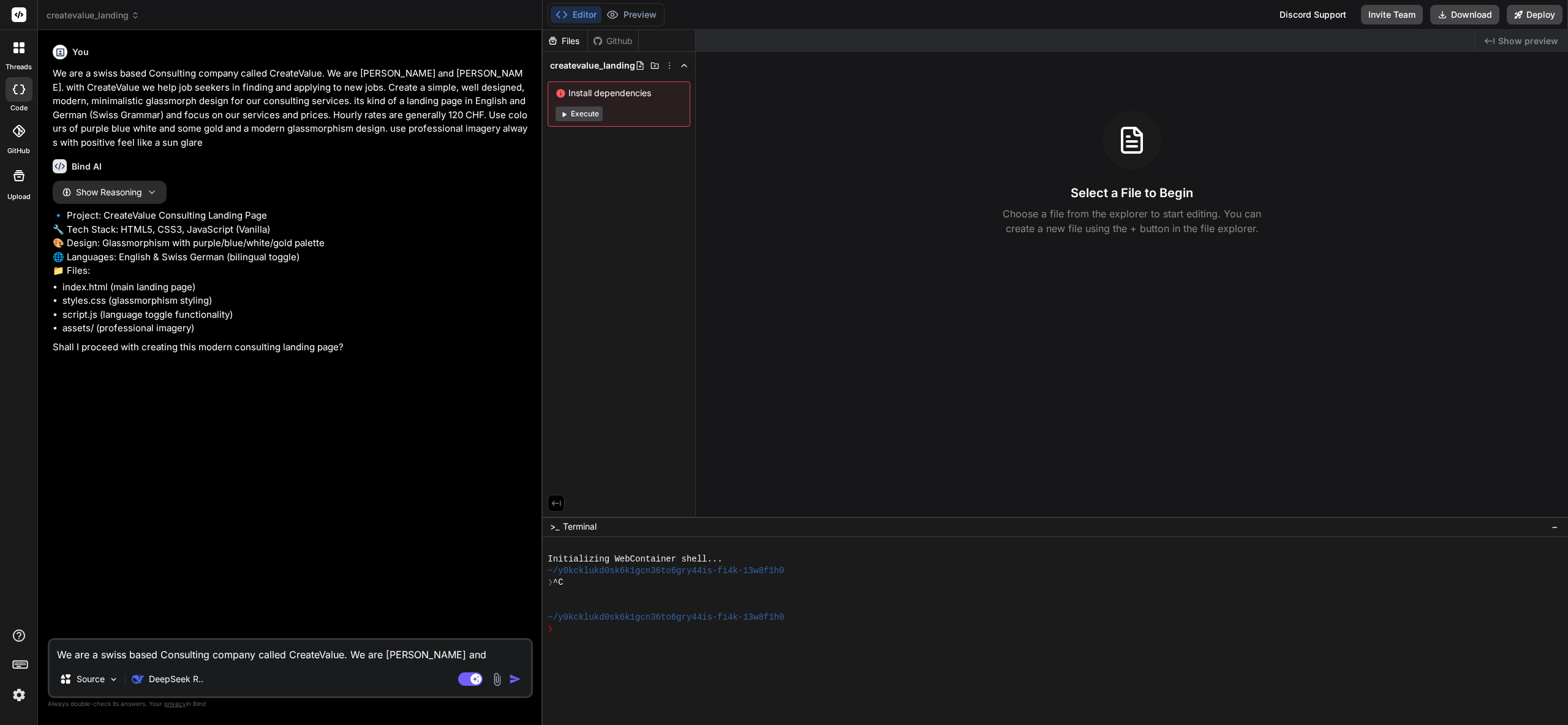
type textarea "x"
click at [87, 661] on textarea "We are a swiss based Consulting company called CreateValue. We are Sharr Ramada…" at bounding box center [290, 651] width 482 height 22
type textarea "y"
type textarea "x"
type textarea "ye"
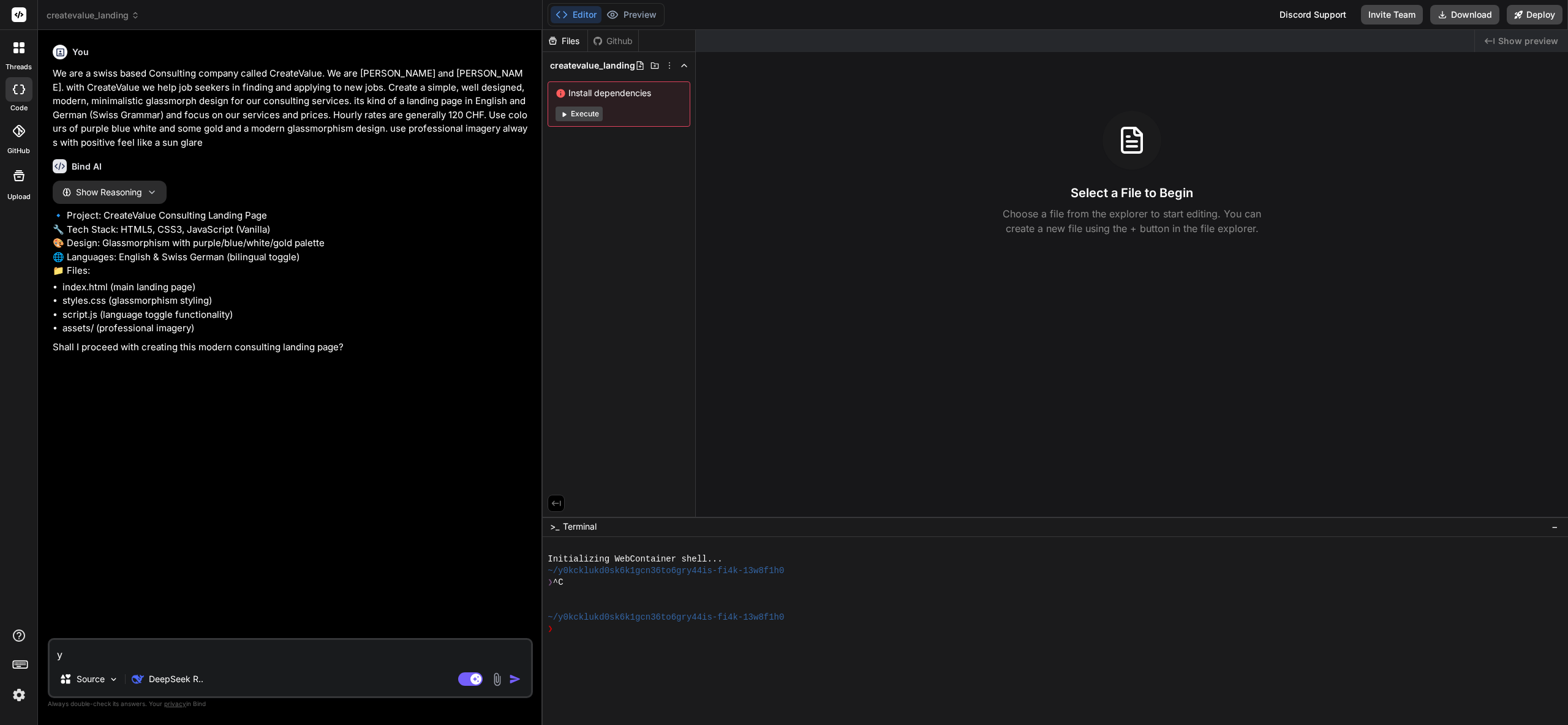
type textarea "x"
type textarea "yes"
type textarea "x"
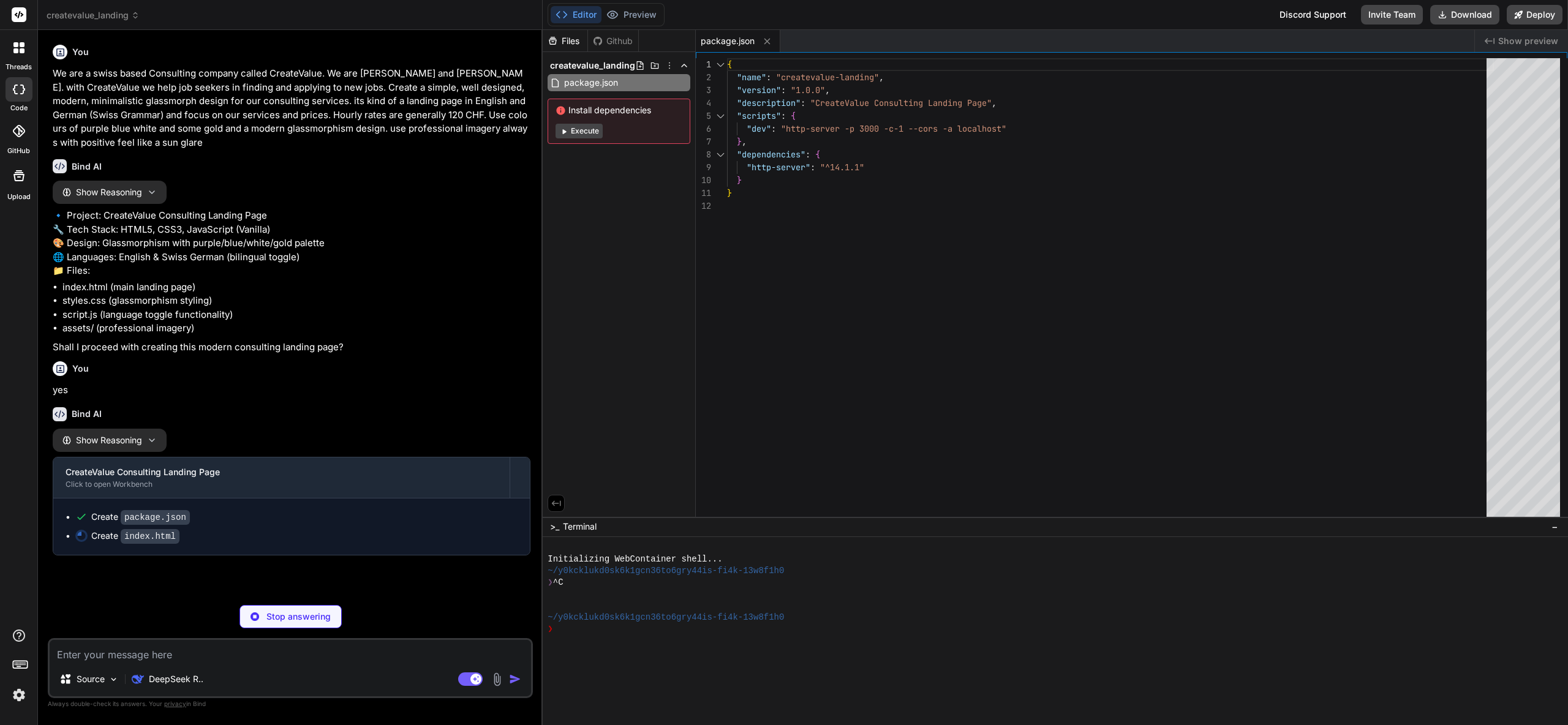
type textarea "x"
type textarea "</section> <script src="script.js"></script> </body> </html>"
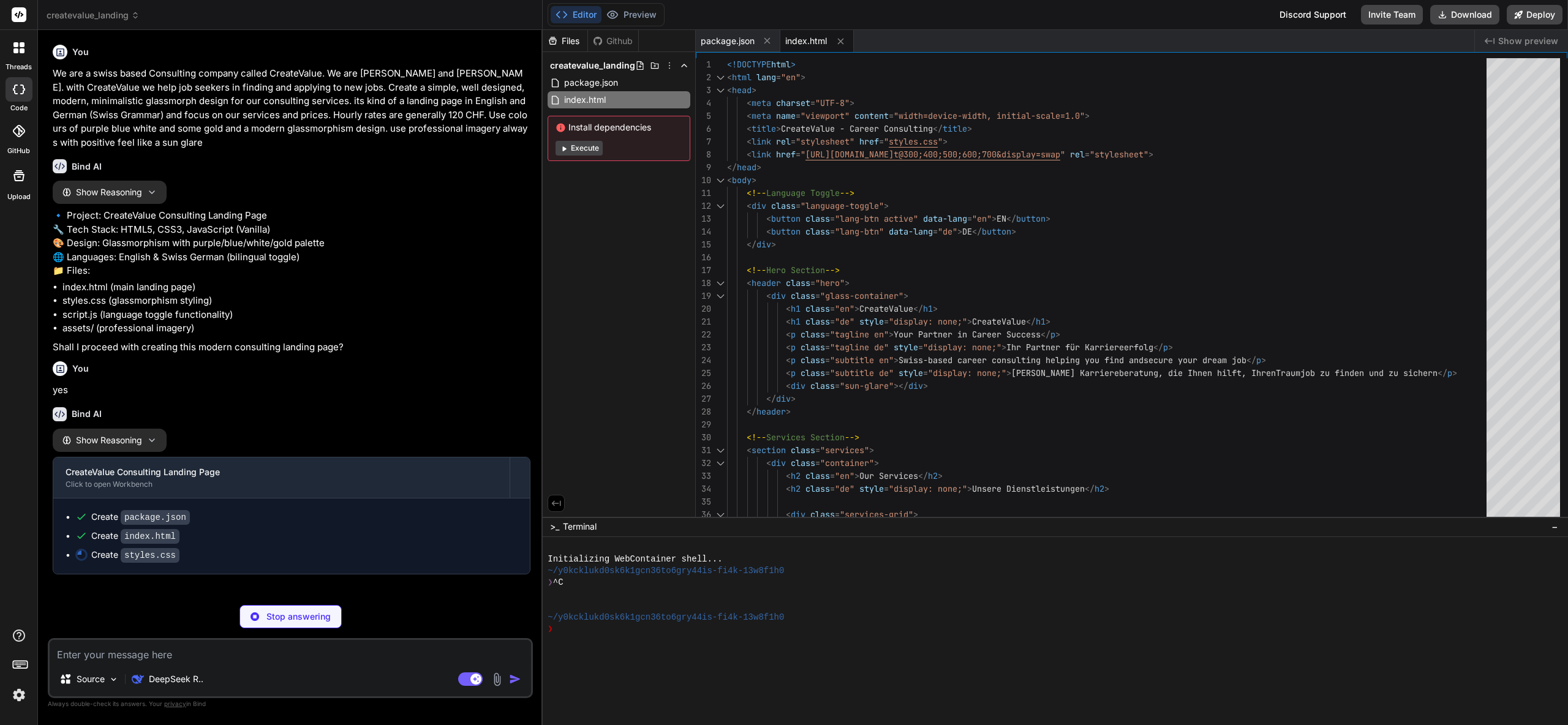
type textarea "x"
type textarea "padding: 40px 20px; } .price { font-size: 2.5rem; } }"
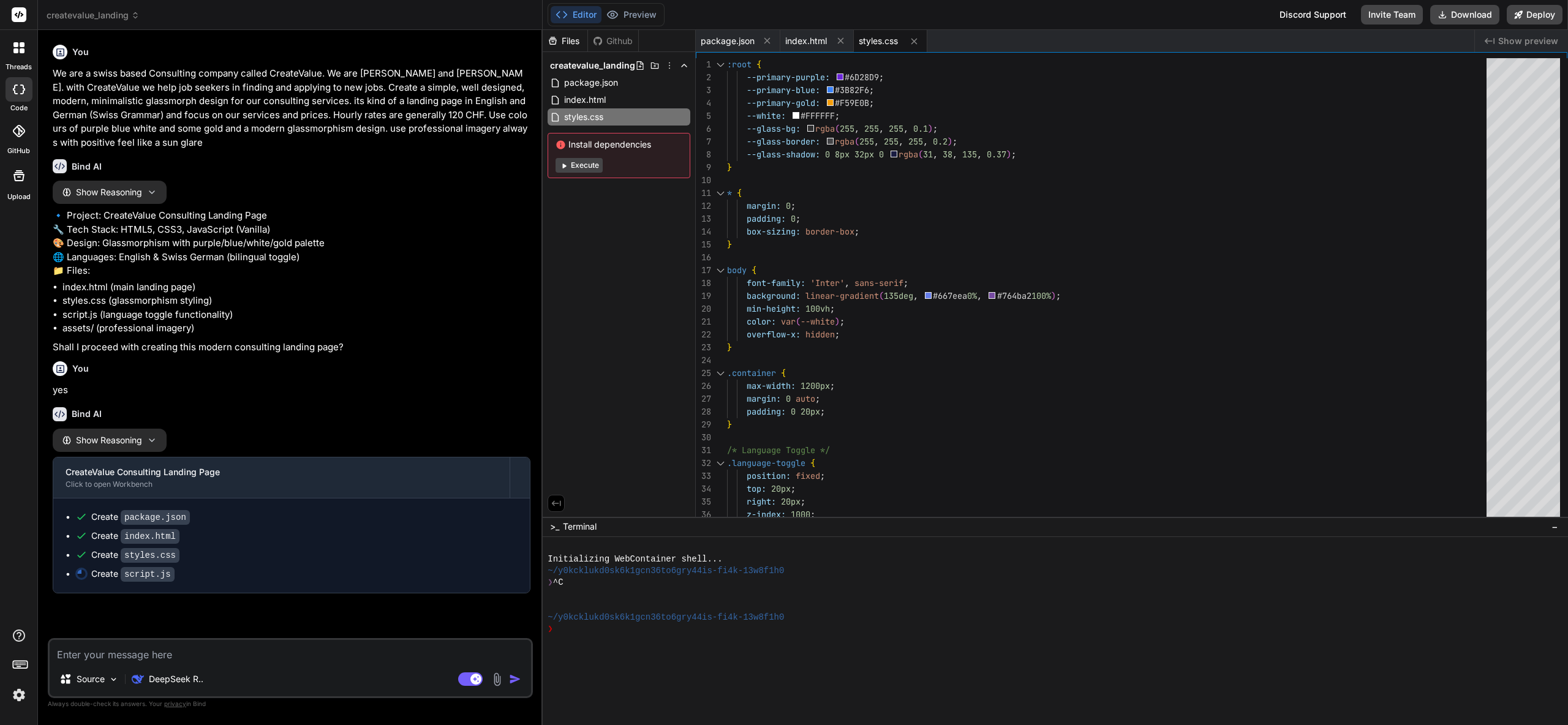
type textarea "x"
